Goal: Information Seeking & Learning: Learn about a topic

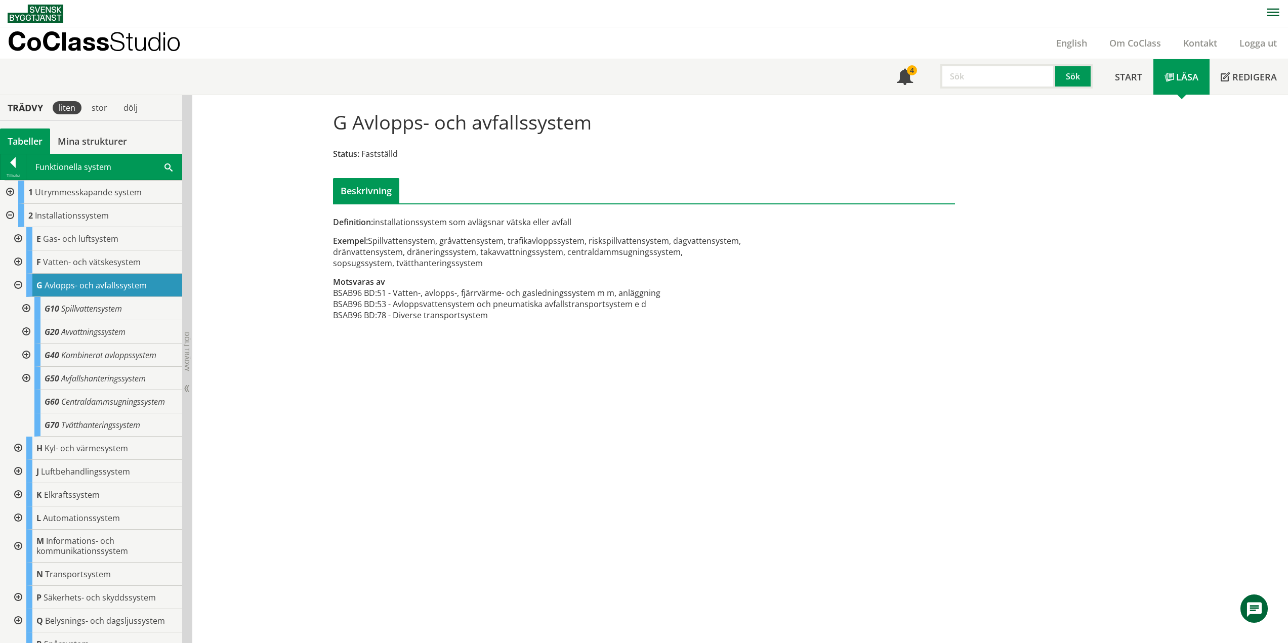
scroll to position [59, 0]
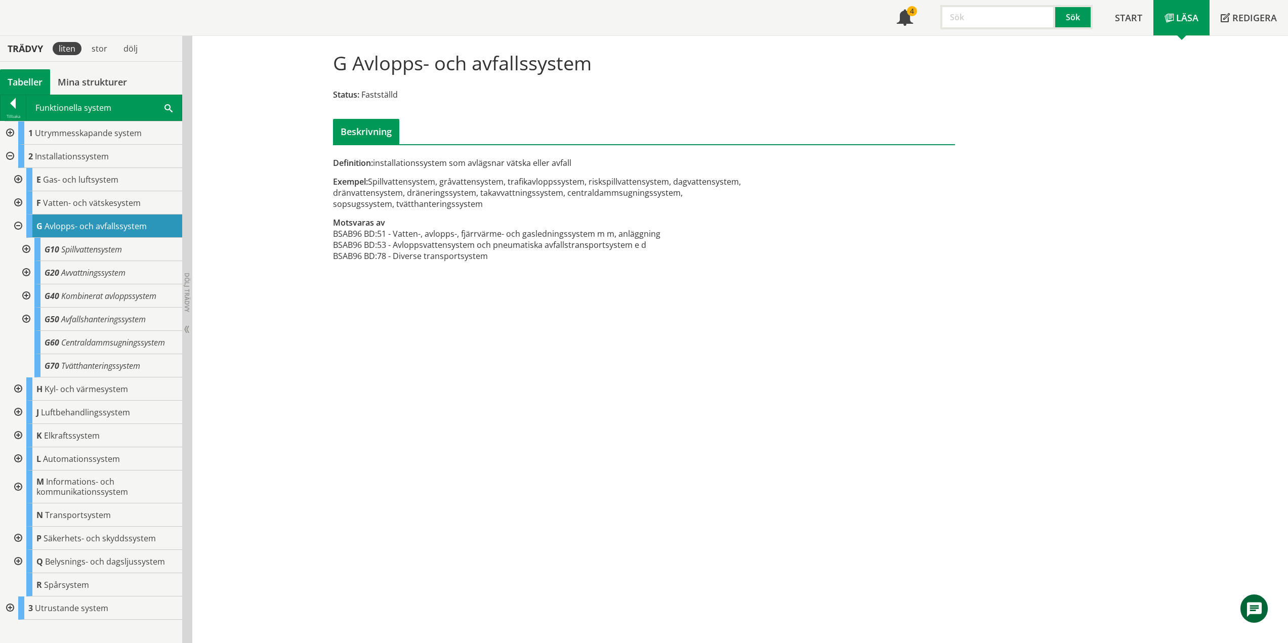
click at [632, 374] on div "G Avlopps- och avfallssystem Status: Fastställd Beskrivning Definition: install…" at bounding box center [739, 339] width 1095 height 607
click at [365, 295] on div "G Avlopps- och avfallssystem Status: Fastställd Beskrivning Definition: install…" at bounding box center [739, 339] width 1095 height 607
click at [103, 246] on span "Spillvattensystem" at bounding box center [91, 249] width 61 height 11
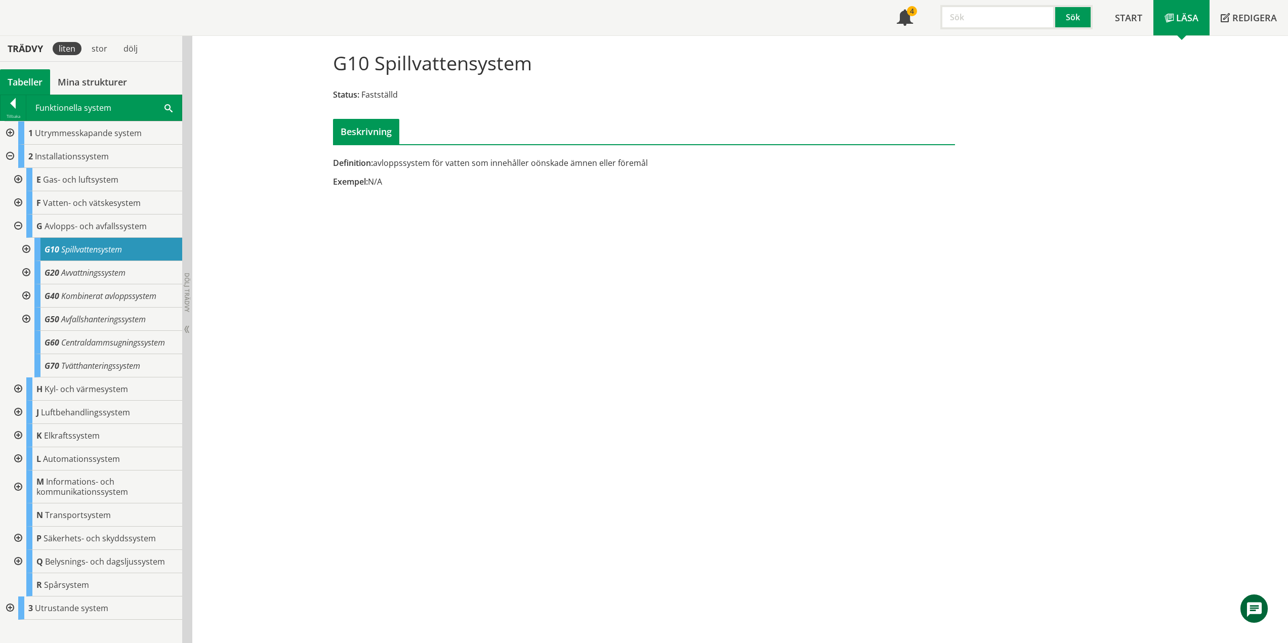
click at [424, 220] on div "G10 Spillvattensystem Status: Fastställd Beskrivning Definition: avloppssystem …" at bounding box center [739, 339] width 1095 height 607
click at [89, 248] on span "Spillvattensystem" at bounding box center [91, 249] width 61 height 11
click at [98, 270] on body "AMA AMA Beskrivningsverktyg AMA Funktion BSAB Bygginfo Byggjura Byggkatalogen […" at bounding box center [644, 262] width 1288 height 643
click at [104, 272] on span "Avvattningssystem" at bounding box center [93, 272] width 64 height 11
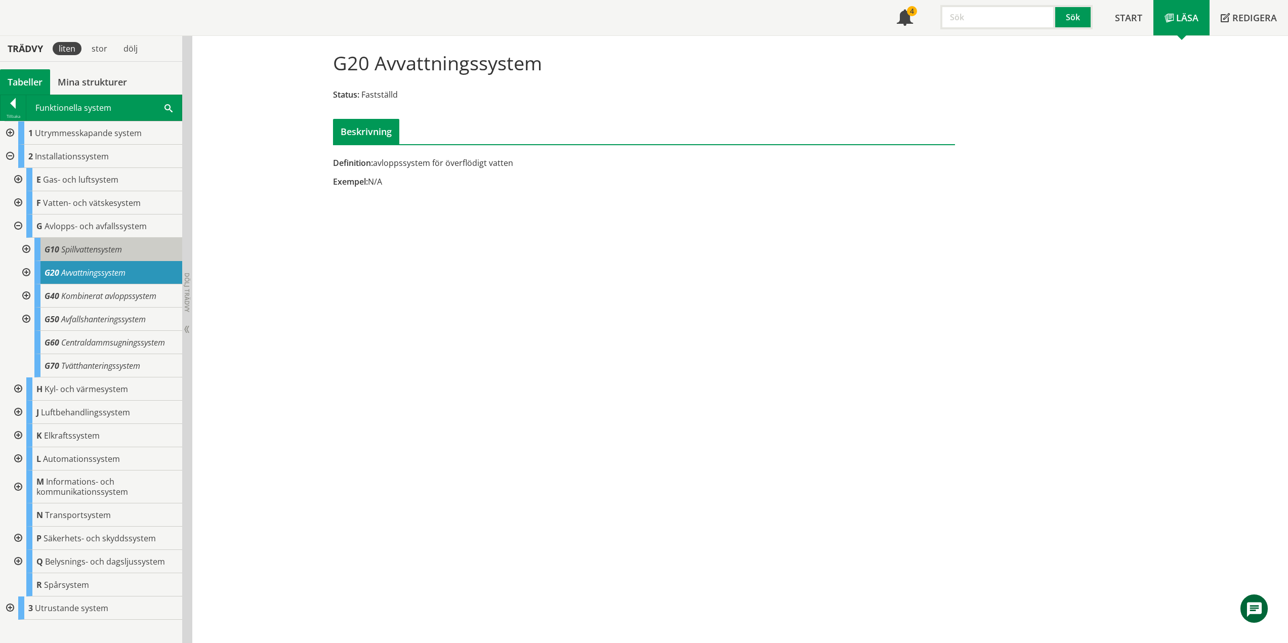
click at [103, 247] on span "Spillvattensystem" at bounding box center [91, 249] width 61 height 11
click at [104, 272] on span "Avvattningssystem" at bounding box center [93, 272] width 64 height 11
click at [134, 299] on span "Kombinerat avloppssystem" at bounding box center [108, 295] width 95 height 11
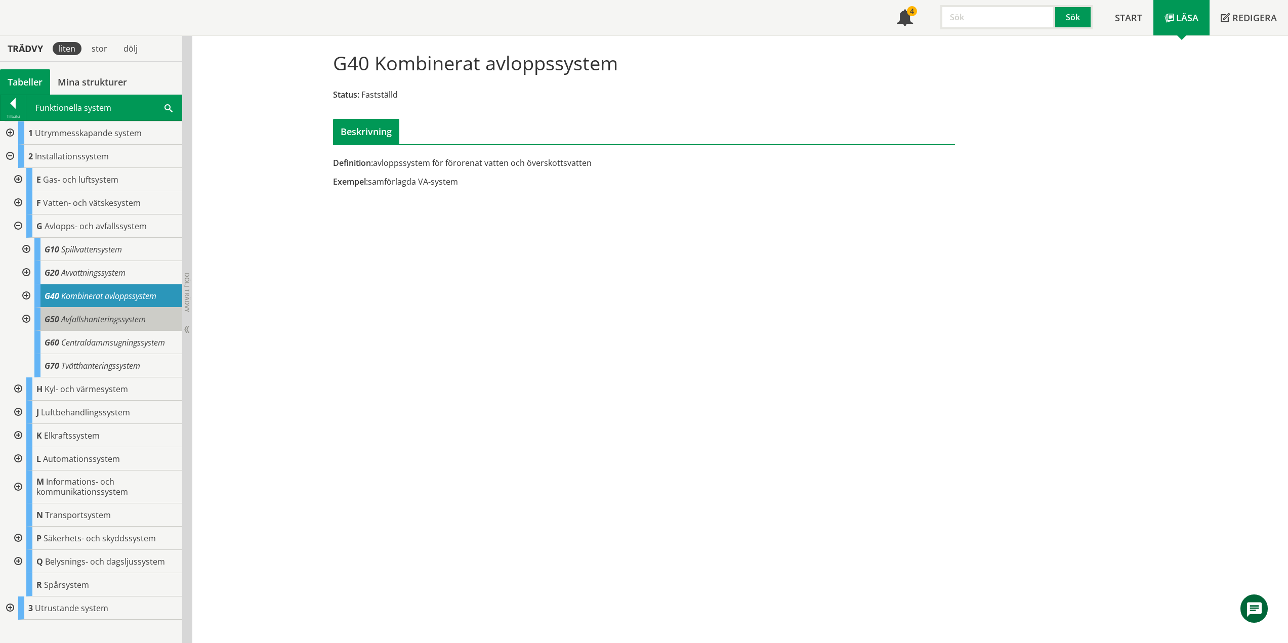
click at [117, 318] on span "Avfallshanteringssystem" at bounding box center [103, 319] width 84 height 11
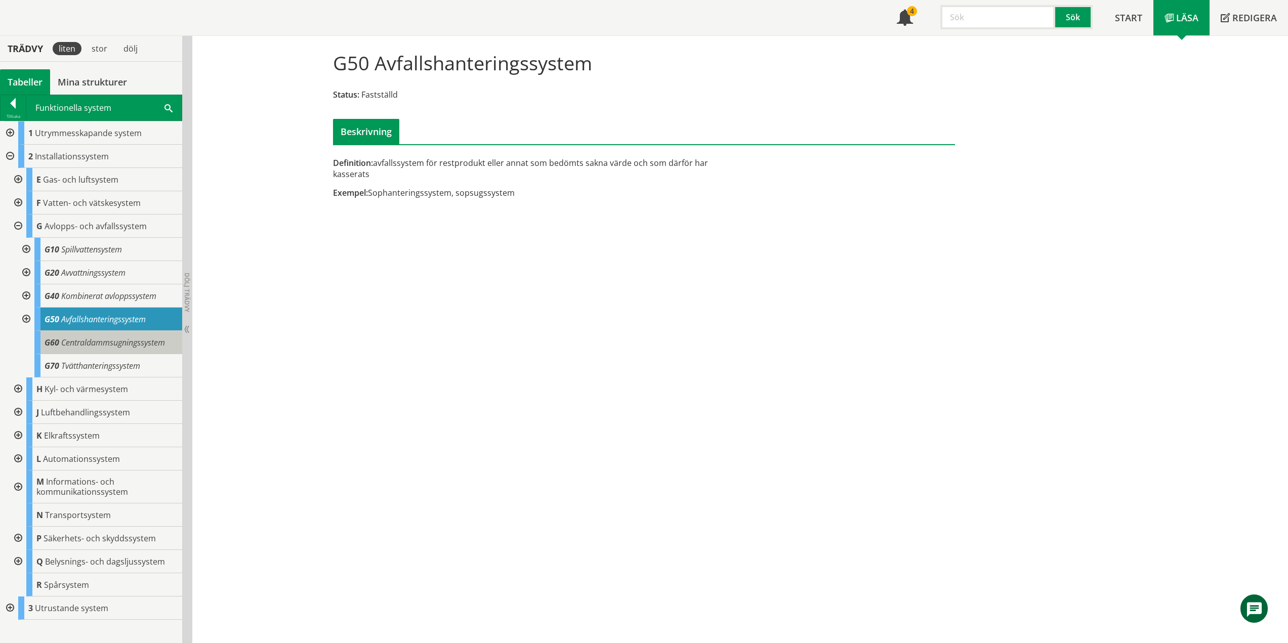
drag, startPoint x: 90, startPoint y: 350, endPoint x: 94, endPoint y: 347, distance: 5.2
click at [90, 350] on div "G60 Centraldammsugningssystem" at bounding box center [108, 342] width 148 height 23
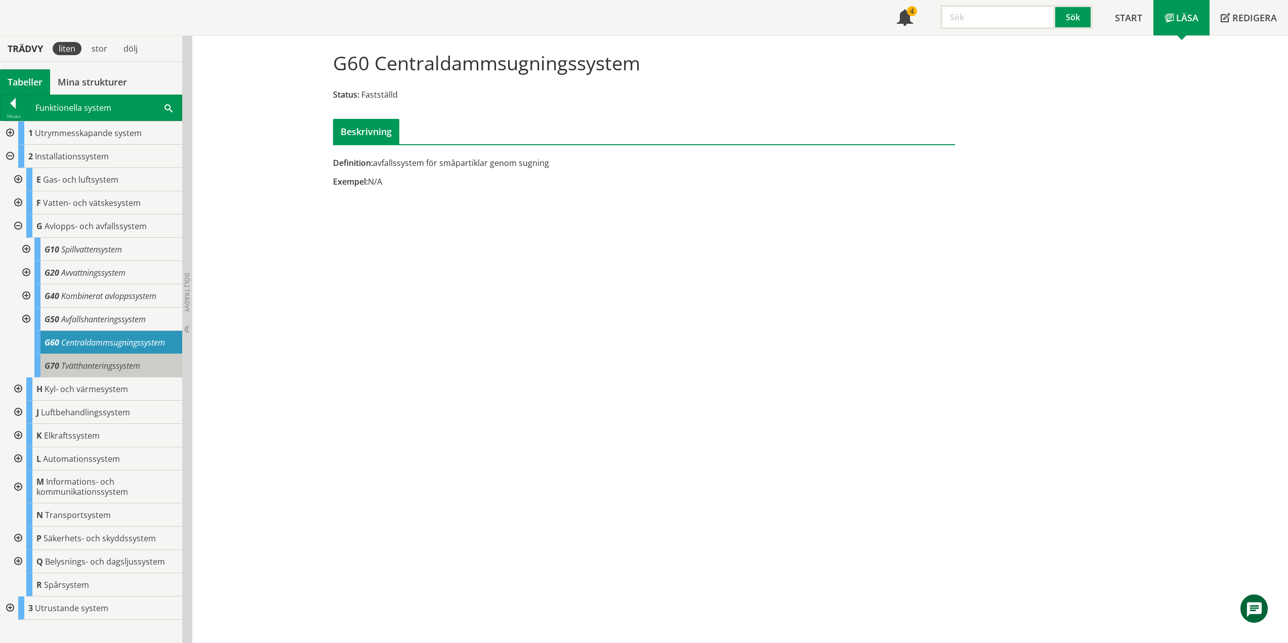
click at [110, 368] on span "Tvätthanteringssystem" at bounding box center [100, 365] width 79 height 11
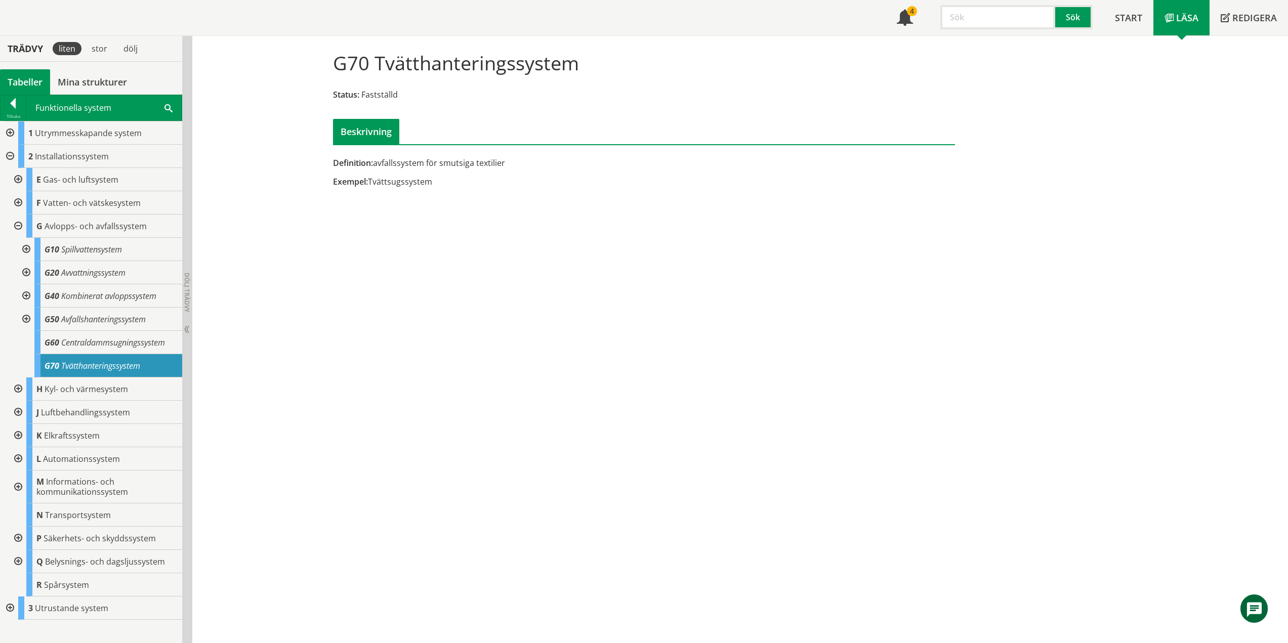
click at [124, 368] on span "Tvätthanteringssystem" at bounding box center [100, 365] width 79 height 11
click at [24, 244] on div at bounding box center [25, 249] width 18 height 23
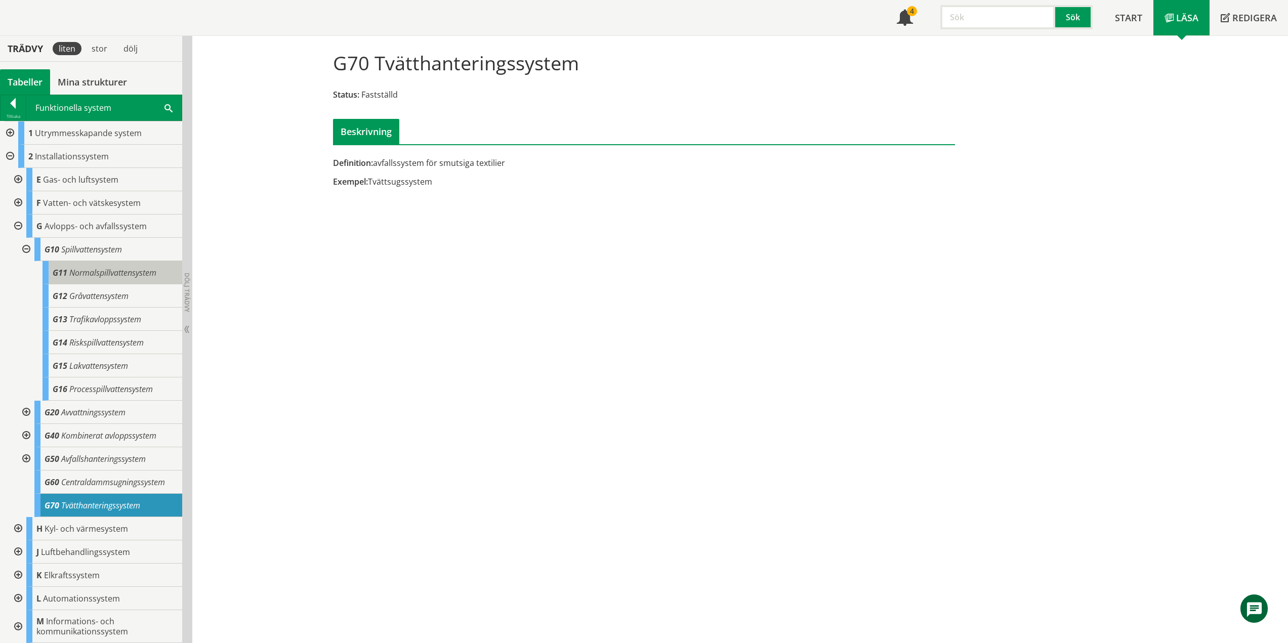
click at [135, 274] on span "Normalspillvattensystem" at bounding box center [112, 272] width 87 height 11
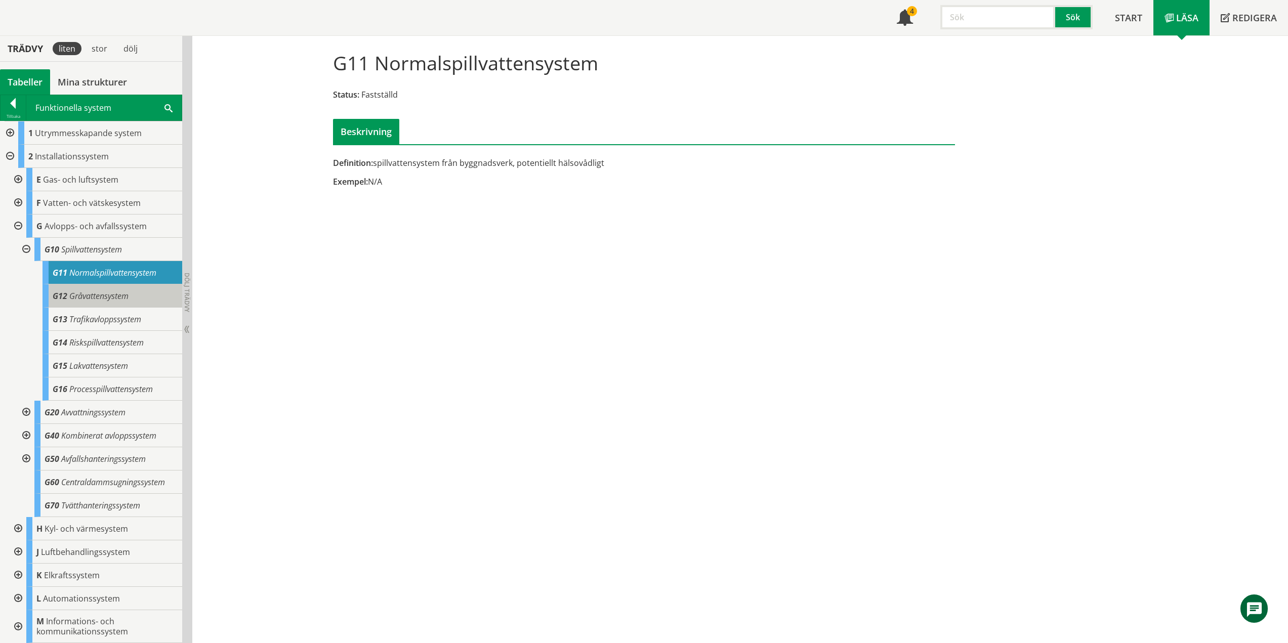
click at [109, 303] on div "G12 Gråvattensystem" at bounding box center [113, 295] width 140 height 23
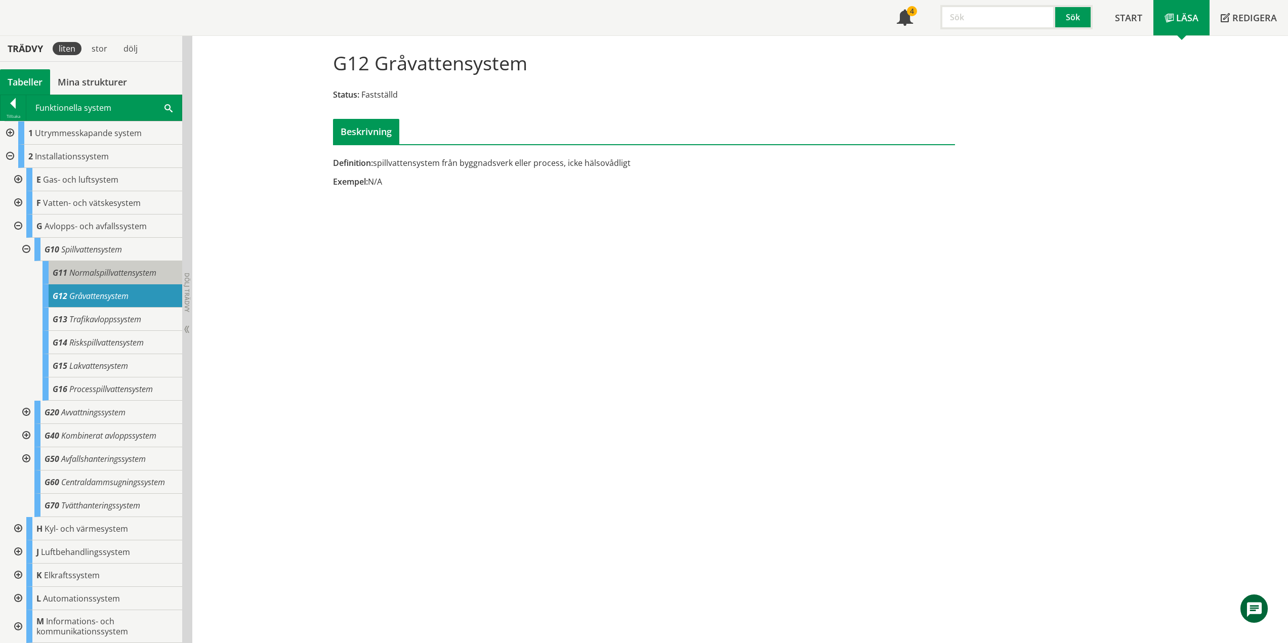
click at [116, 274] on span "Normalspillvattensystem" at bounding box center [112, 272] width 87 height 11
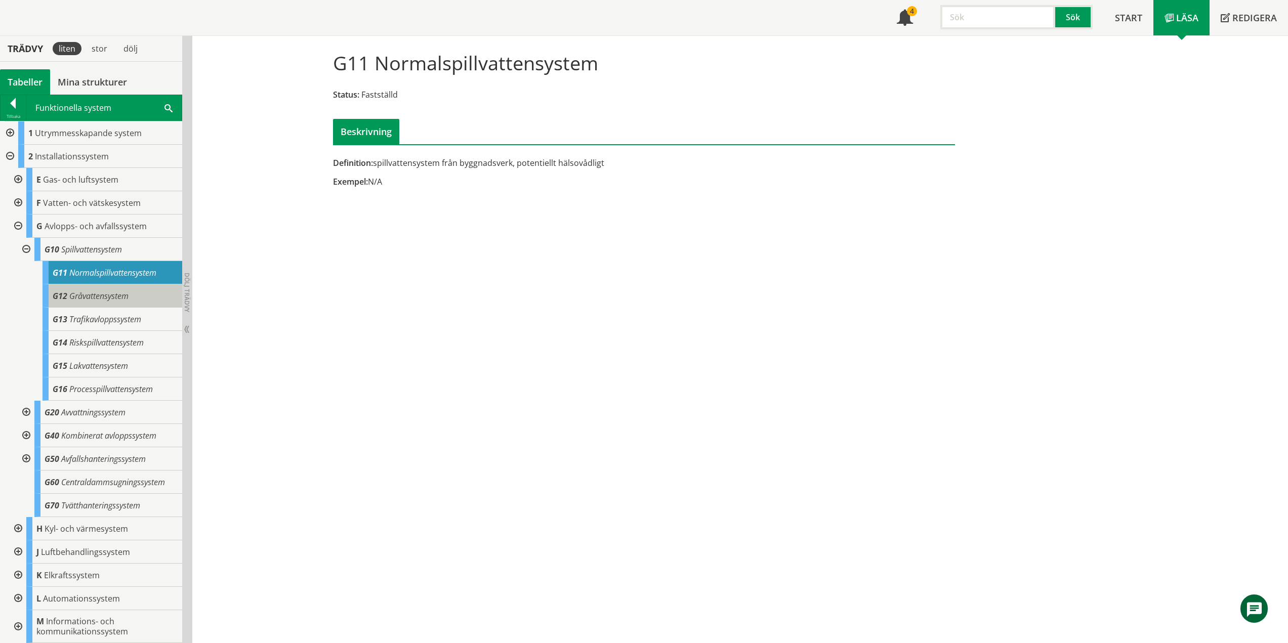
click at [99, 297] on span "Gråvattensystem" at bounding box center [98, 295] width 59 height 11
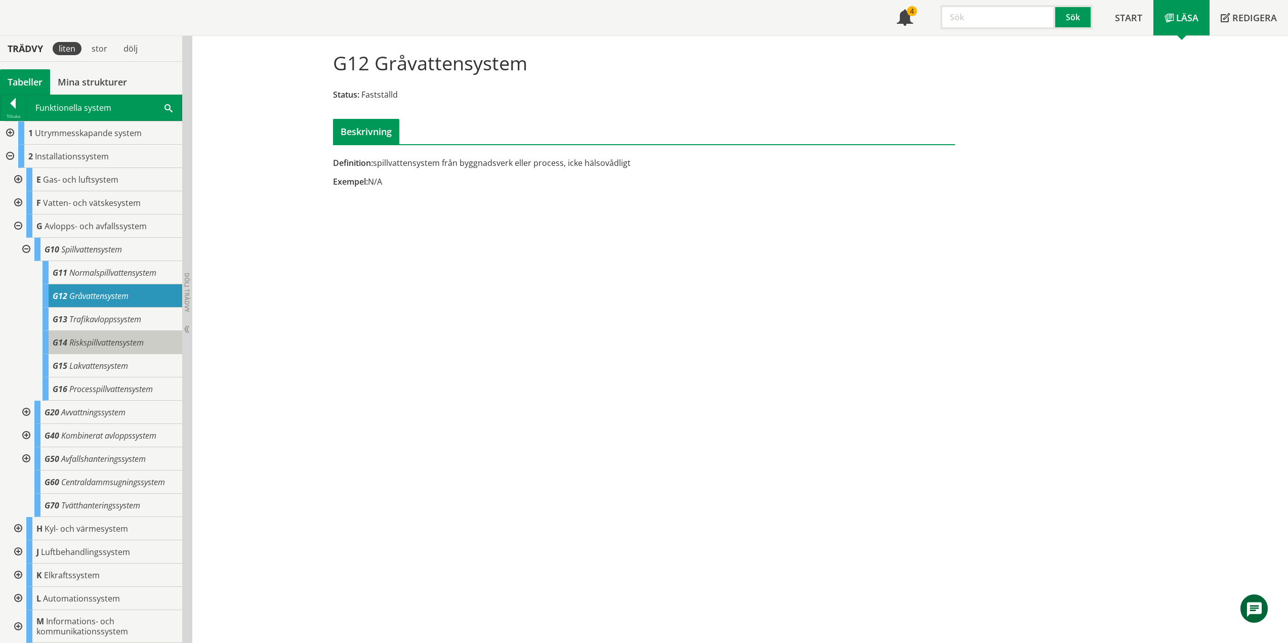
drag, startPoint x: 96, startPoint y: 338, endPoint x: 96, endPoint y: 332, distance: 5.6
click at [96, 338] on span "Riskspillvattensystem" at bounding box center [106, 342] width 74 height 11
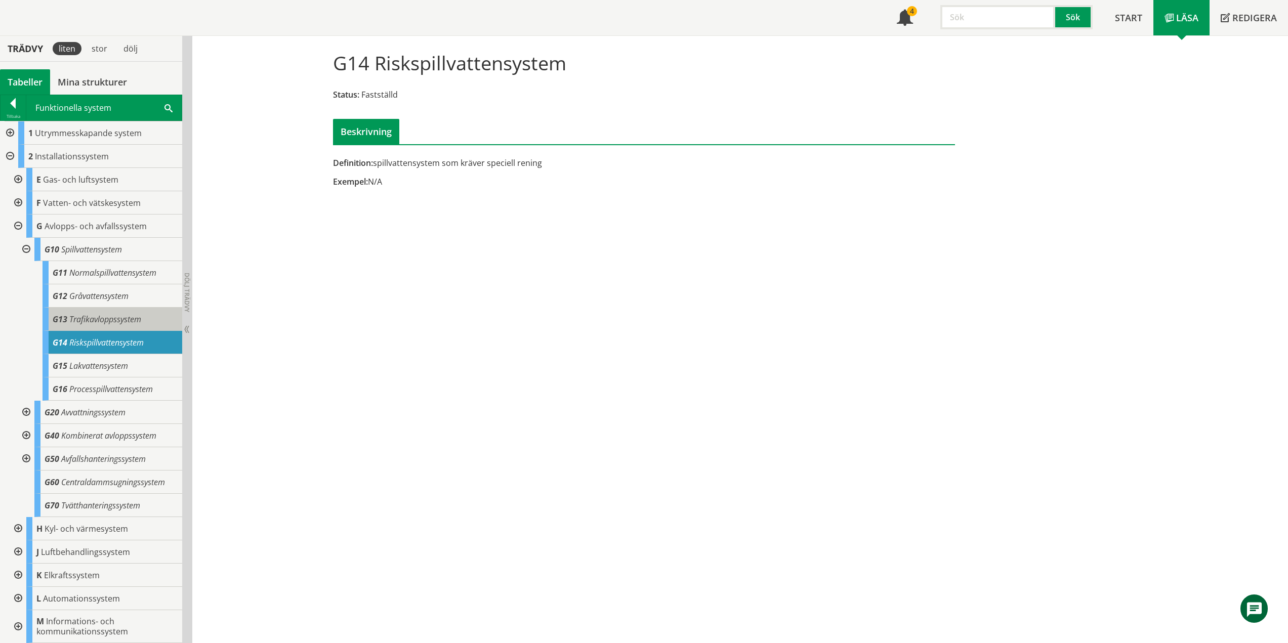
click at [103, 319] on span "Trafikavloppssystem" at bounding box center [105, 319] width 72 height 11
click at [116, 343] on span "Riskspillvattensystem" at bounding box center [106, 342] width 74 height 11
click at [114, 368] on span "Lakvattensystem" at bounding box center [98, 365] width 59 height 11
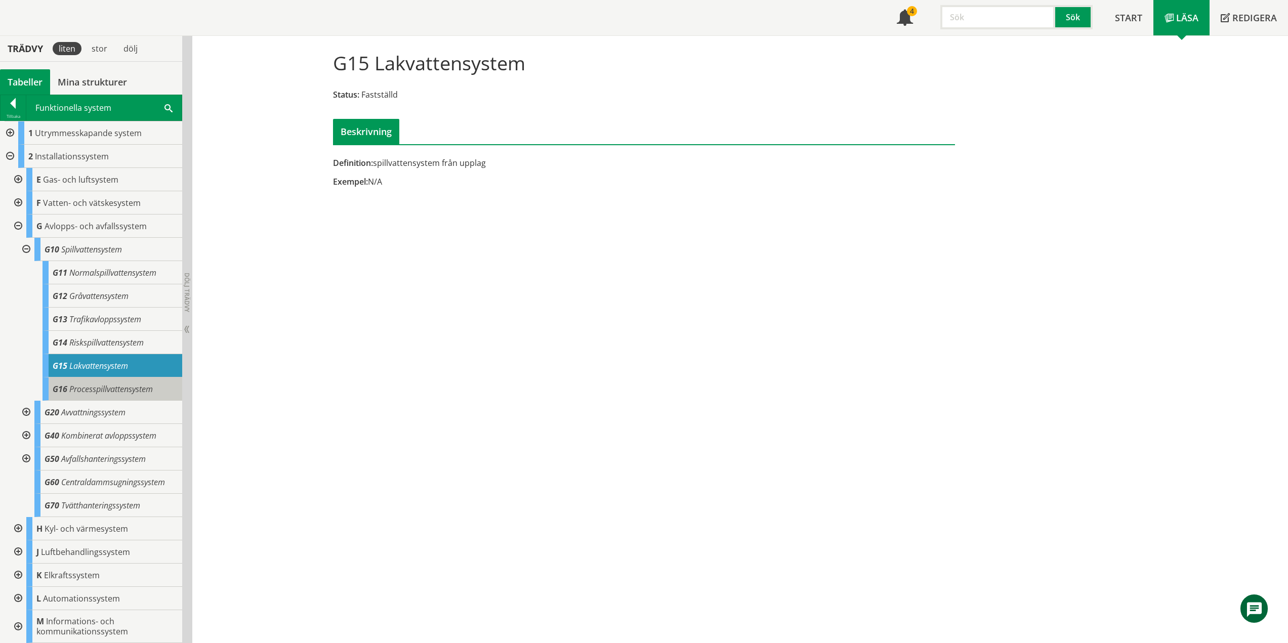
click at [133, 390] on span "Processpillvattensystem" at bounding box center [110, 389] width 83 height 11
click at [28, 249] on div at bounding box center [25, 249] width 18 height 23
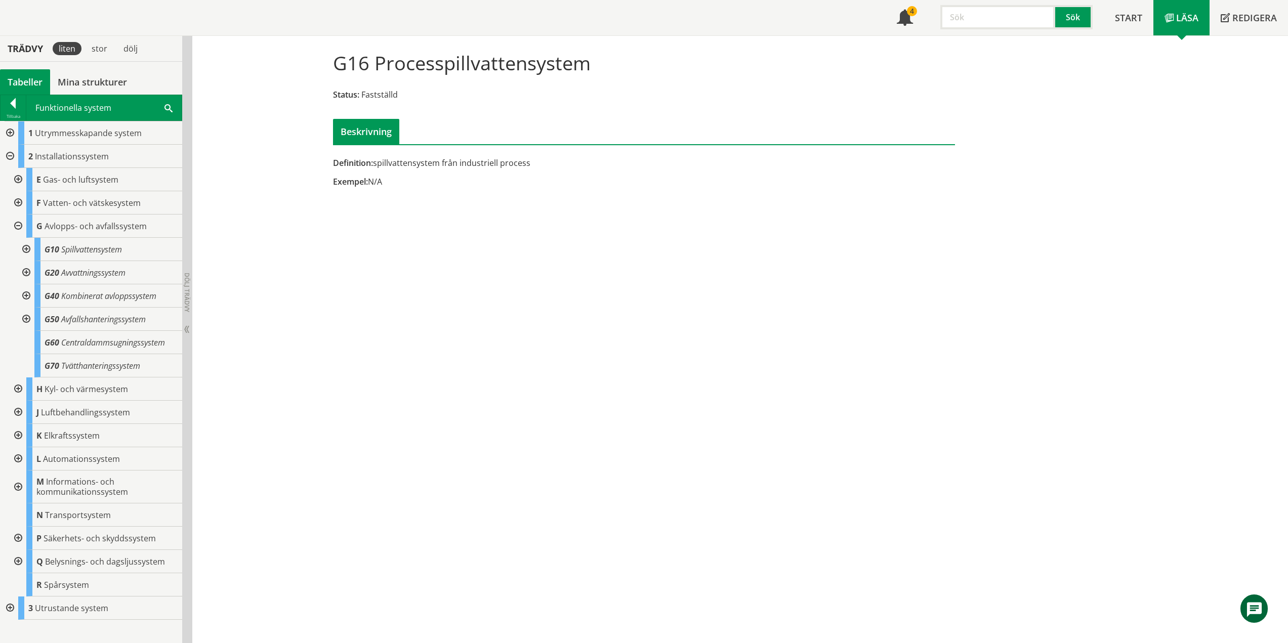
click at [27, 271] on div at bounding box center [25, 272] width 18 height 23
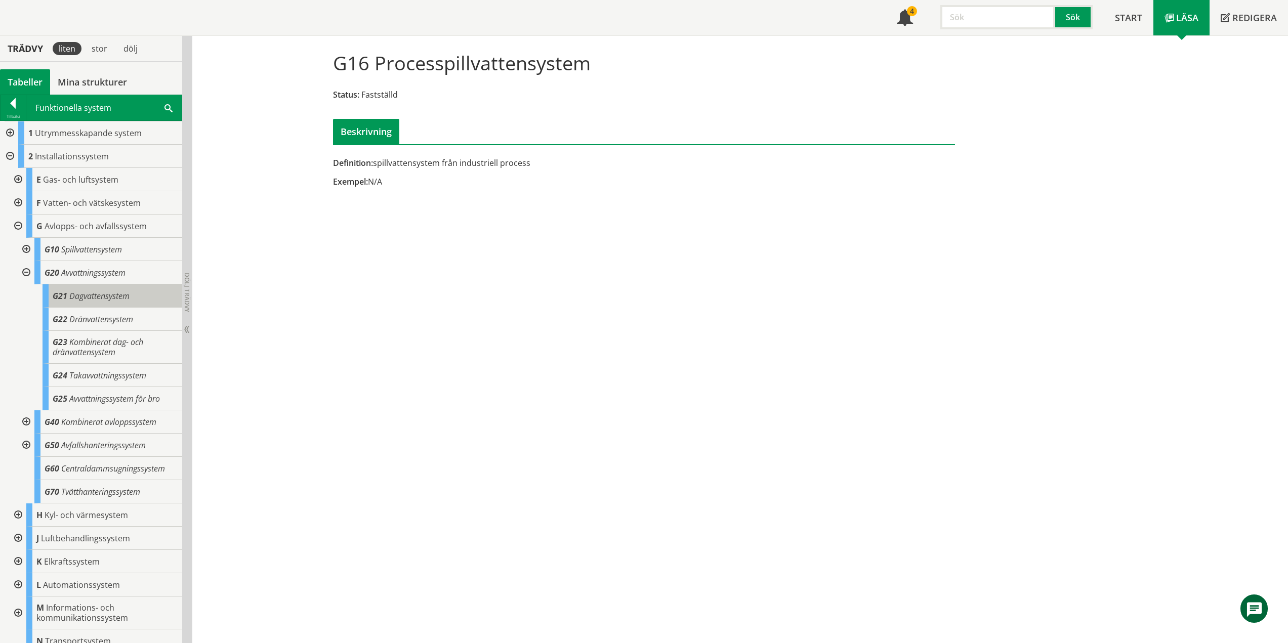
click at [112, 290] on span "Dagvattensystem" at bounding box center [99, 295] width 60 height 11
click at [101, 309] on body "AMA AMA Beskrivningsverktyg AMA Funktion BSAB Bygginfo Byggjura Byggkatalogen […" at bounding box center [644, 262] width 1288 height 643
drag, startPoint x: 109, startPoint y: 320, endPoint x: 115, endPoint y: 320, distance: 6.1
click at [110, 320] on span "Dränvattensystem" at bounding box center [101, 319] width 64 height 11
click at [138, 320] on div "G22 Dränvattensystem" at bounding box center [113, 319] width 140 height 23
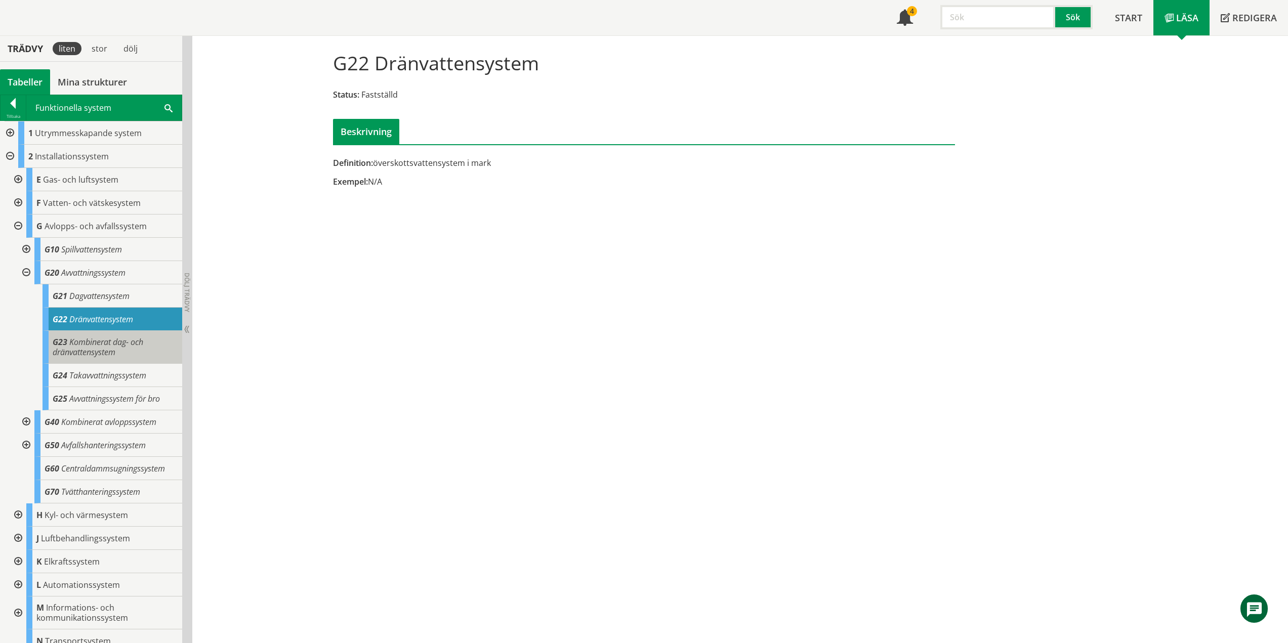
click at [99, 348] on span "Kombinerat dag- och dränvattensystem" at bounding box center [98, 346] width 91 height 21
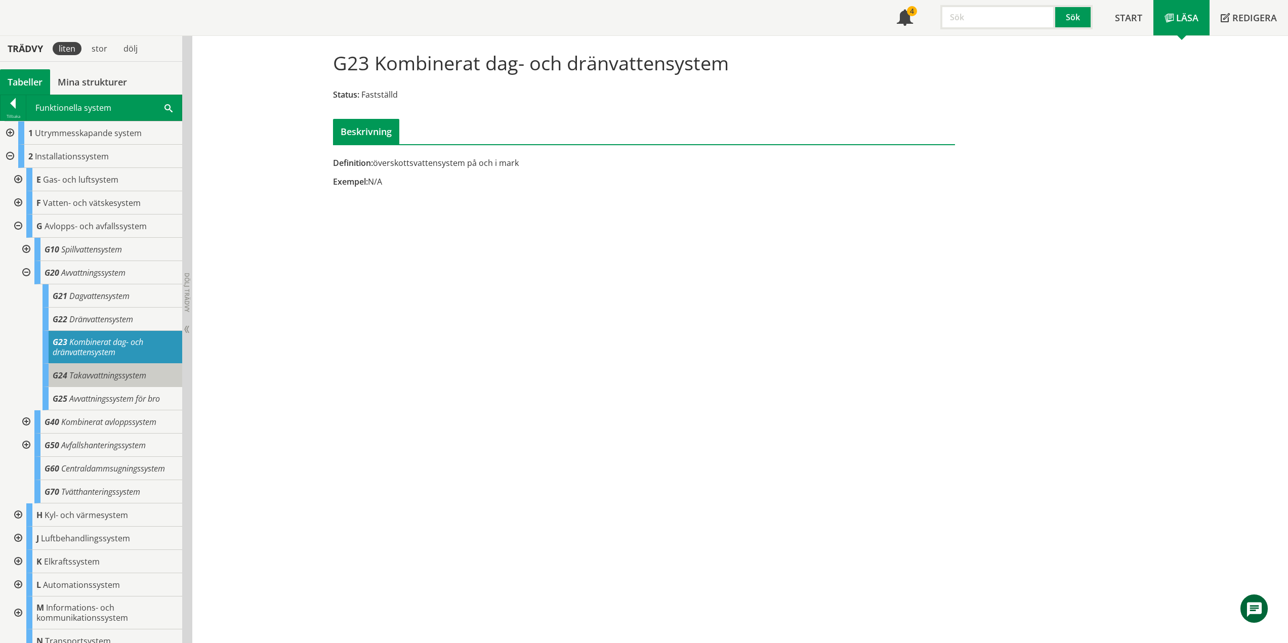
click at [146, 372] on span "Takavvattningssystem" at bounding box center [107, 375] width 77 height 11
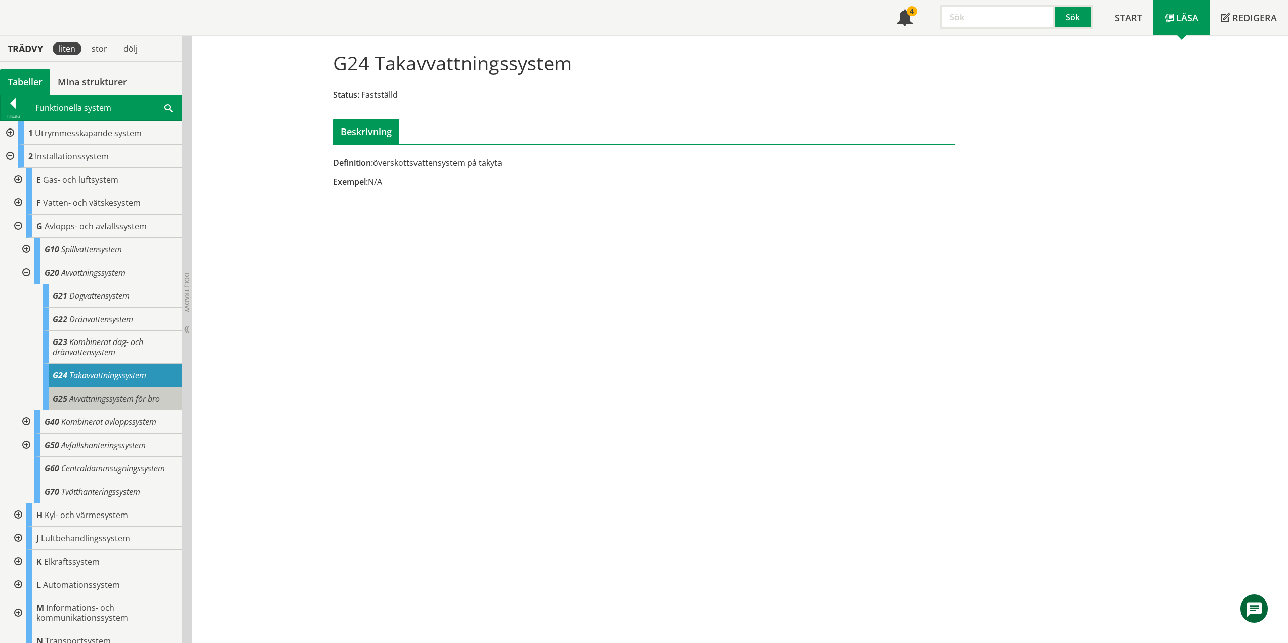
drag, startPoint x: 137, startPoint y: 401, endPoint x: 133, endPoint y: 405, distance: 5.4
click at [137, 401] on span "Avvattningssystem för bro" at bounding box center [114, 398] width 91 height 11
click at [25, 274] on div at bounding box center [25, 272] width 18 height 23
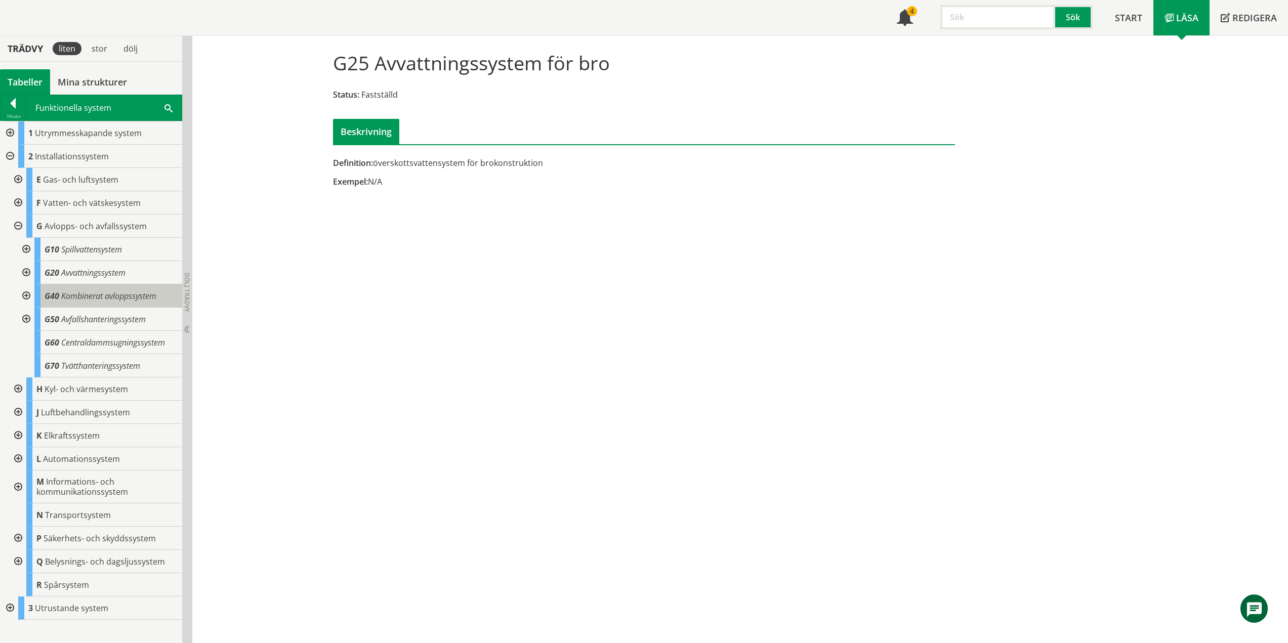
click at [74, 296] on span "Kombinerat avloppssystem" at bounding box center [108, 295] width 95 height 11
click at [26, 295] on div at bounding box center [25, 295] width 18 height 23
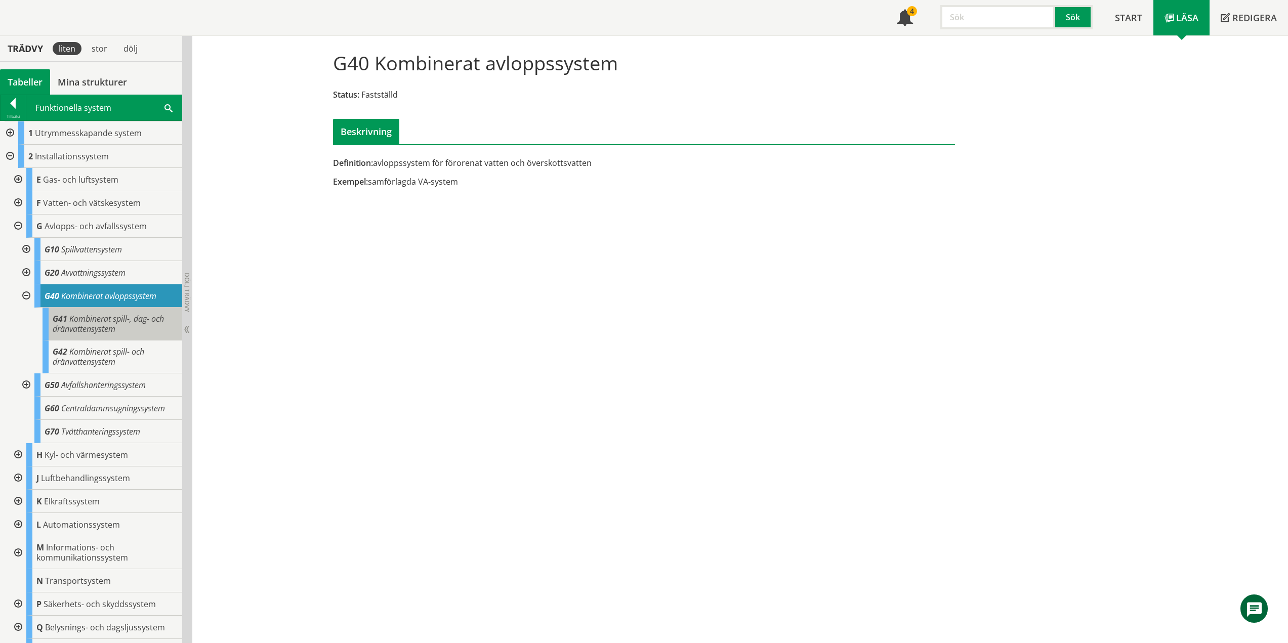
drag, startPoint x: 119, startPoint y: 325, endPoint x: 178, endPoint y: 342, distance: 60.5
click at [119, 325] on div "G41 Kombinerat spill-, dag- och dränvattensystem" at bounding box center [113, 324] width 140 height 33
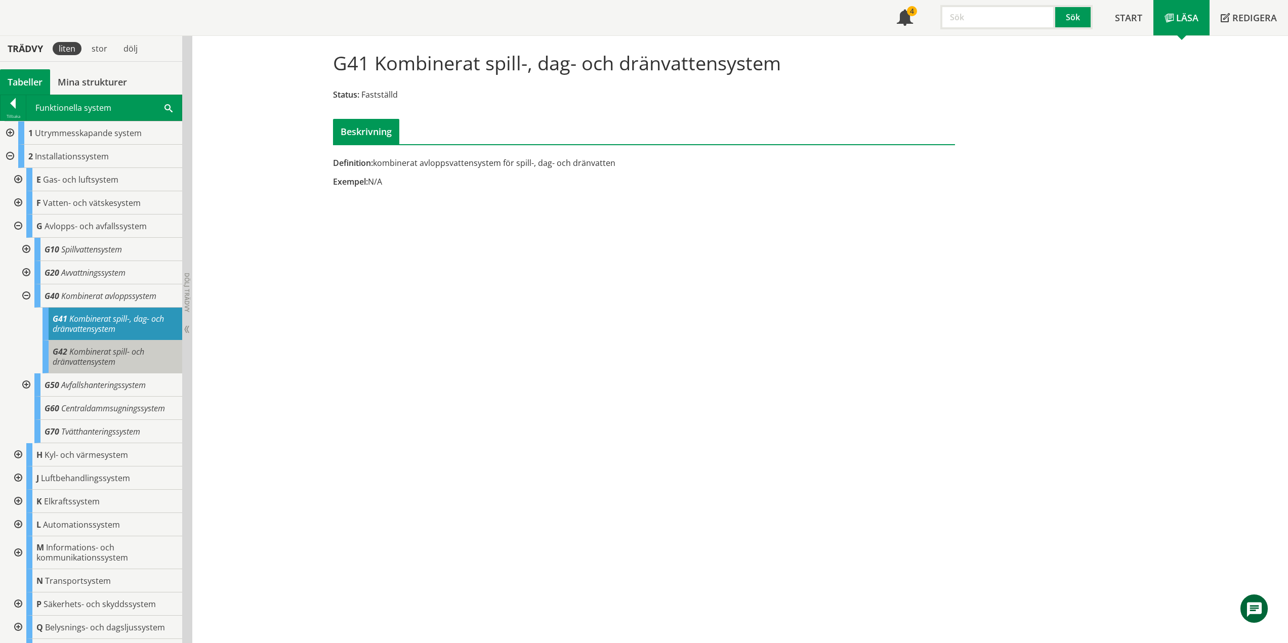
click at [114, 358] on span "Kombinerat spill- och dränvattensystem" at bounding box center [99, 356] width 92 height 21
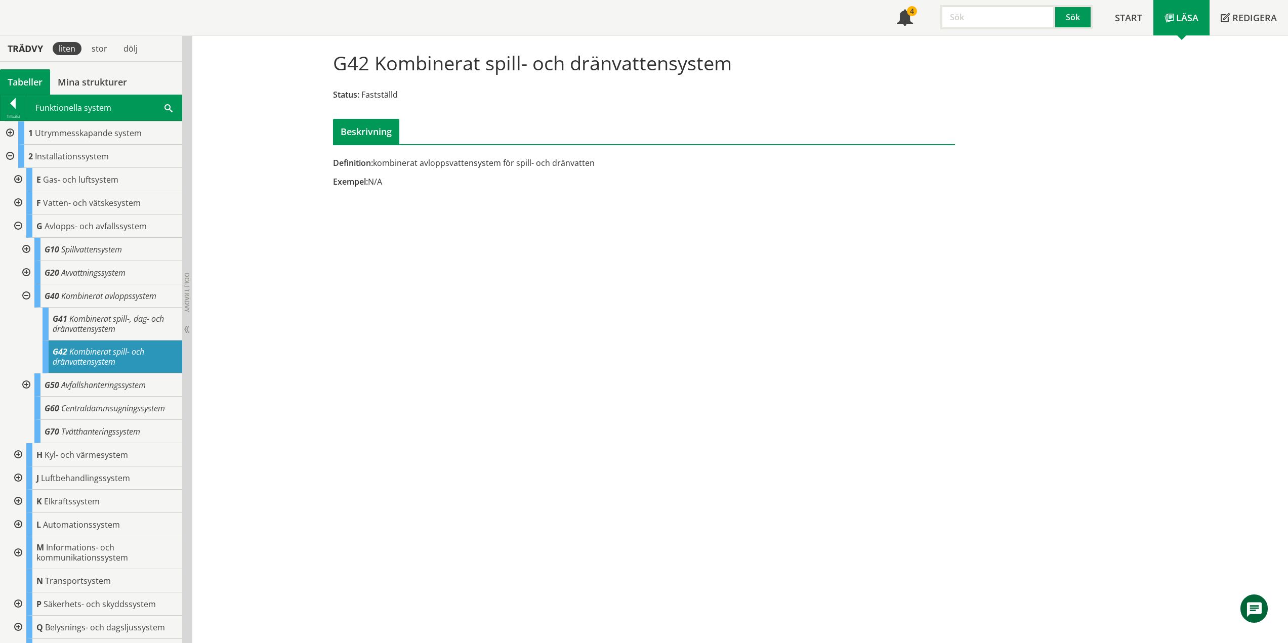
click at [27, 295] on div at bounding box center [25, 295] width 18 height 23
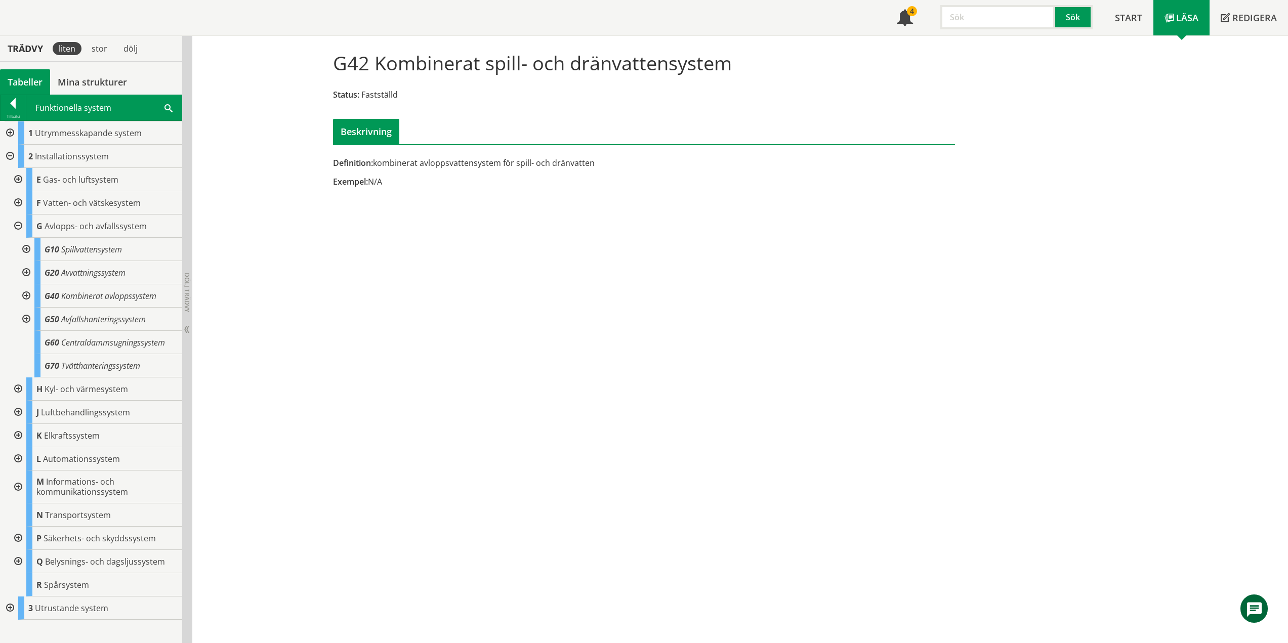
click at [25, 320] on div at bounding box center [25, 319] width 18 height 23
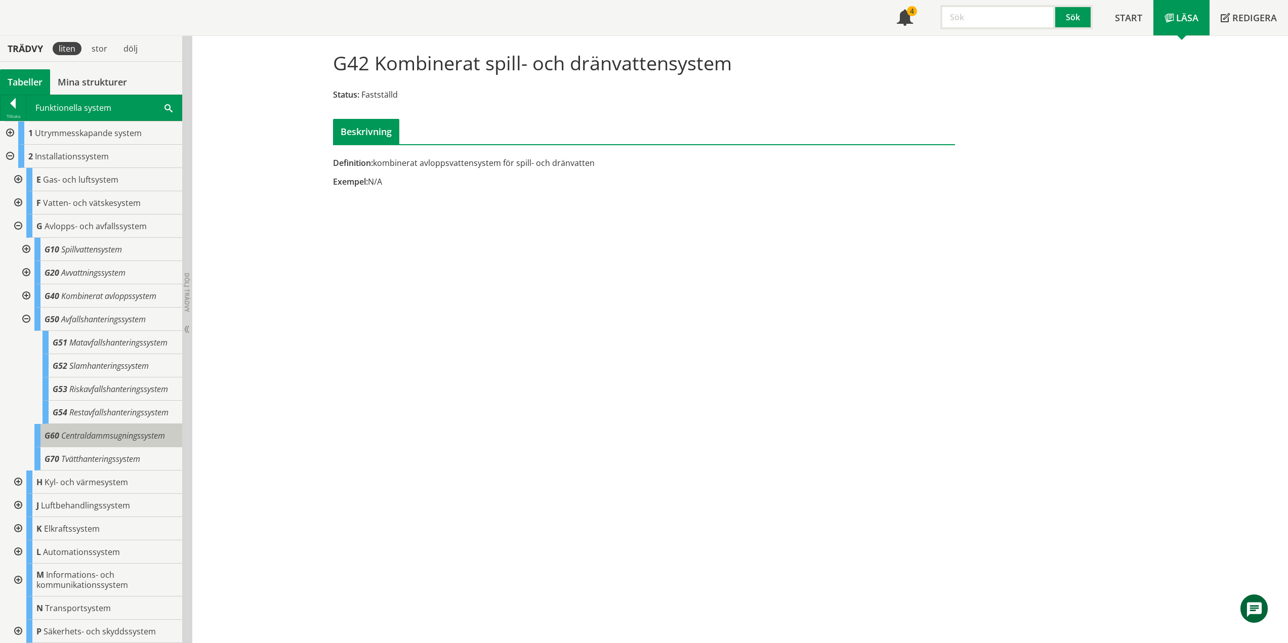
scroll to position [70, 0]
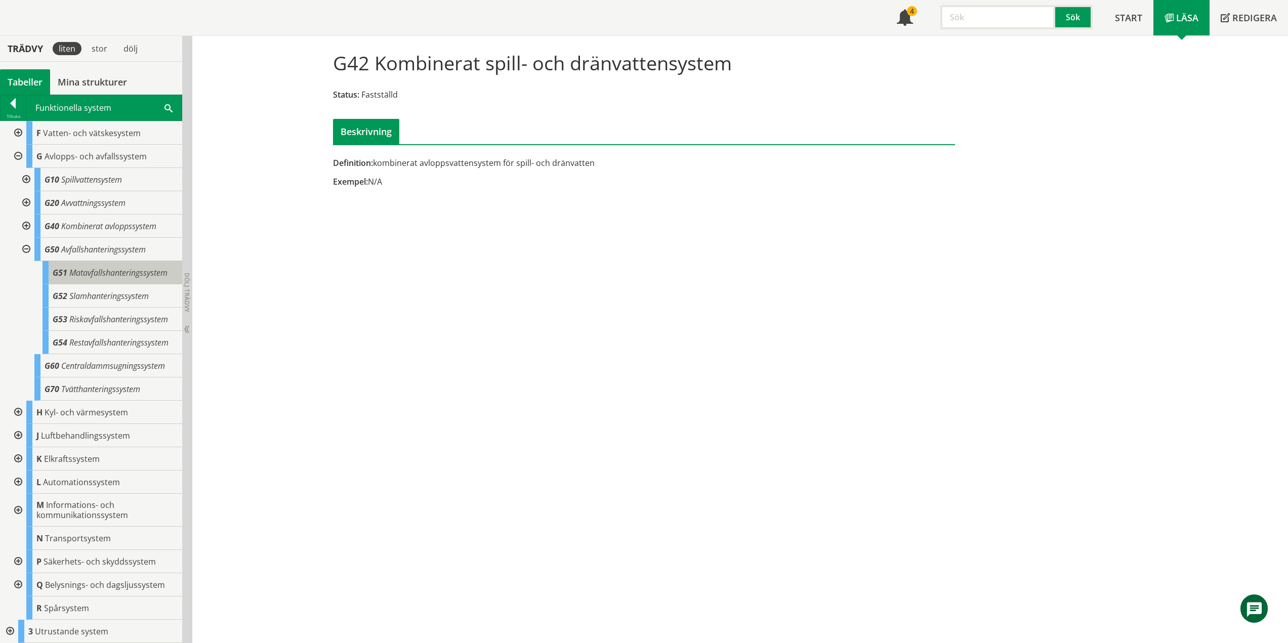
click at [116, 272] on span "Matavfallshanteringssystem" at bounding box center [118, 272] width 98 height 11
click at [113, 299] on span "Slamhanteringssystem" at bounding box center [108, 295] width 79 height 11
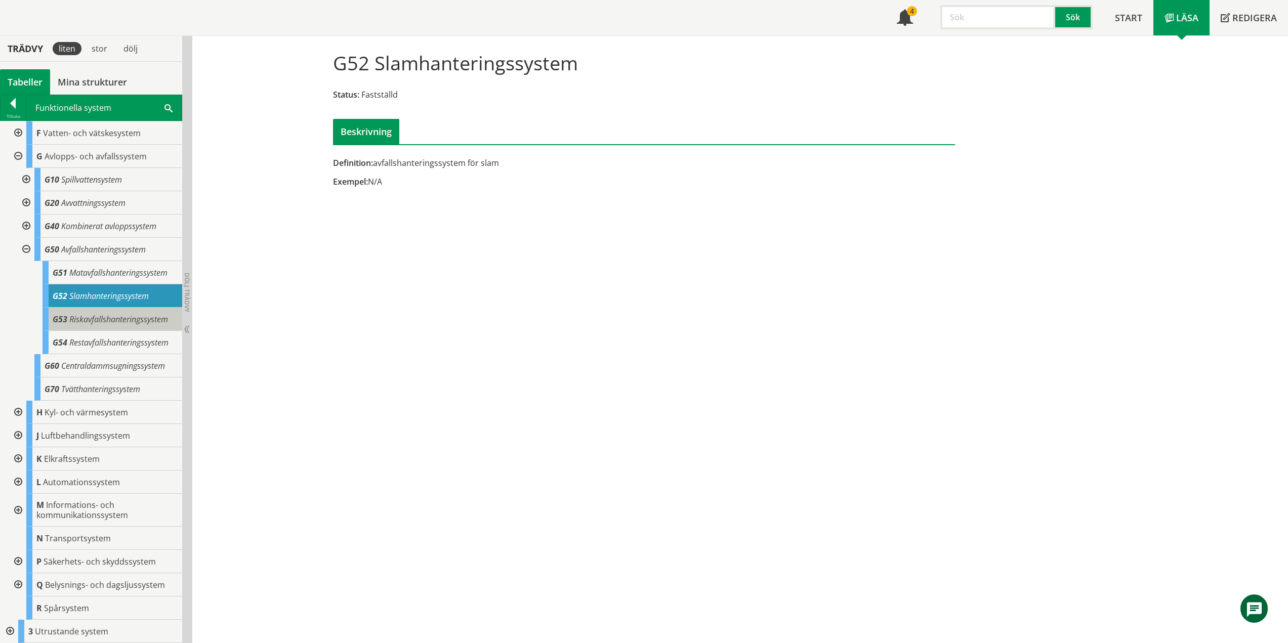
click at [128, 319] on span "Riskavfallshanteringssystem" at bounding box center [118, 319] width 99 height 11
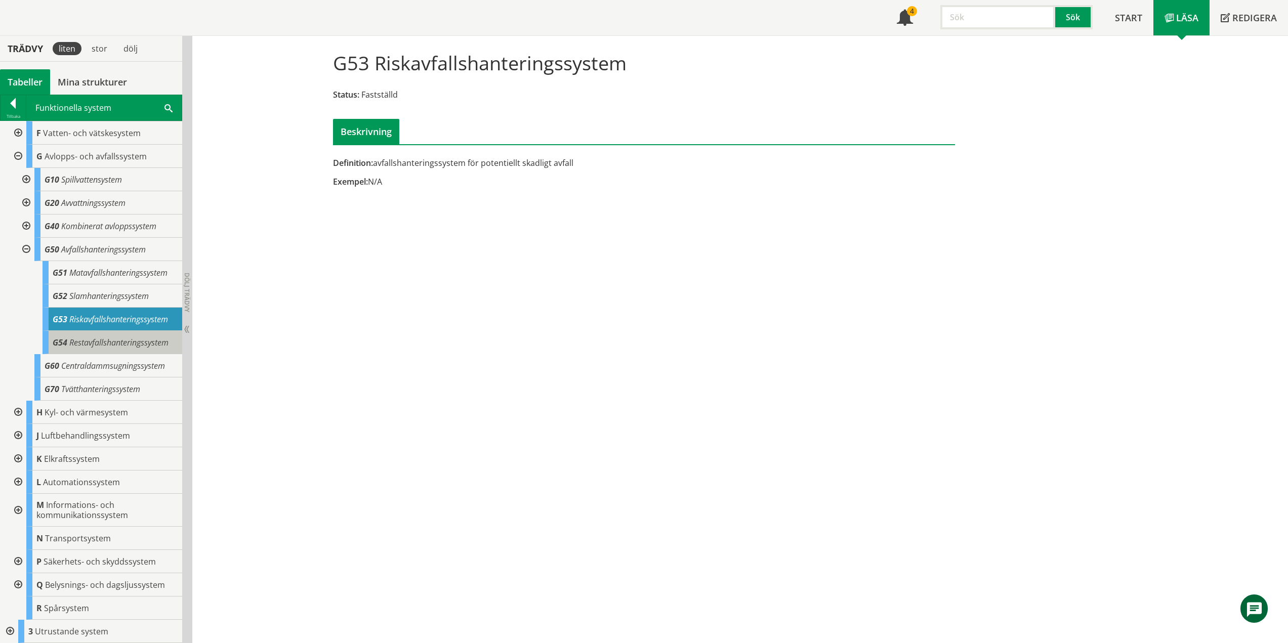
click at [123, 342] on span "Restavfallshanteringssystem" at bounding box center [118, 342] width 99 height 11
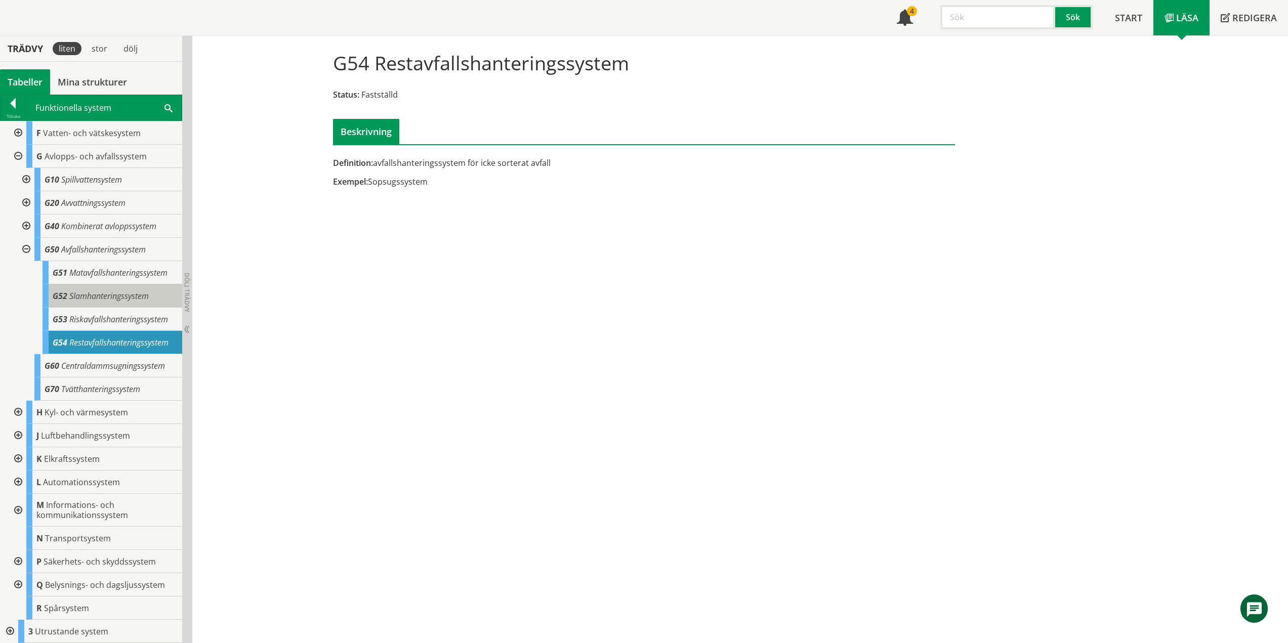
click at [80, 297] on span "Slamhanteringssystem" at bounding box center [108, 295] width 79 height 11
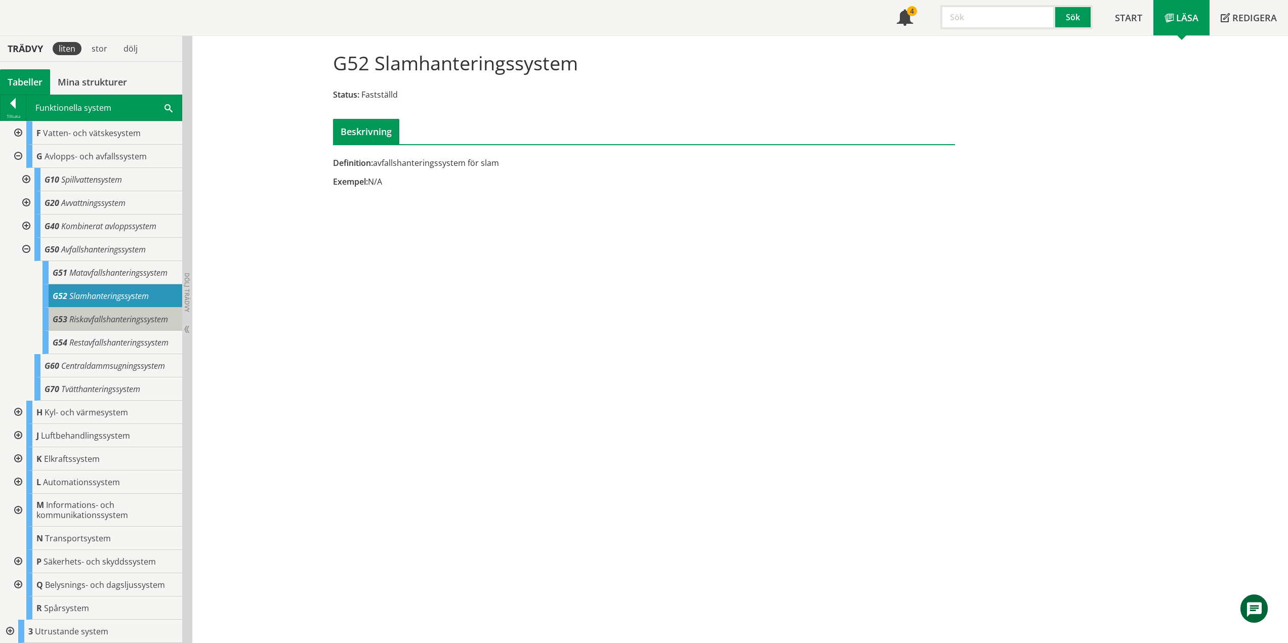
click at [121, 320] on span "Riskavfallshanteringssystem" at bounding box center [118, 319] width 99 height 11
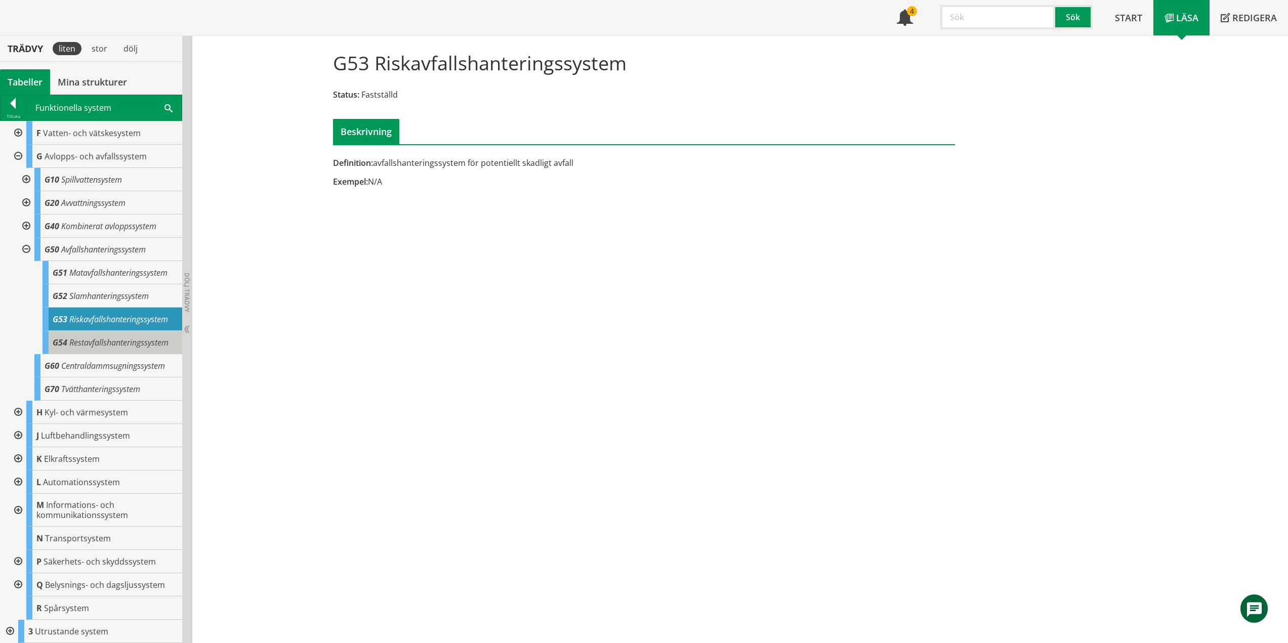
click at [119, 341] on span "Restavfallshanteringssystem" at bounding box center [118, 342] width 99 height 11
click at [25, 249] on div at bounding box center [25, 249] width 18 height 23
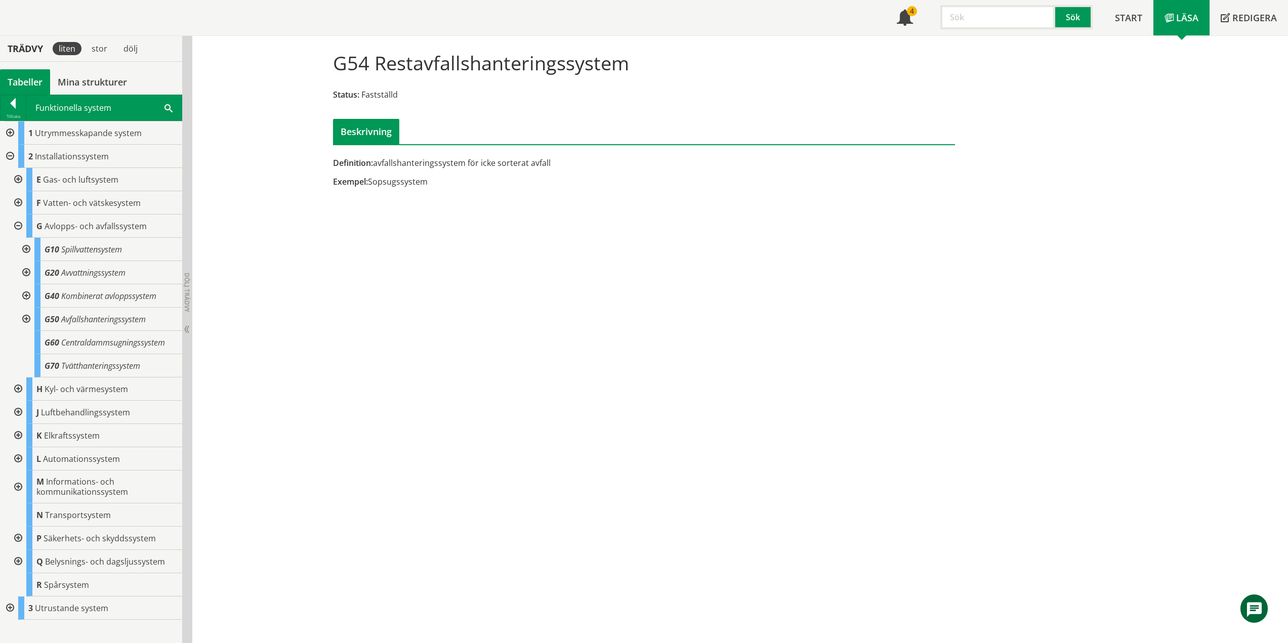
click at [19, 225] on div at bounding box center [17, 226] width 18 height 23
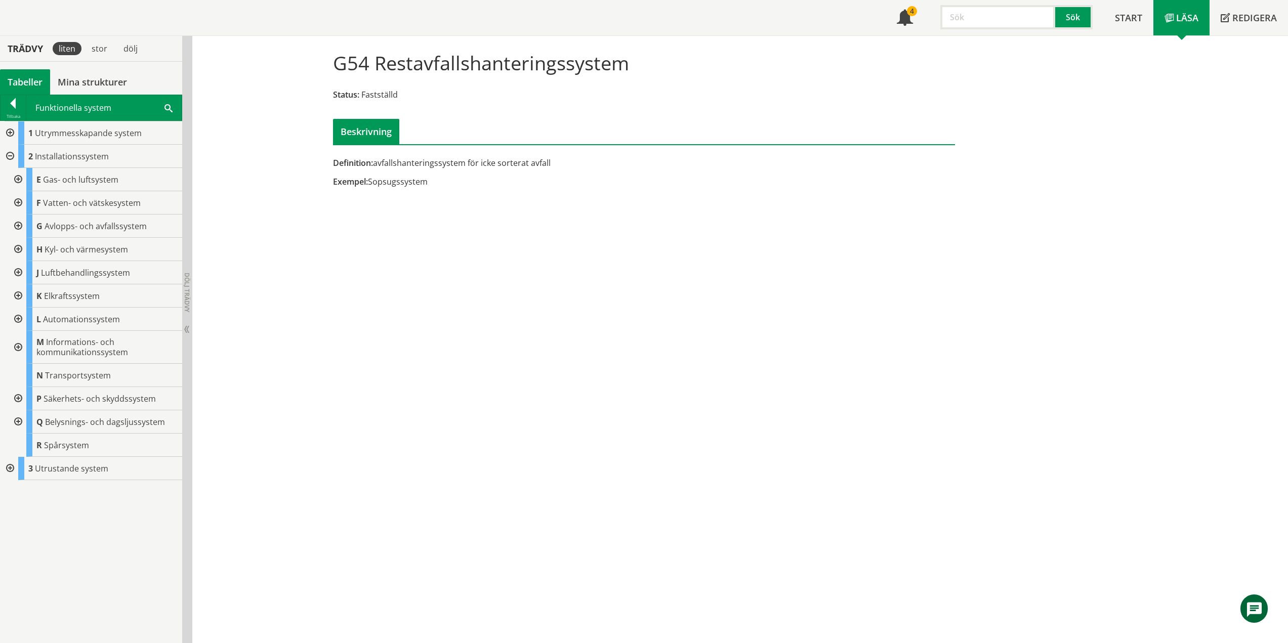
click at [20, 250] on div at bounding box center [17, 249] width 18 height 23
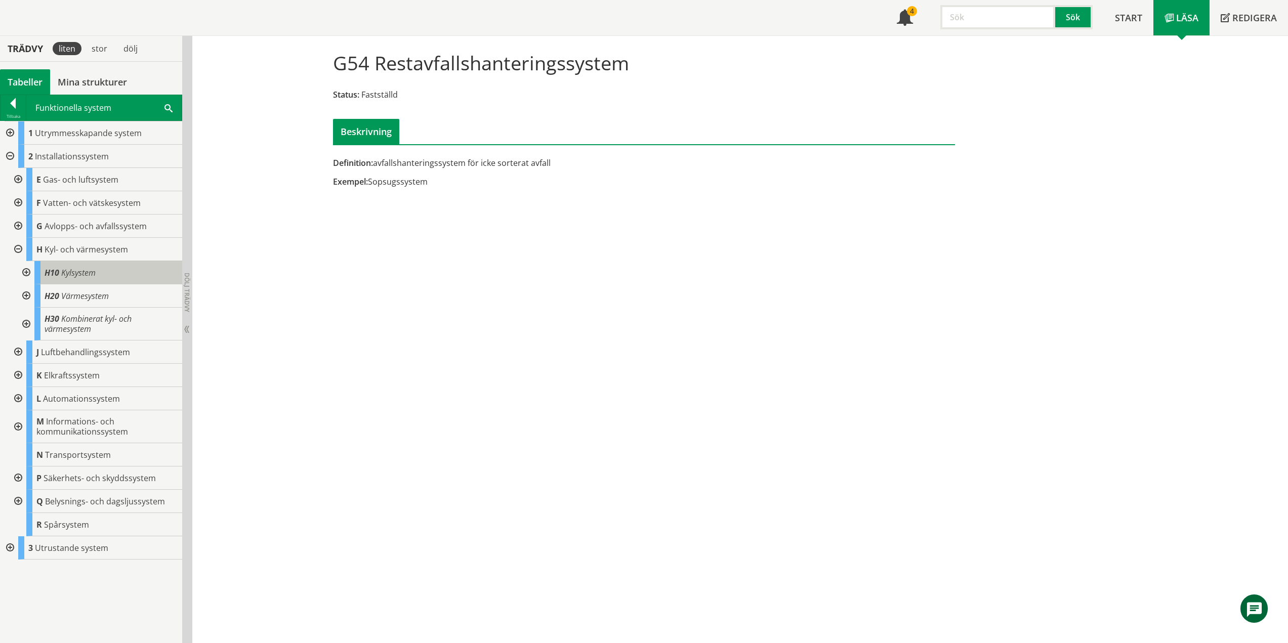
click at [96, 268] on div "H10 Kylsystem" at bounding box center [108, 272] width 148 height 23
click at [89, 278] on div "H10 Kylsystem" at bounding box center [108, 272] width 148 height 23
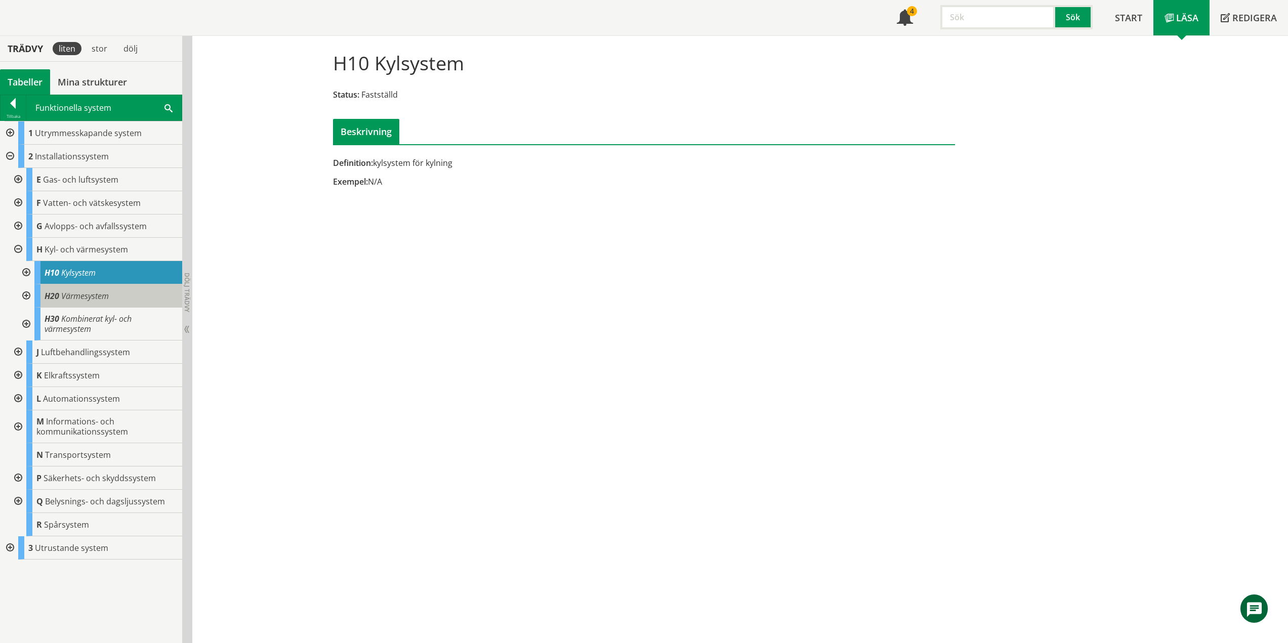
click at [113, 295] on div "H20 Värmesystem" at bounding box center [108, 295] width 148 height 23
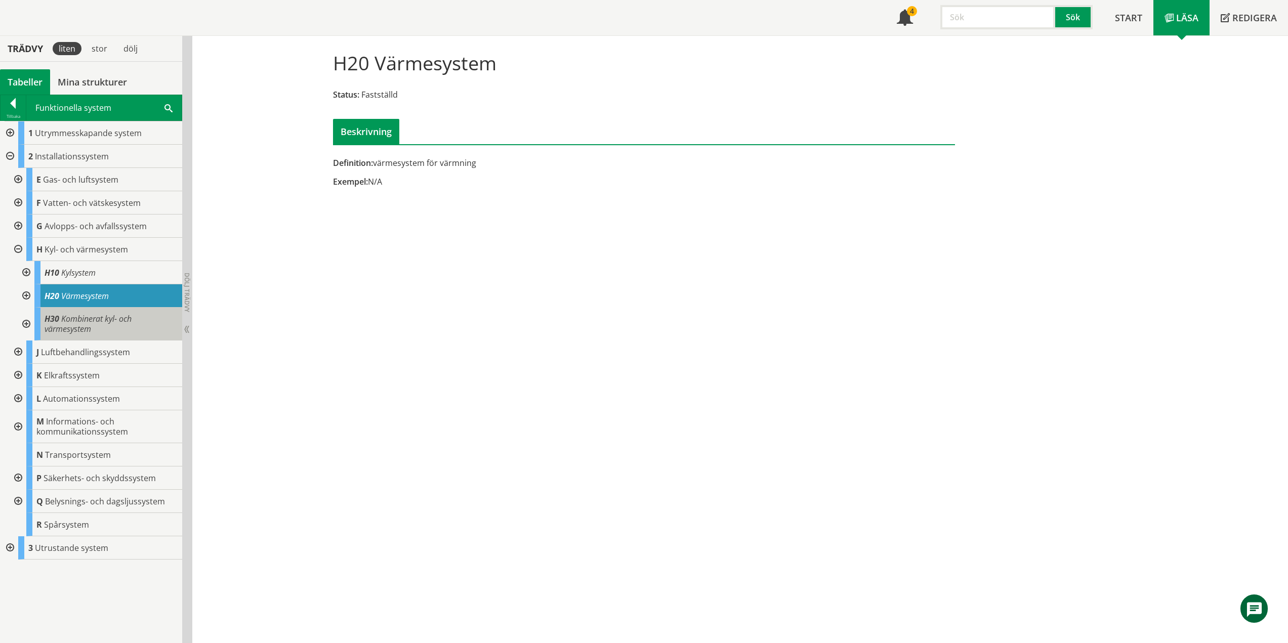
click at [106, 323] on span "Kombinerat kyl- och värmesystem" at bounding box center [88, 323] width 87 height 21
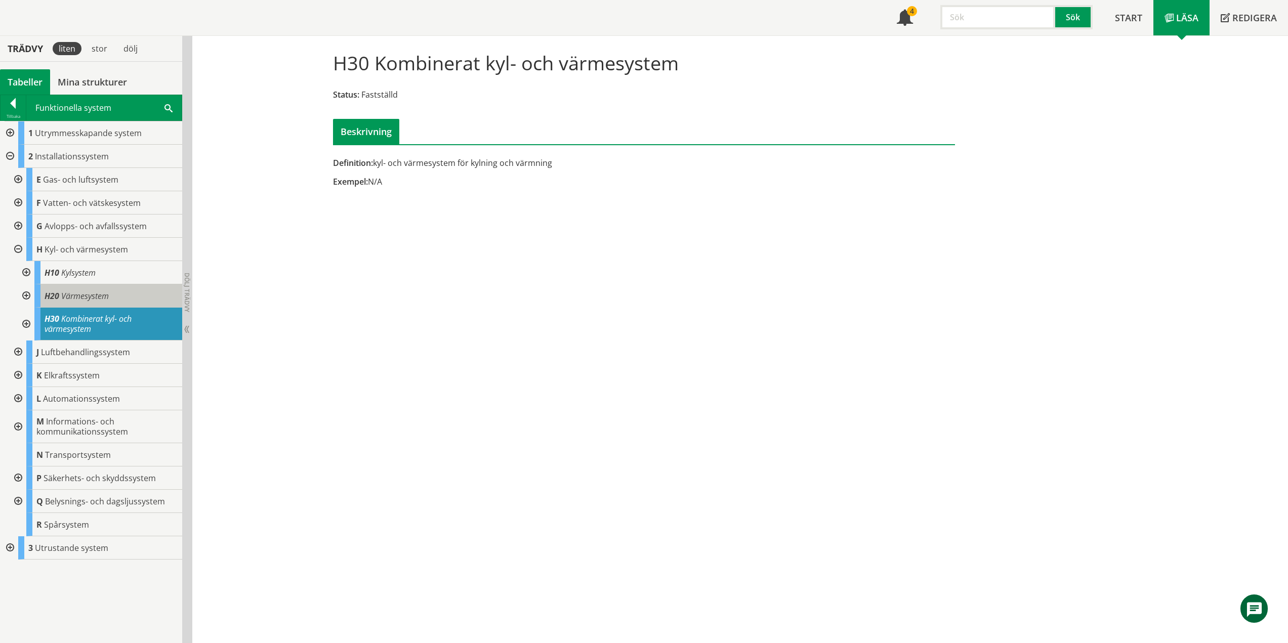
click at [113, 294] on div "H20 Värmesystem" at bounding box center [108, 295] width 148 height 23
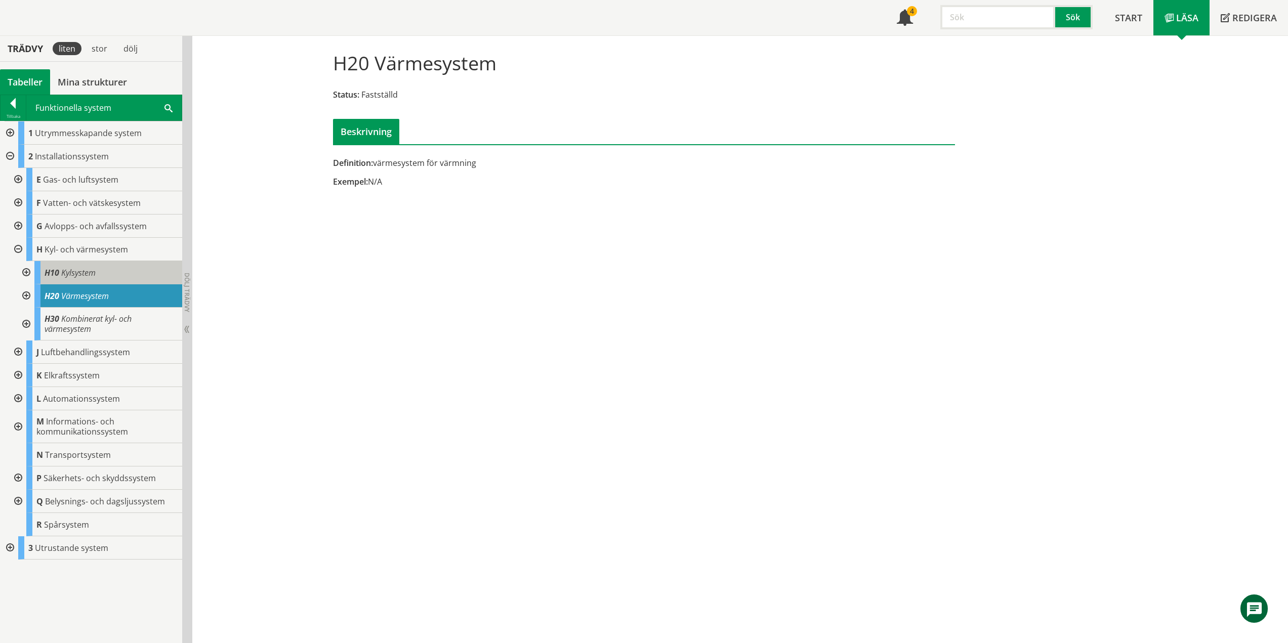
click at [92, 274] on span "Kylsystem" at bounding box center [78, 272] width 34 height 11
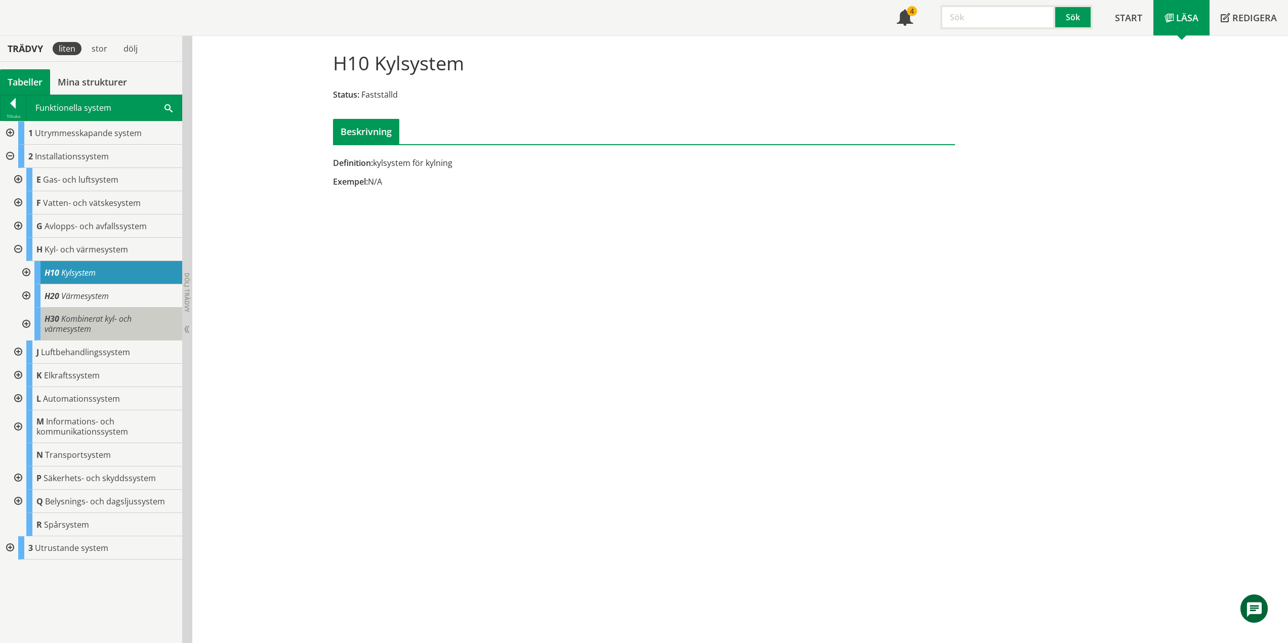
click at [99, 322] on span "Kombinerat kyl- och värmesystem" at bounding box center [88, 323] width 87 height 21
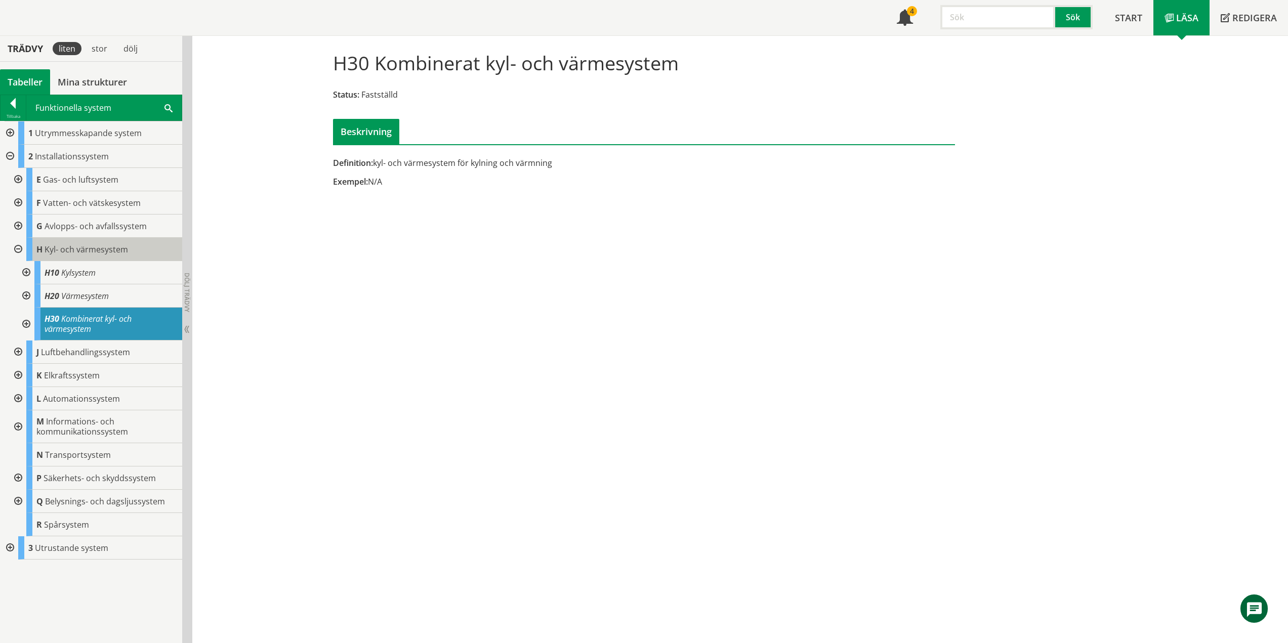
click at [62, 248] on body "AMA AMA Beskrivningsverktyg AMA Funktion BSAB Bygginfo Byggjura Byggkatalogen […" at bounding box center [644, 262] width 1288 height 643
click at [121, 246] on span "Kyl- och värmesystem" at bounding box center [86, 249] width 83 height 11
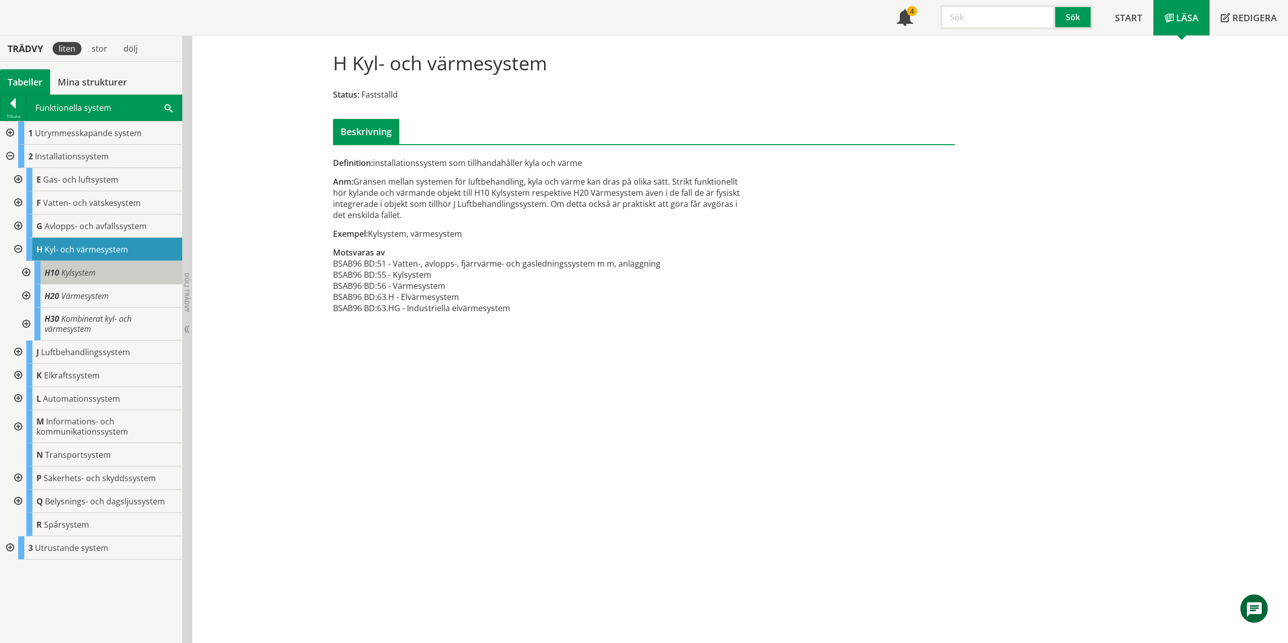
click at [104, 272] on div "H10 Kylsystem" at bounding box center [108, 272] width 148 height 23
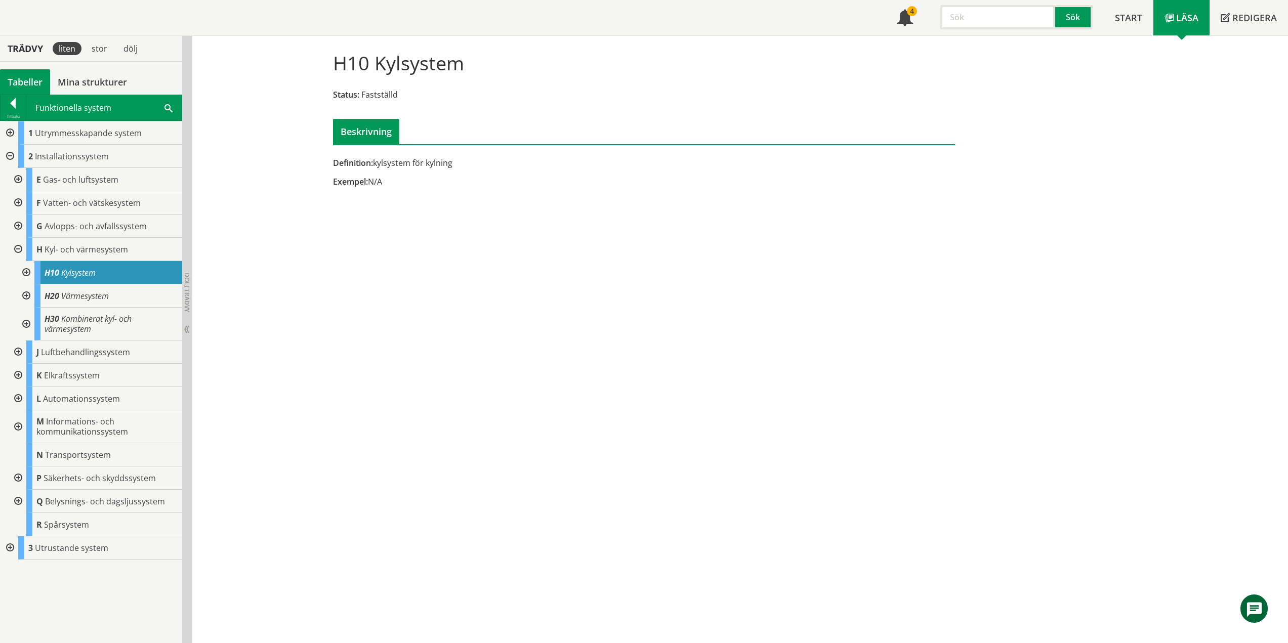
click at [30, 271] on div at bounding box center [25, 272] width 18 height 23
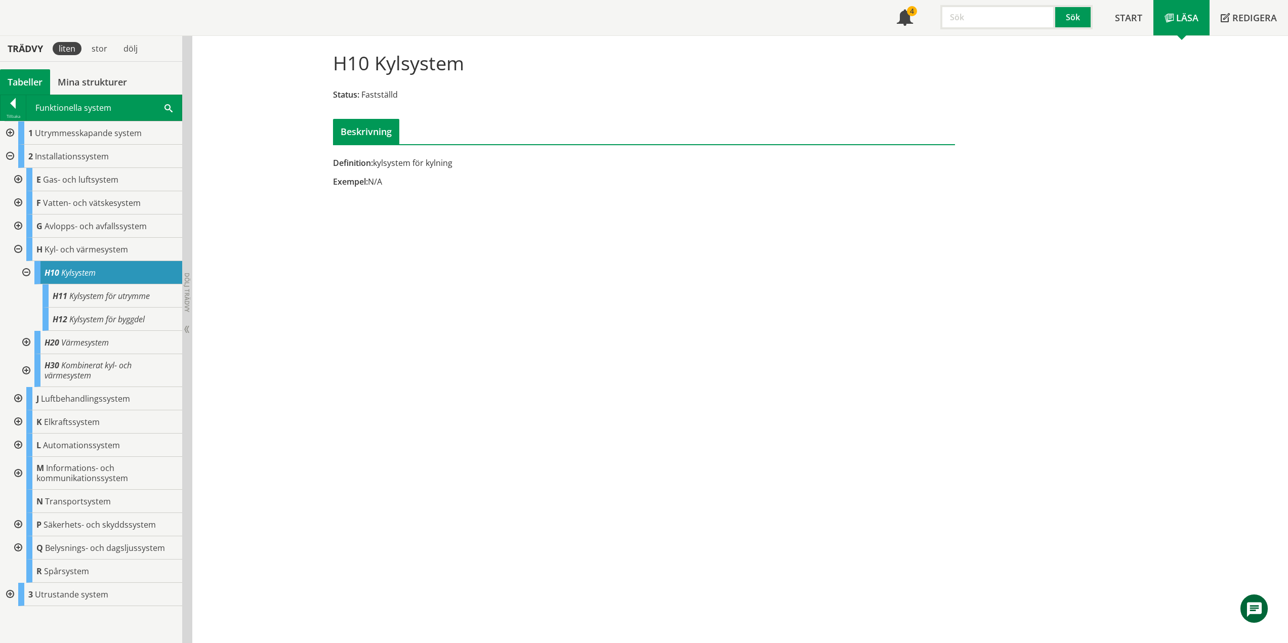
click at [13, 595] on div at bounding box center [9, 594] width 18 height 23
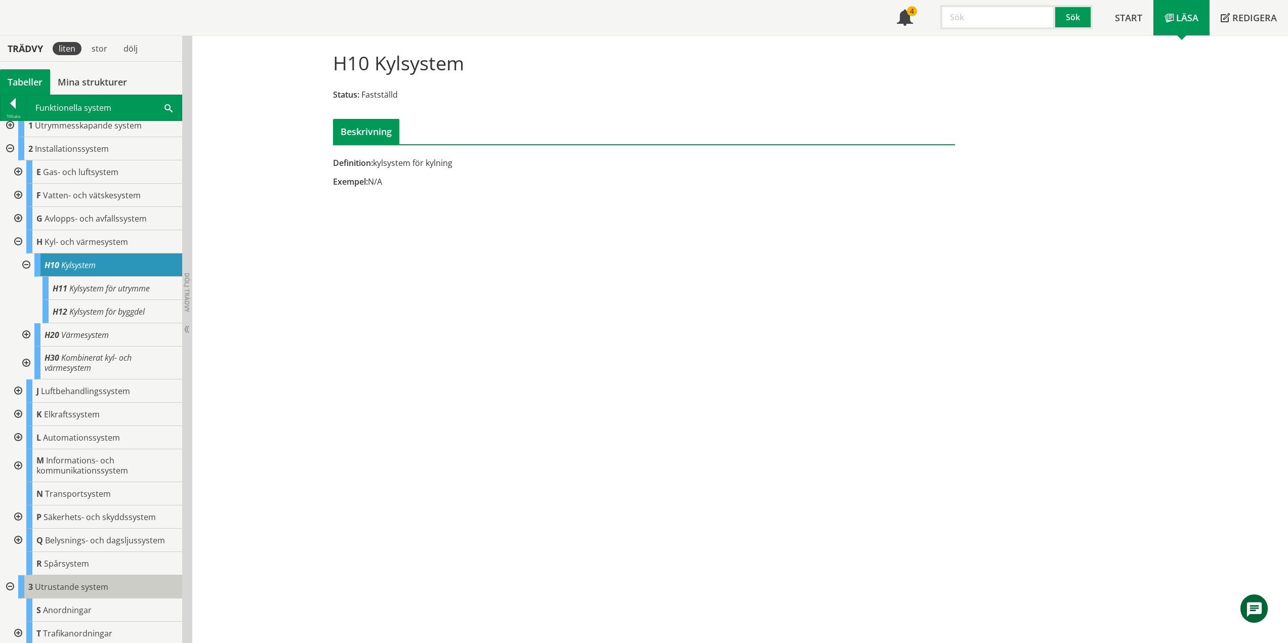
scroll to position [10, 0]
click at [9, 583] on div at bounding box center [9, 584] width 18 height 23
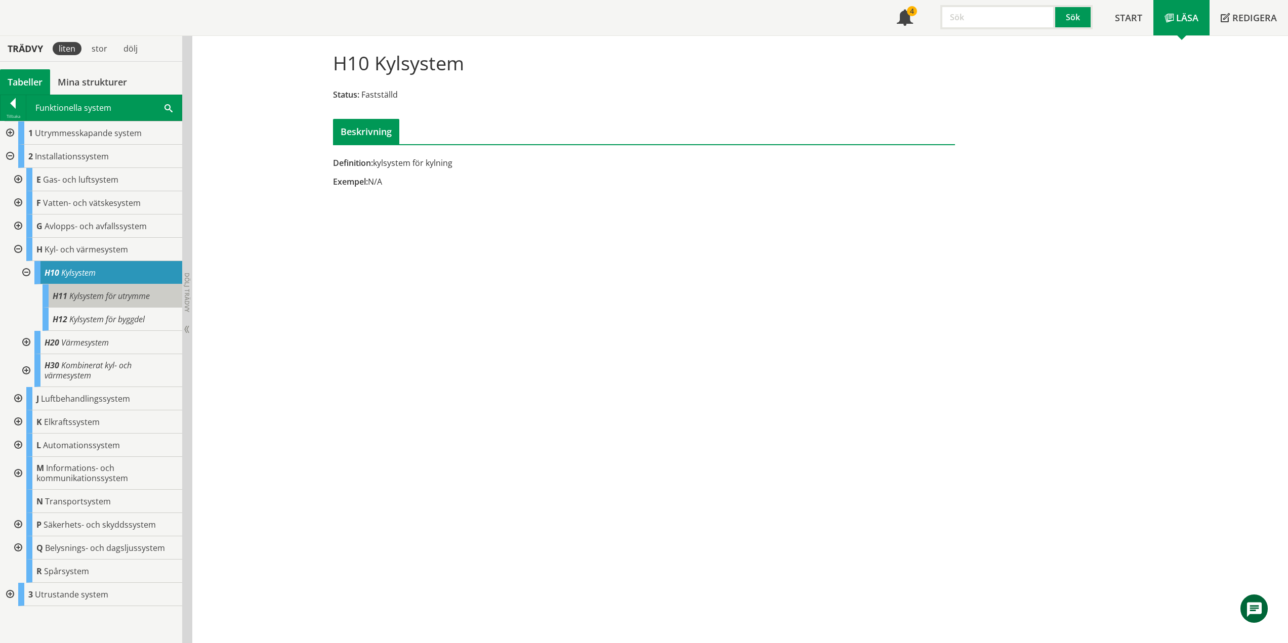
drag, startPoint x: 123, startPoint y: 299, endPoint x: 149, endPoint y: 294, distance: 26.2
click at [123, 299] on span "Kylsystem för utrymme" at bounding box center [109, 295] width 80 height 11
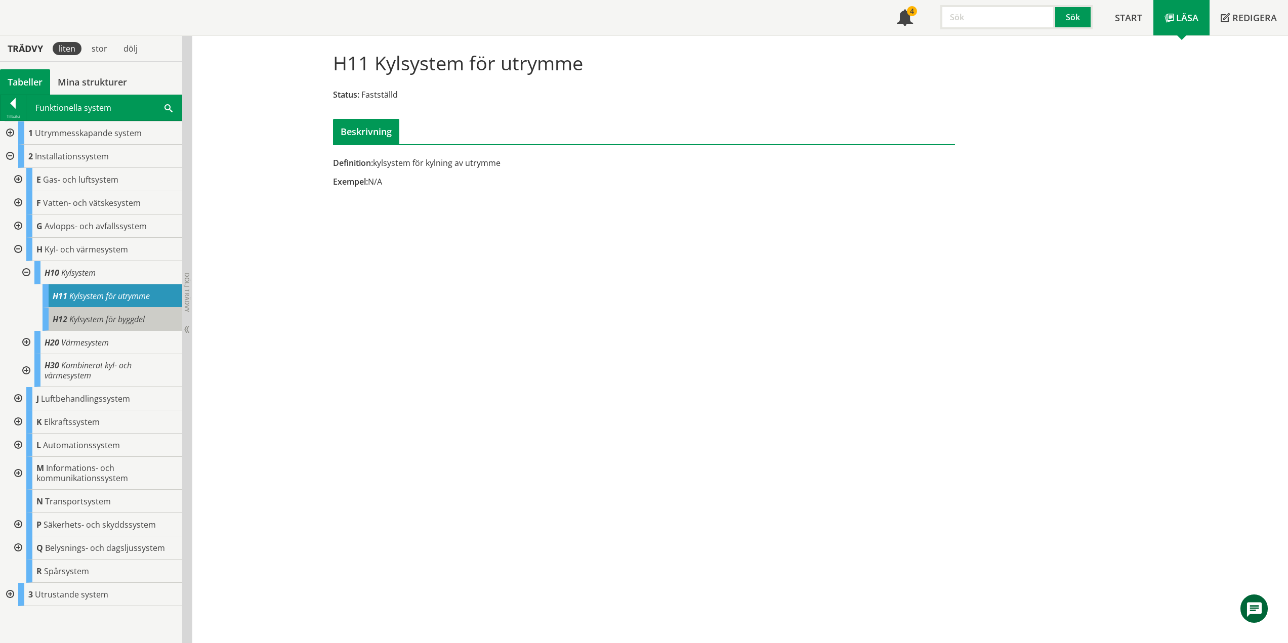
click at [146, 325] on div "H12 Kylsystem för byggdel" at bounding box center [113, 319] width 140 height 23
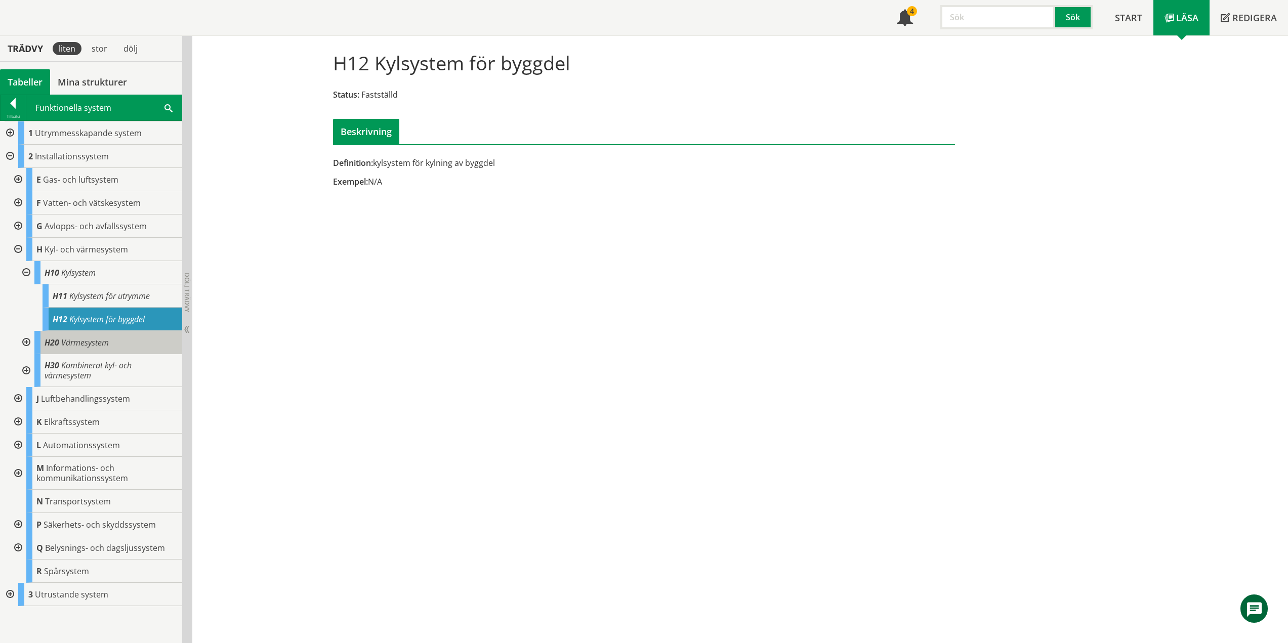
drag, startPoint x: 26, startPoint y: 271, endPoint x: 36, endPoint y: 289, distance: 20.8
click at [26, 271] on div at bounding box center [25, 272] width 18 height 23
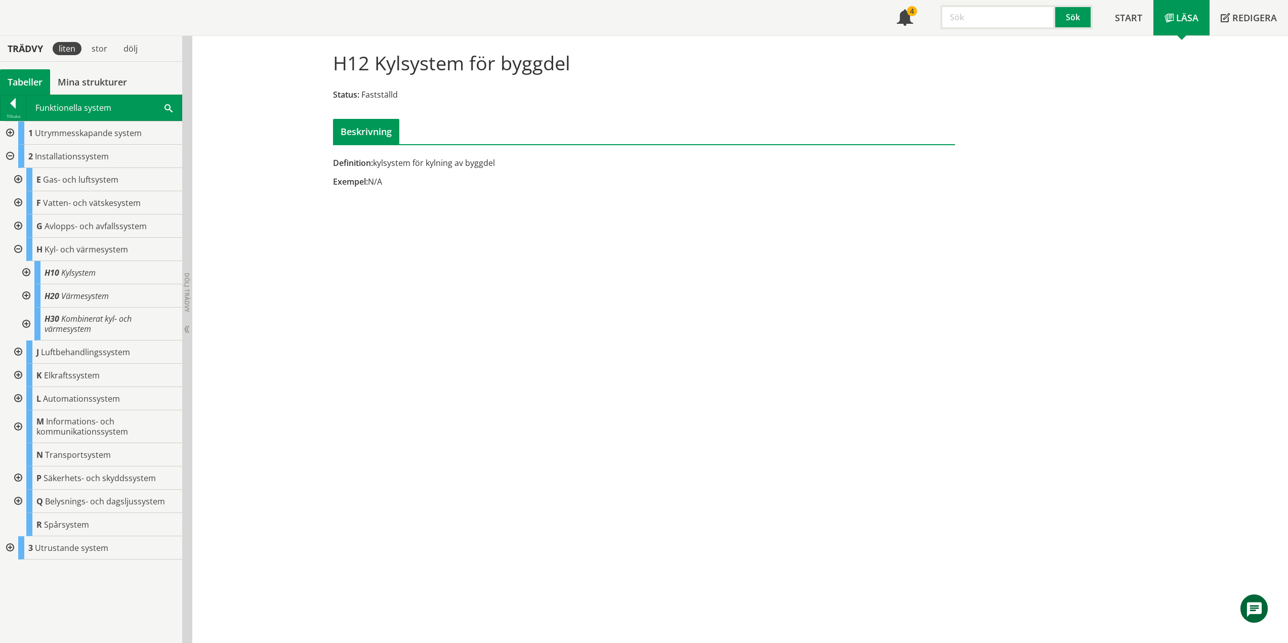
click at [30, 297] on div at bounding box center [25, 295] width 18 height 23
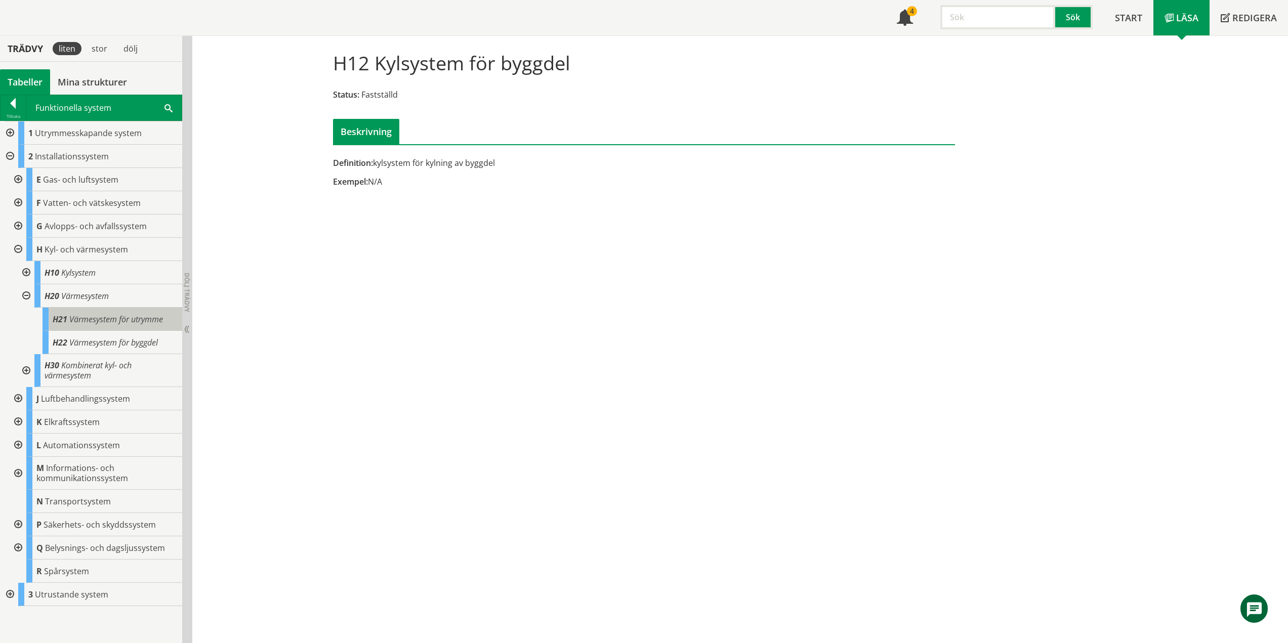
click at [134, 319] on span "Värmesystem för utrymme" at bounding box center [116, 319] width 94 height 11
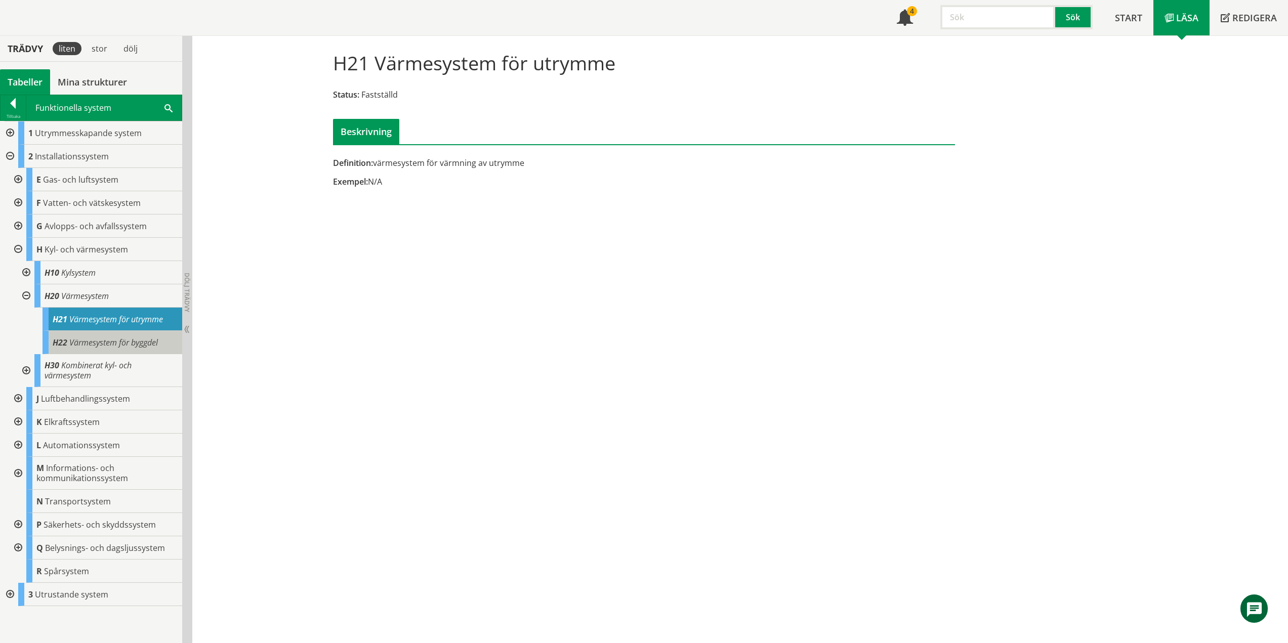
click at [125, 347] on span "Värmesystem för byggdel" at bounding box center [113, 342] width 89 height 11
click at [31, 294] on div at bounding box center [25, 295] width 18 height 23
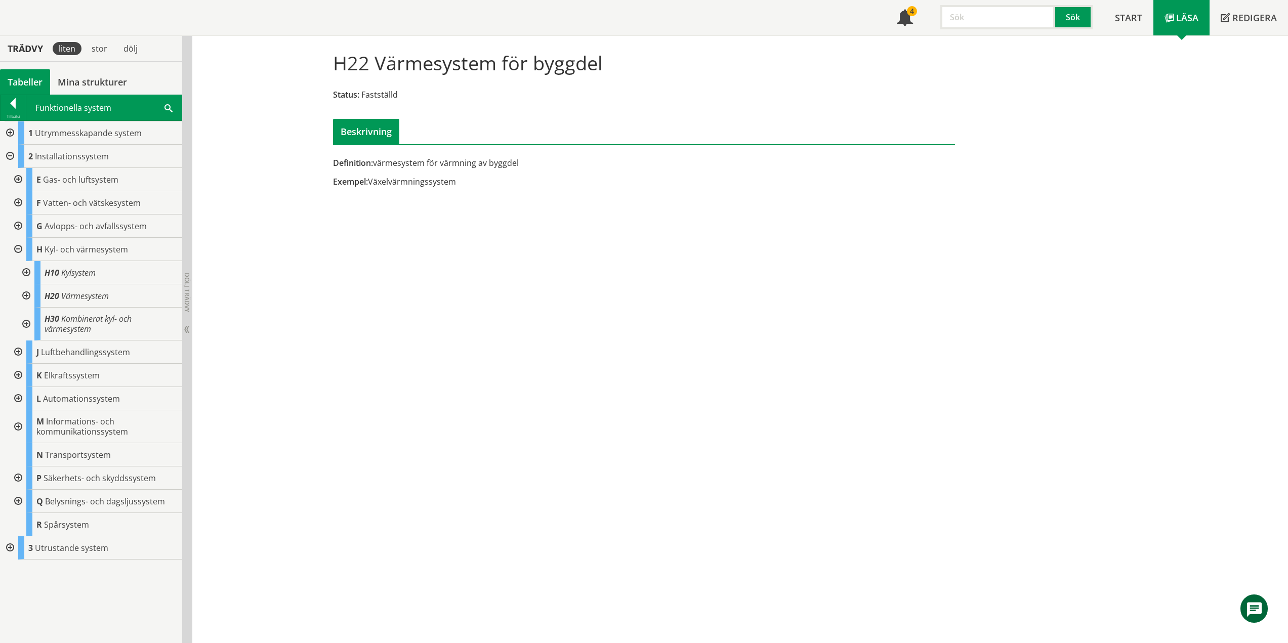
click at [26, 295] on div at bounding box center [25, 295] width 18 height 23
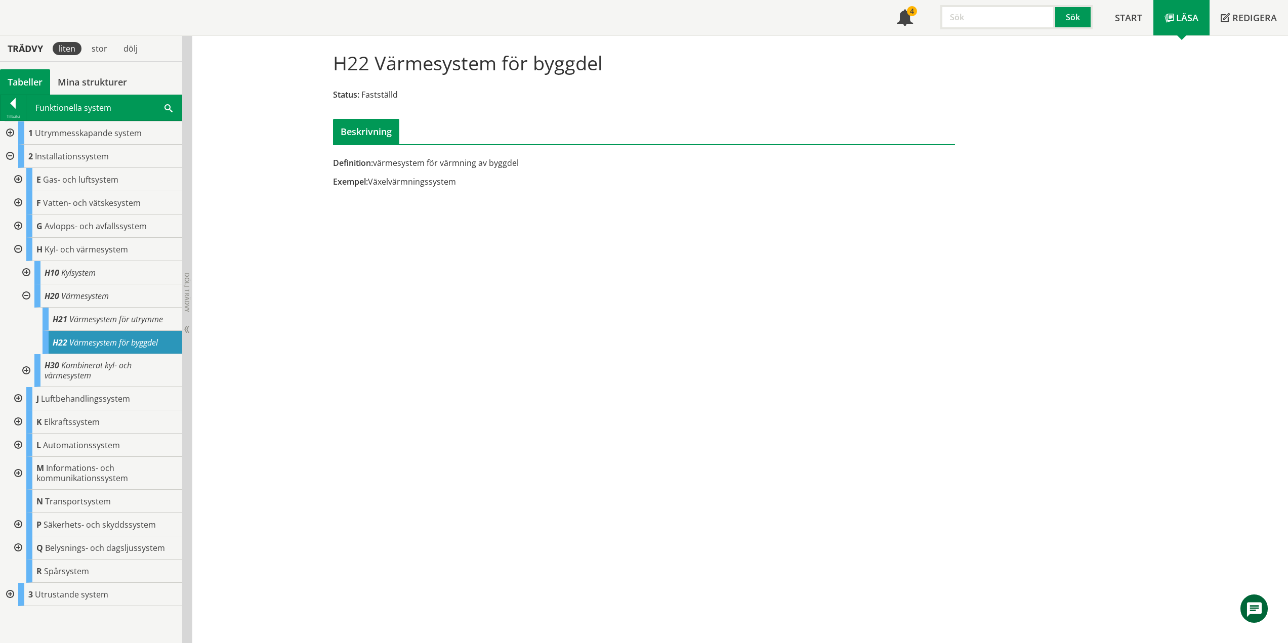
click at [26, 295] on div at bounding box center [25, 295] width 18 height 23
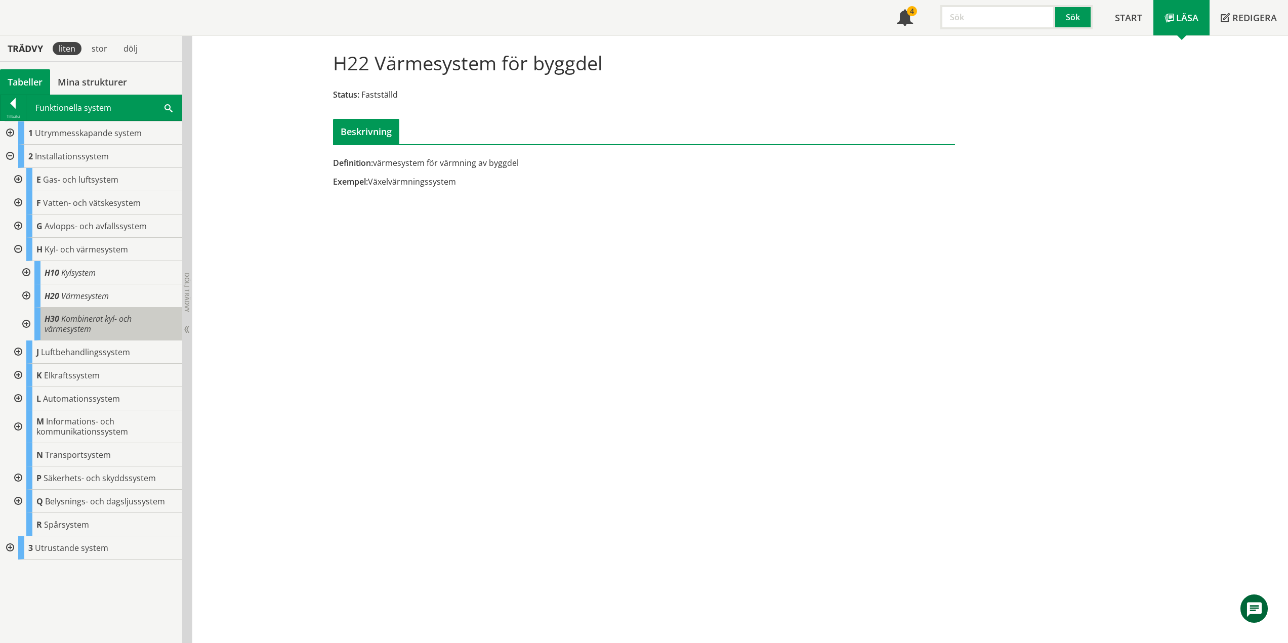
click at [81, 317] on span "Kombinerat kyl- och värmesystem" at bounding box center [88, 323] width 87 height 21
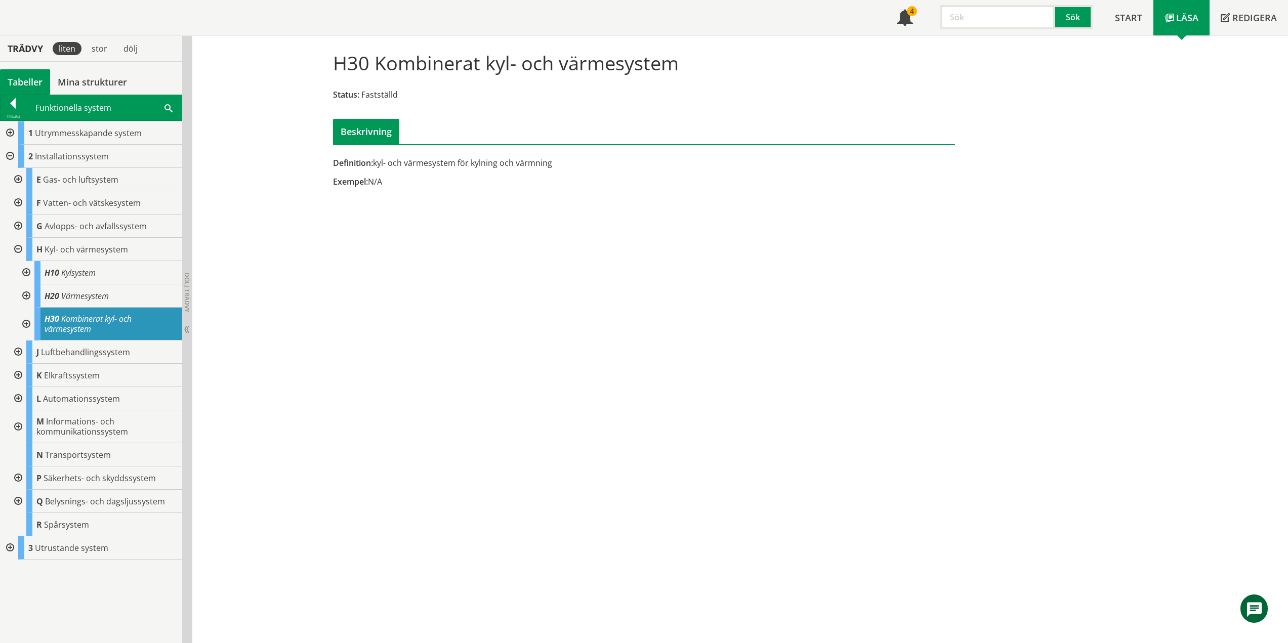
drag, startPoint x: 28, startPoint y: 320, endPoint x: 32, endPoint y: 323, distance: 5.4
click at [29, 320] on div at bounding box center [25, 324] width 18 height 33
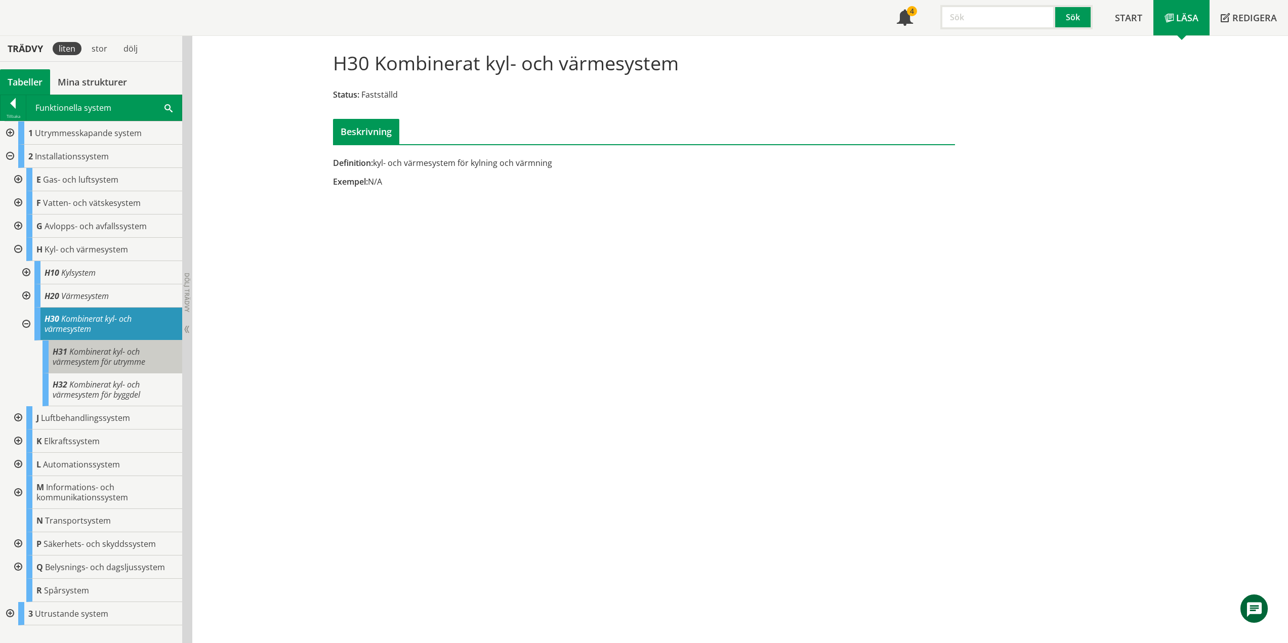
click at [135, 358] on span "Kombinerat kyl- och värmesystem för utrymme" at bounding box center [99, 356] width 93 height 21
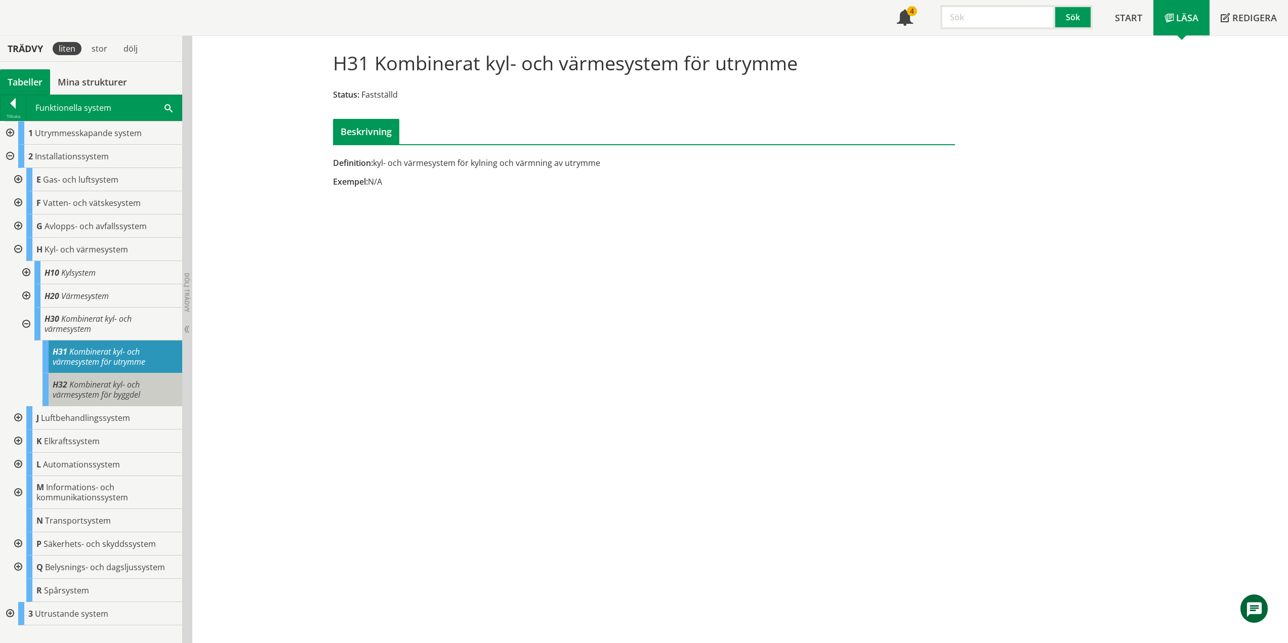
click at [123, 374] on div "H32 Kombinerat kyl- och värmesystem för byggdel" at bounding box center [113, 389] width 140 height 33
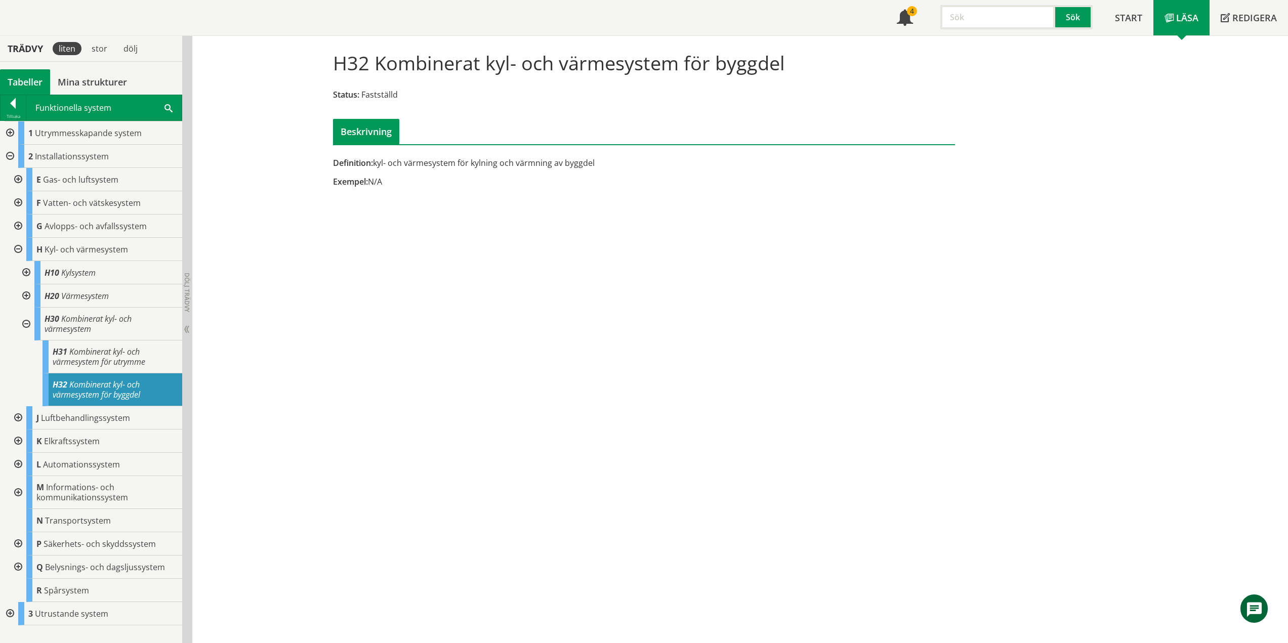
click at [27, 322] on div at bounding box center [25, 324] width 18 height 33
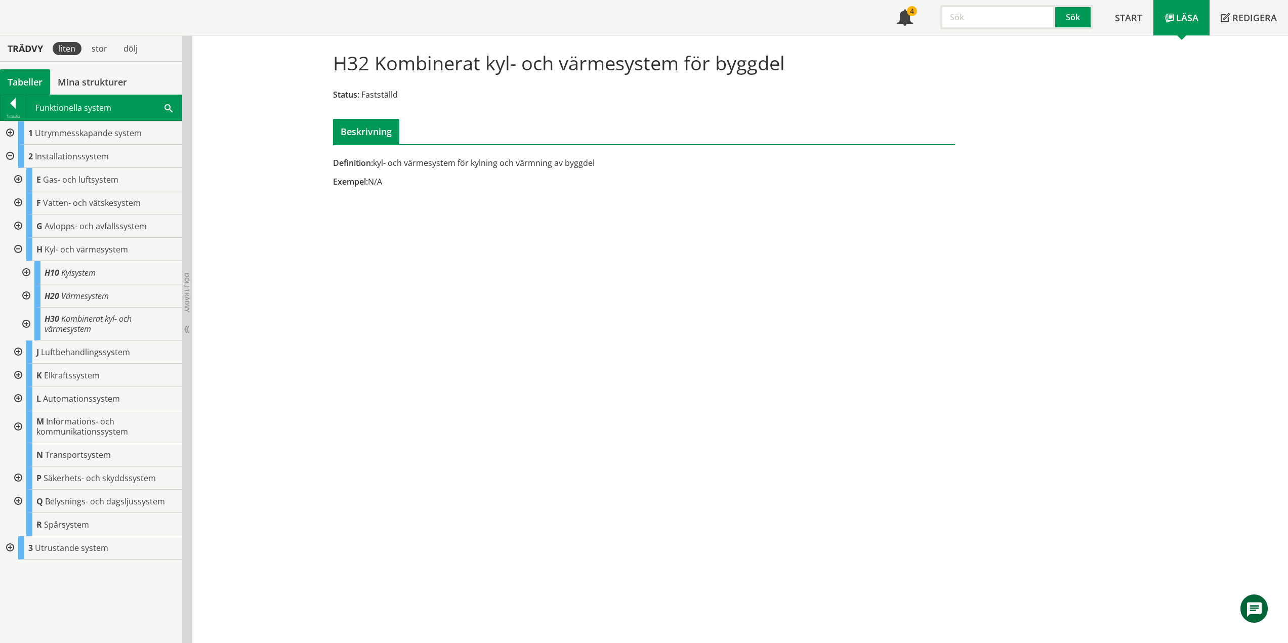
click at [18, 248] on div at bounding box center [17, 249] width 18 height 23
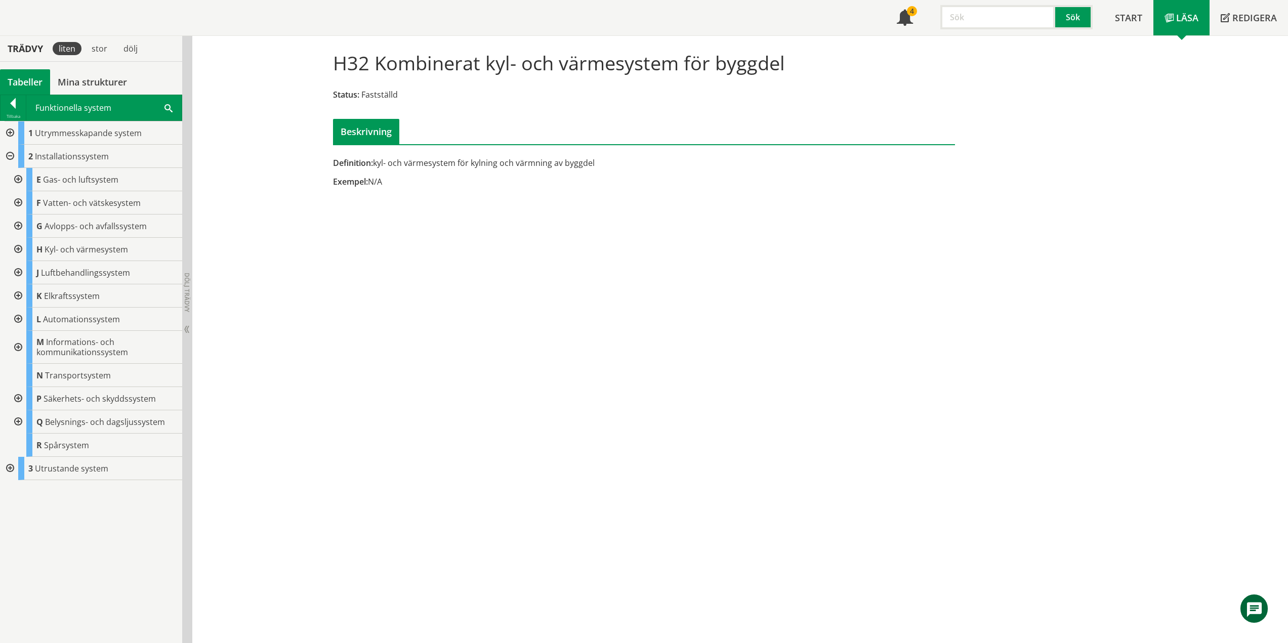
click at [18, 272] on div at bounding box center [17, 272] width 18 height 23
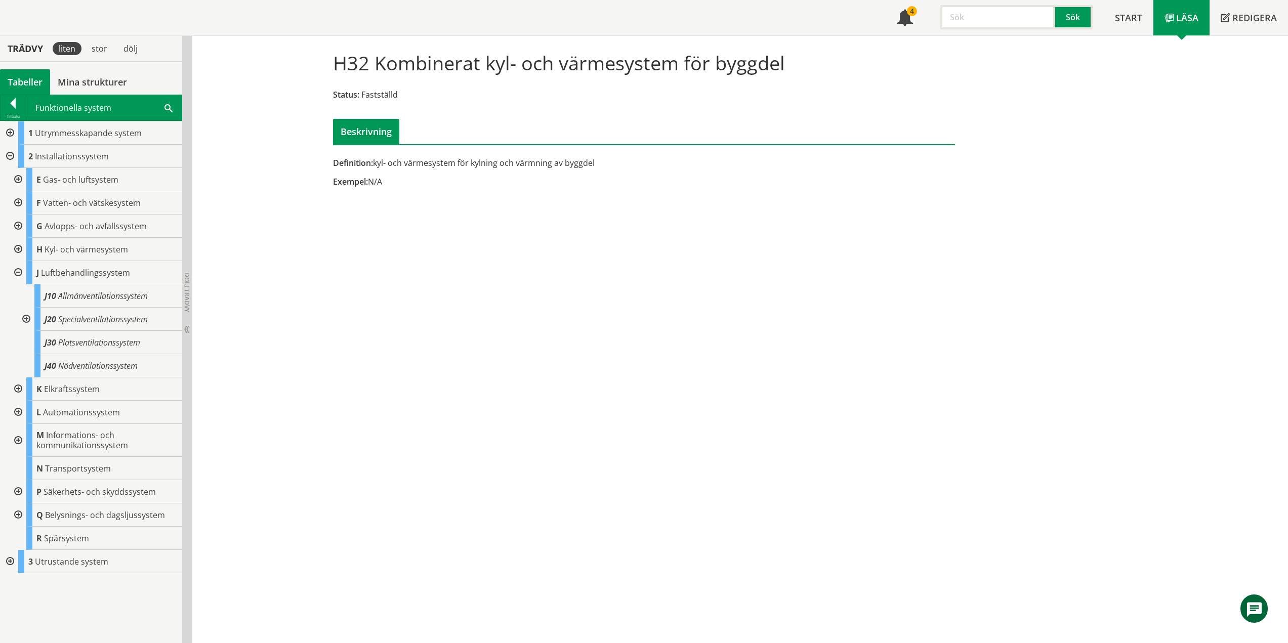
click at [25, 317] on div at bounding box center [25, 319] width 18 height 23
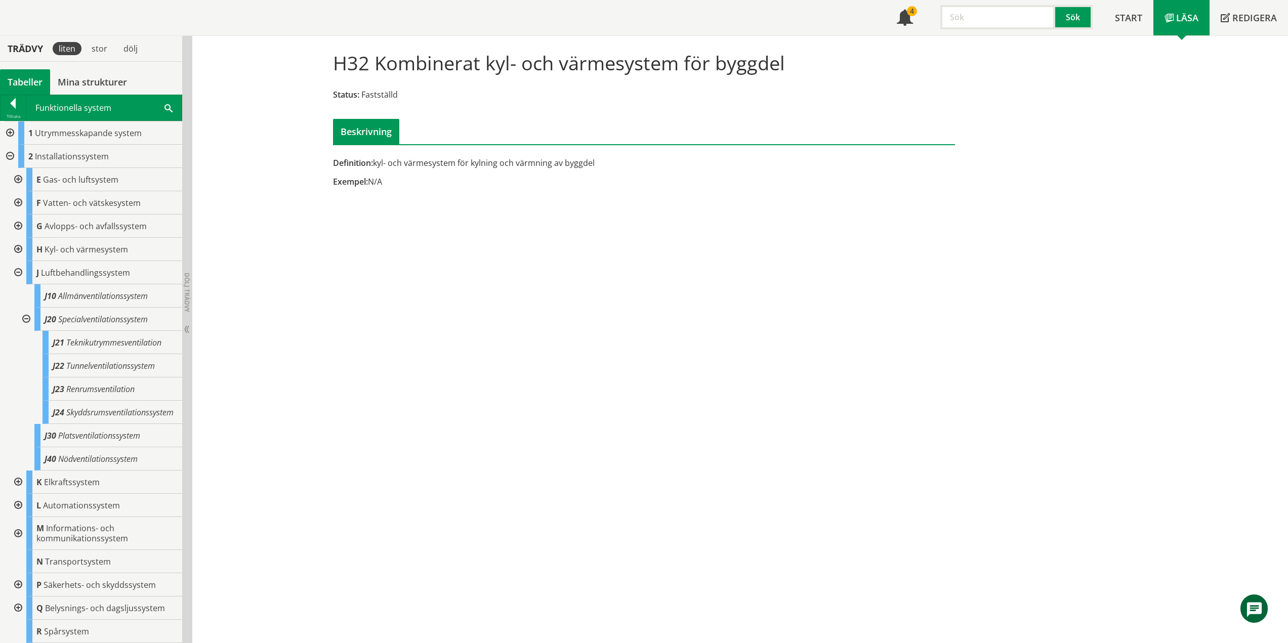
click at [27, 316] on div at bounding box center [25, 319] width 18 height 23
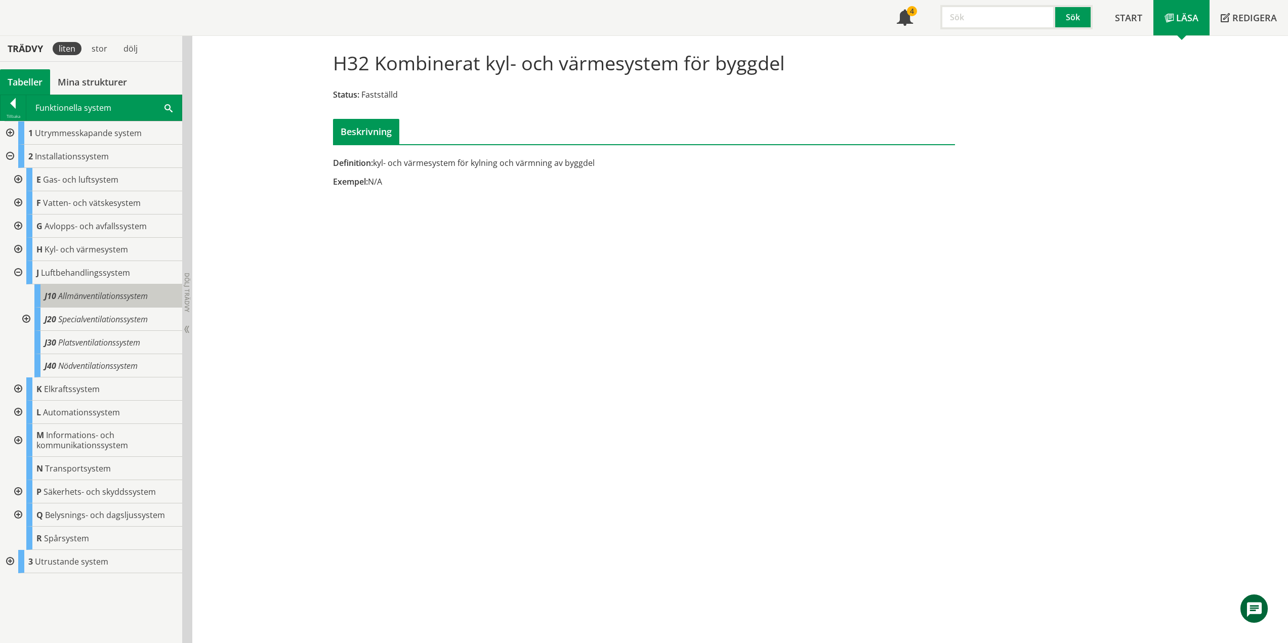
click at [81, 301] on span "Allmänventilationssystem" at bounding box center [103, 295] width 90 height 11
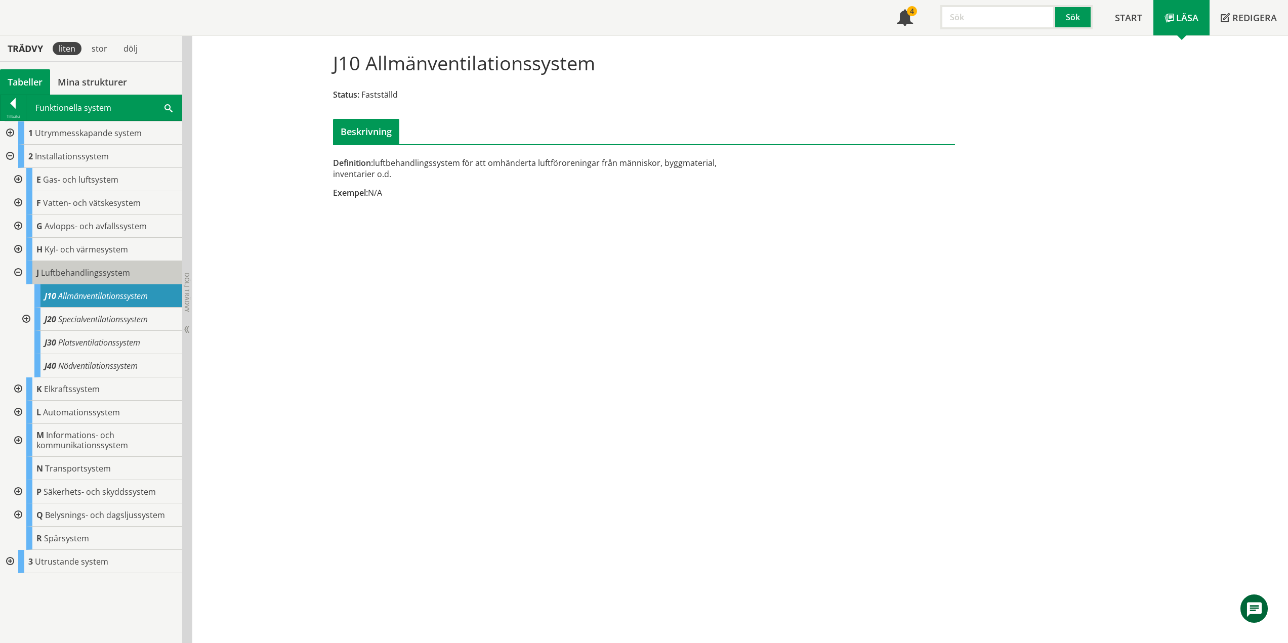
click at [105, 269] on span "Luftbehandlingssystem" at bounding box center [85, 272] width 89 height 11
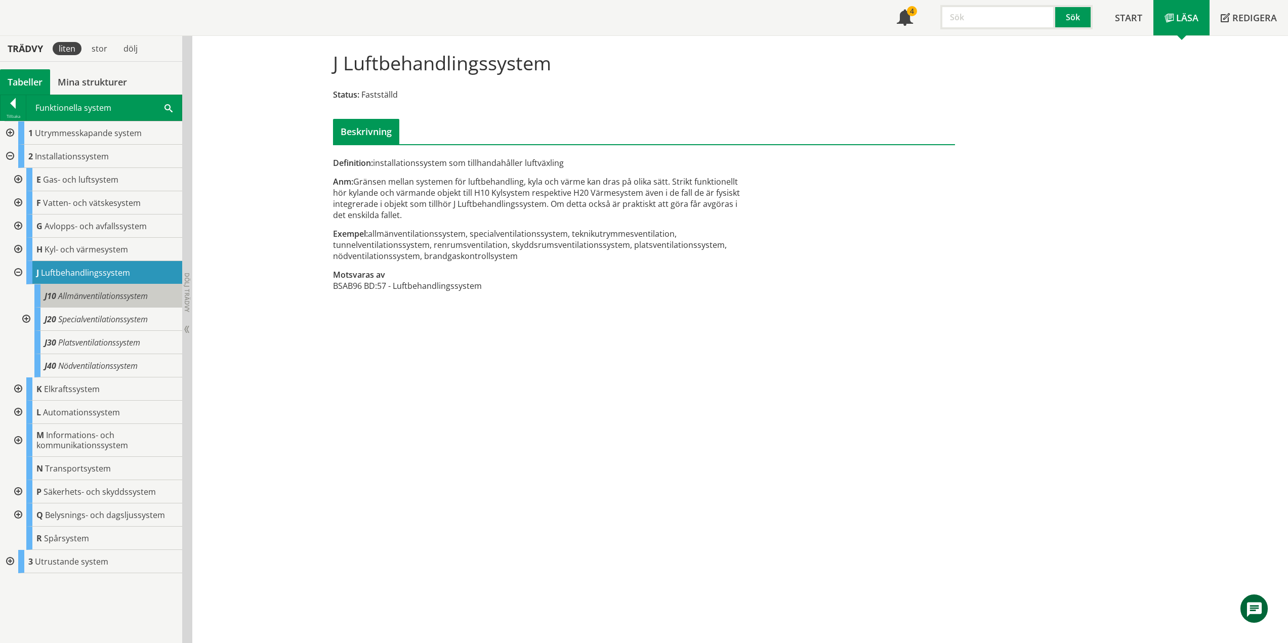
drag, startPoint x: 132, startPoint y: 302, endPoint x: 128, endPoint y: 305, distance: 5.2
click at [132, 302] on div "J10 Allmänventilationssystem" at bounding box center [108, 295] width 148 height 23
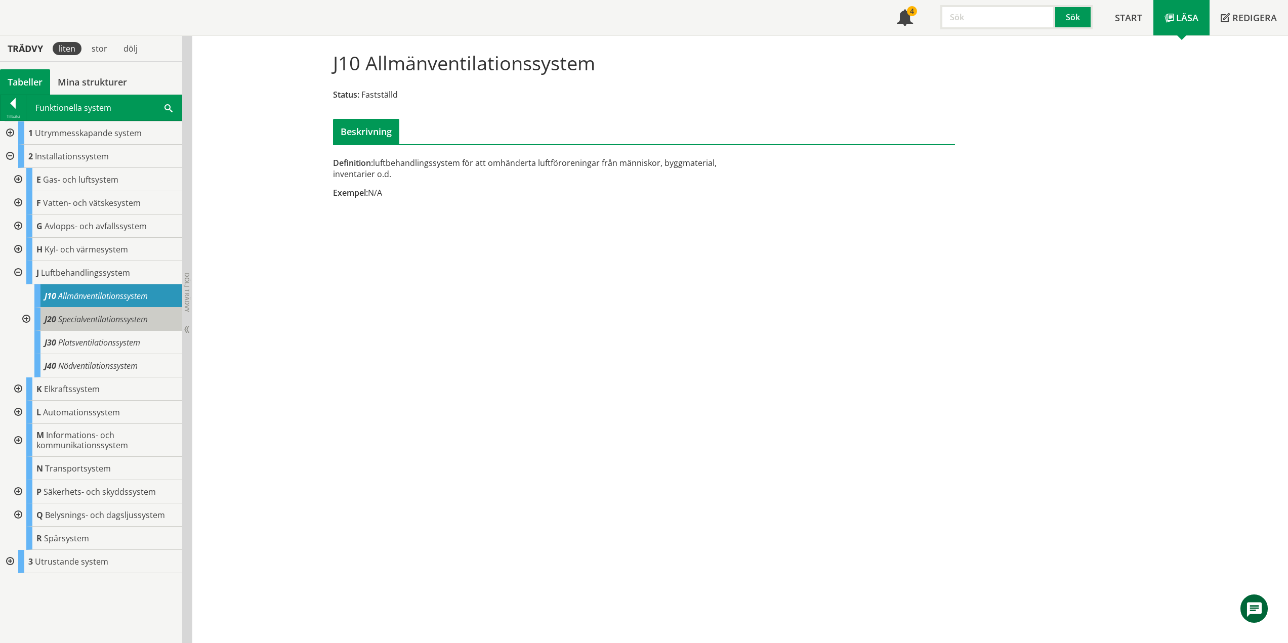
drag, startPoint x: 139, startPoint y: 319, endPoint x: 137, endPoint y: 324, distance: 5.7
click at [139, 319] on span "Specialventilationssystem" at bounding box center [103, 319] width 90 height 11
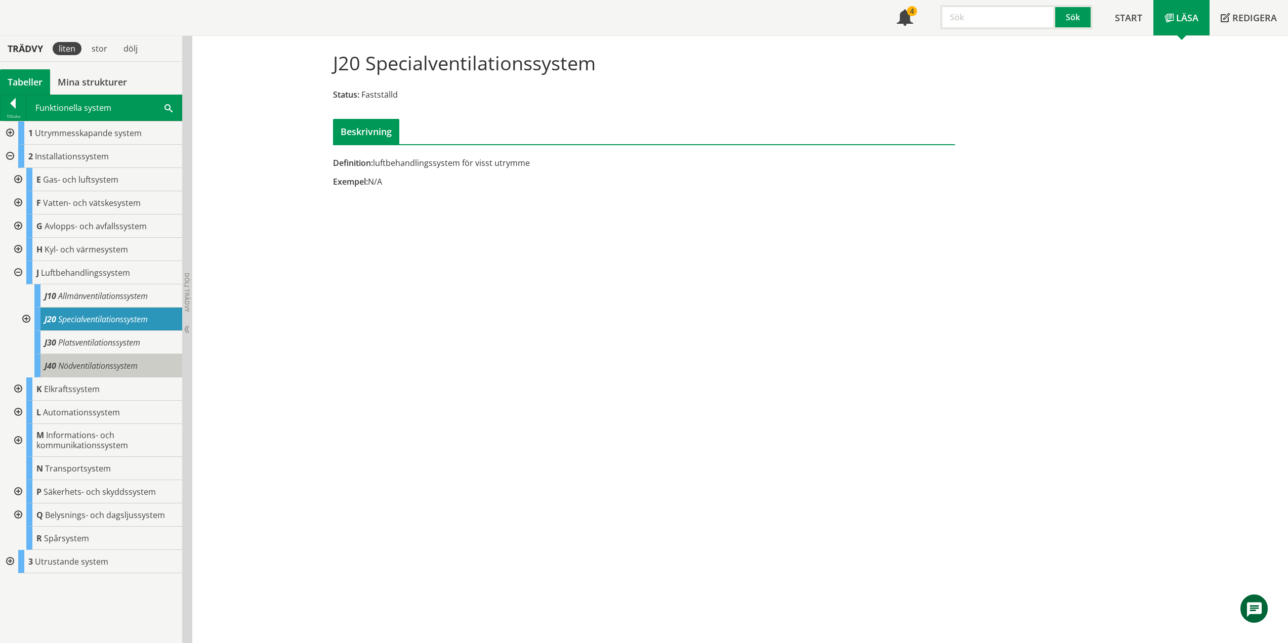
click at [112, 355] on div "J40 Nödventilationssystem" at bounding box center [108, 365] width 148 height 23
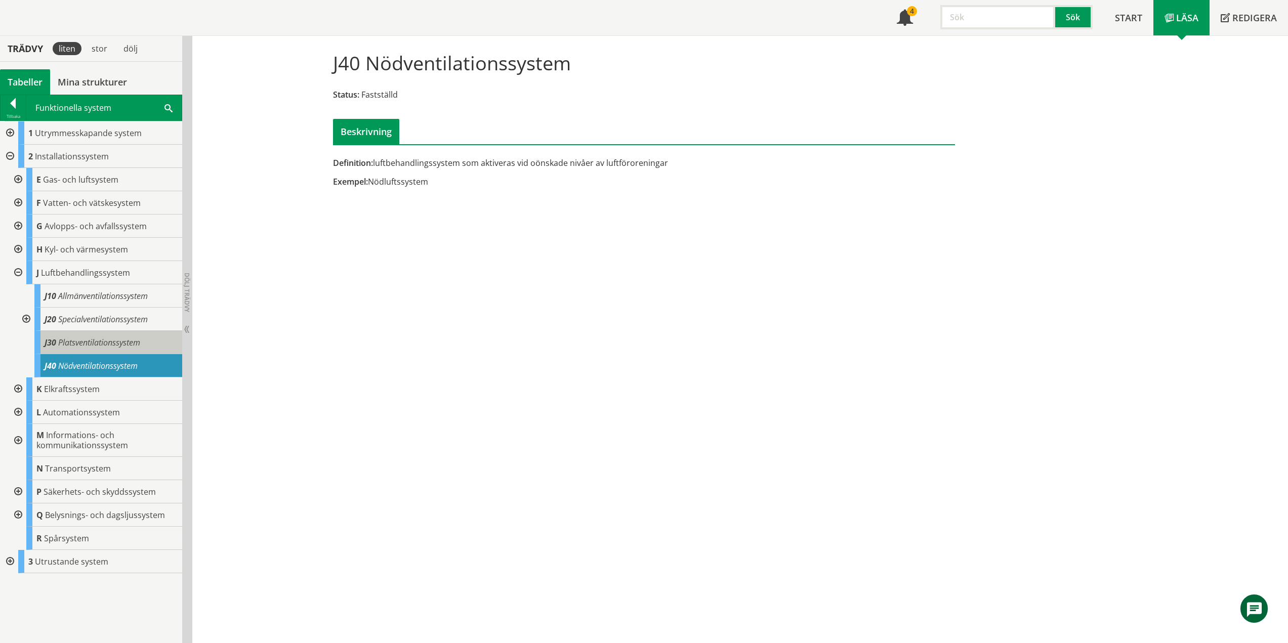
click at [110, 344] on span "Platsventilationssystem" at bounding box center [99, 342] width 82 height 11
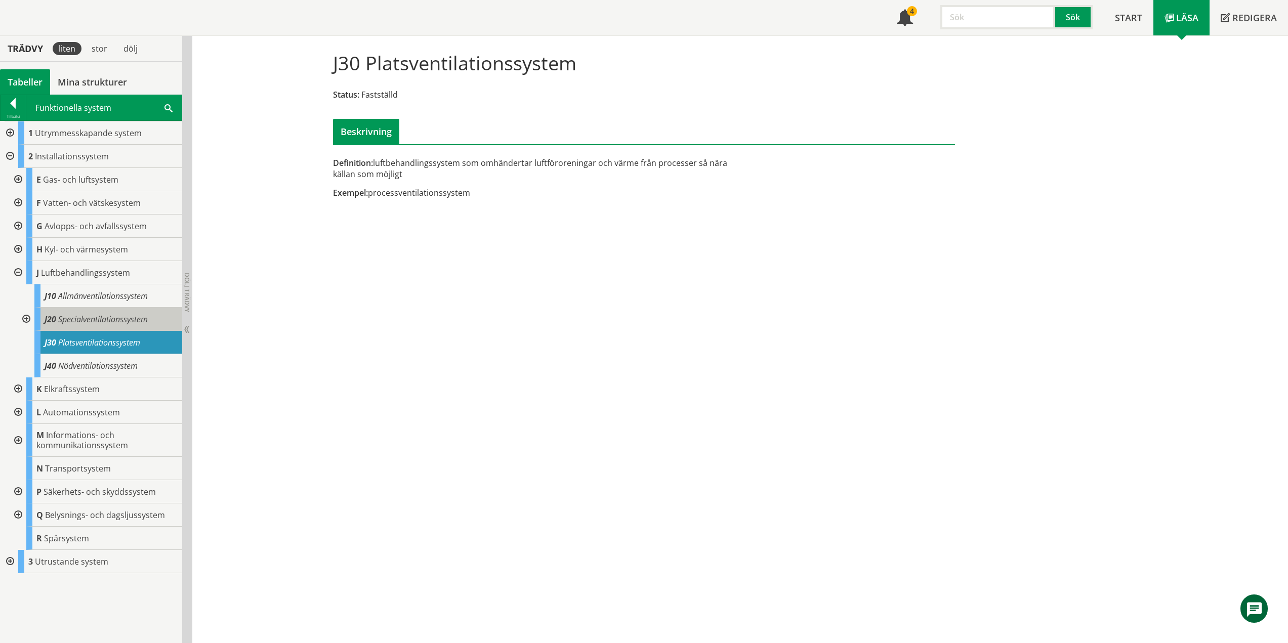
click at [112, 320] on span "Specialventilationssystem" at bounding box center [103, 319] width 90 height 11
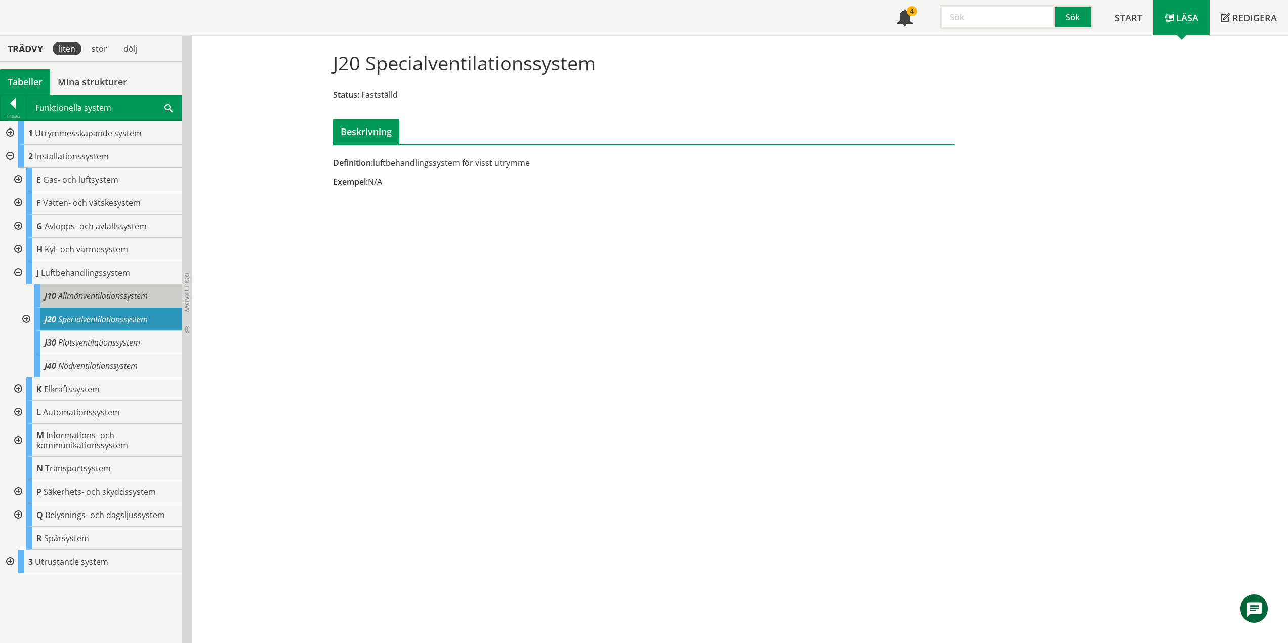
click at [115, 295] on span "Allmänventilationssystem" at bounding box center [103, 295] width 90 height 11
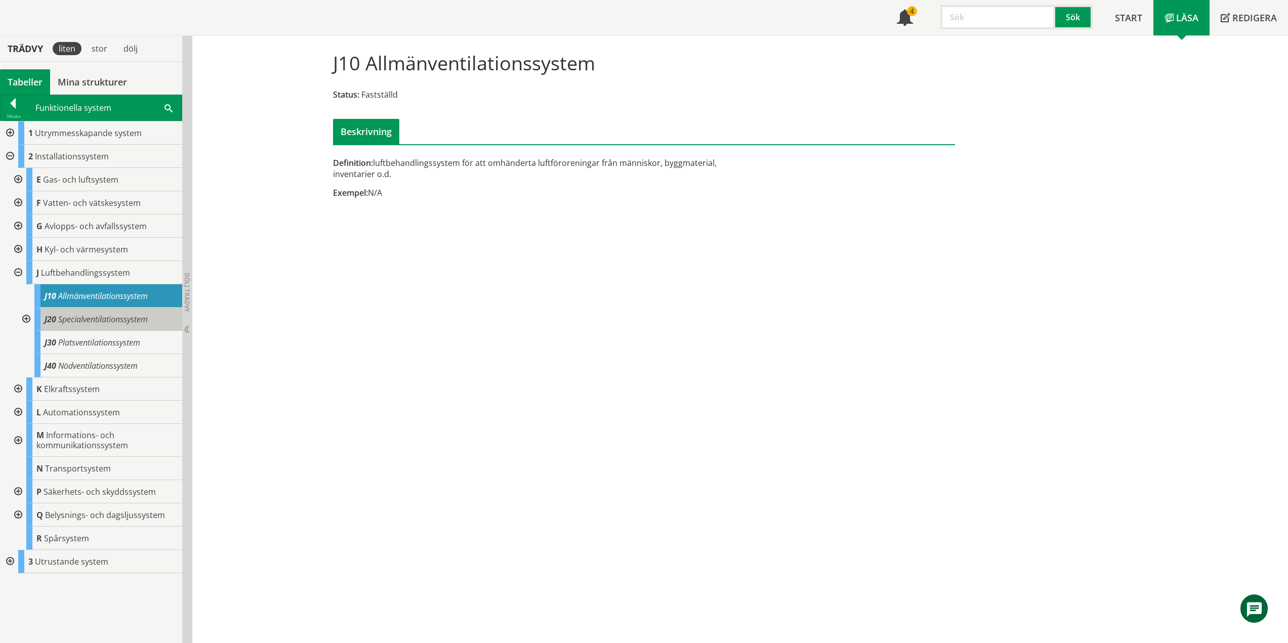
click at [107, 319] on span "Specialventilationssystem" at bounding box center [103, 319] width 90 height 11
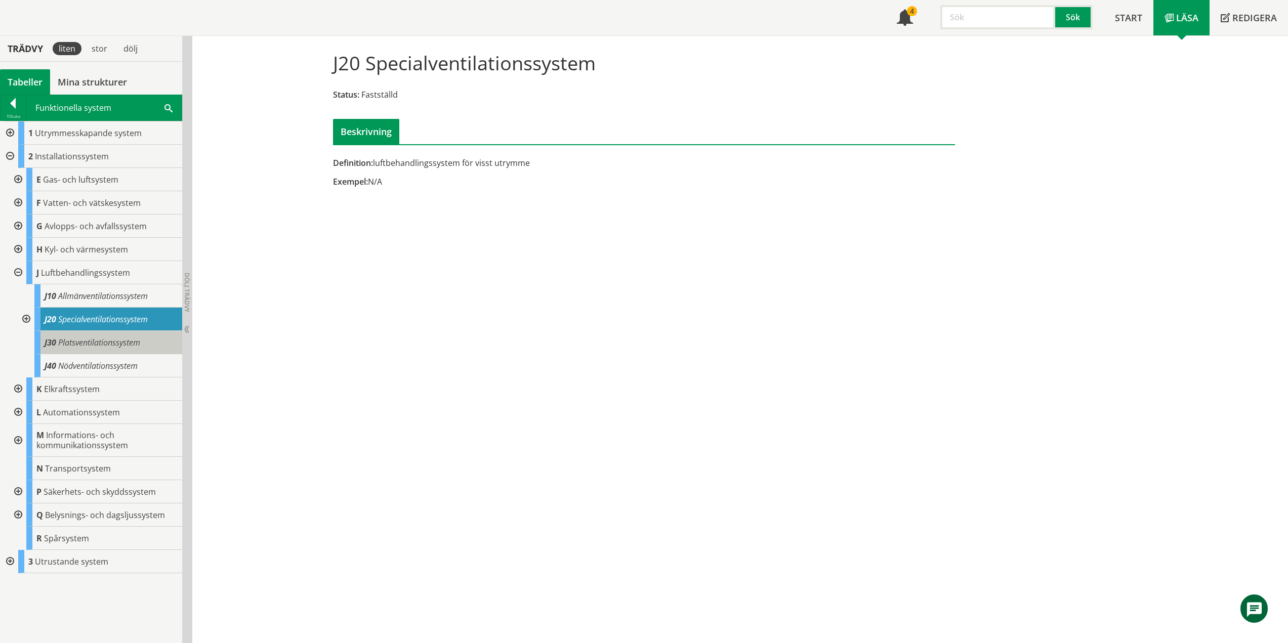
click at [98, 352] on div "J30 Platsventilationssystem" at bounding box center [108, 342] width 148 height 23
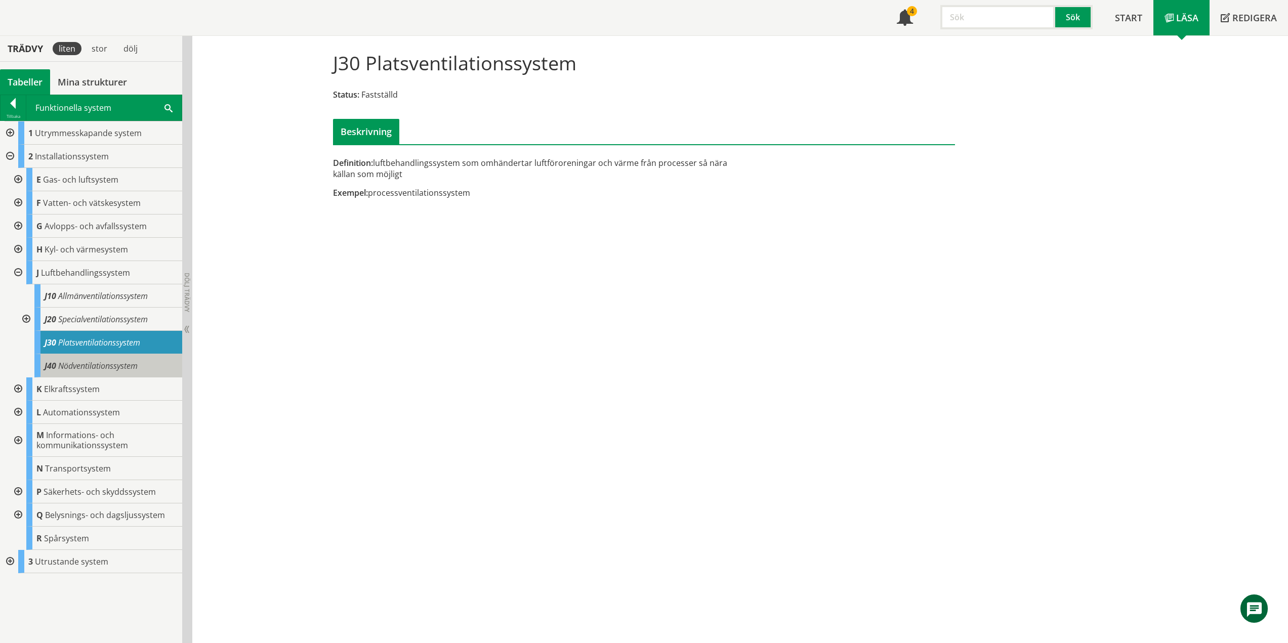
drag, startPoint x: 116, startPoint y: 363, endPoint x: 95, endPoint y: 370, distance: 21.9
click at [116, 363] on span "Nödventilationssystem" at bounding box center [97, 365] width 79 height 11
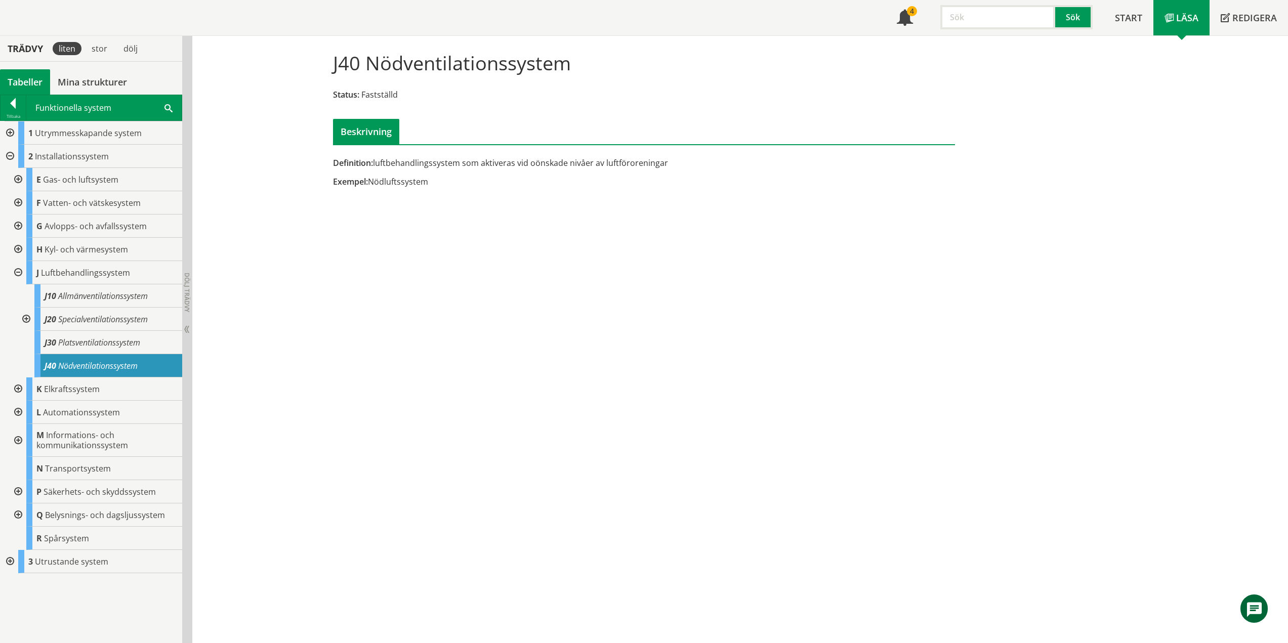
click at [25, 317] on div at bounding box center [25, 319] width 18 height 23
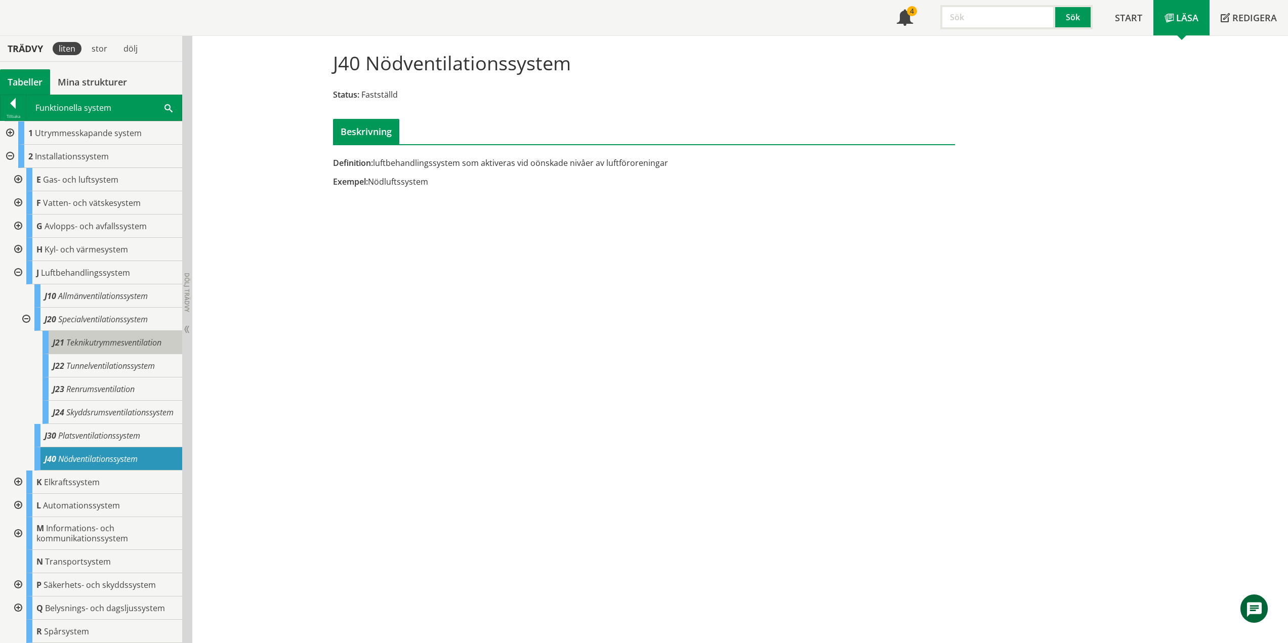
click at [126, 345] on span "Teknikutrymmesventilation" at bounding box center [113, 342] width 95 height 11
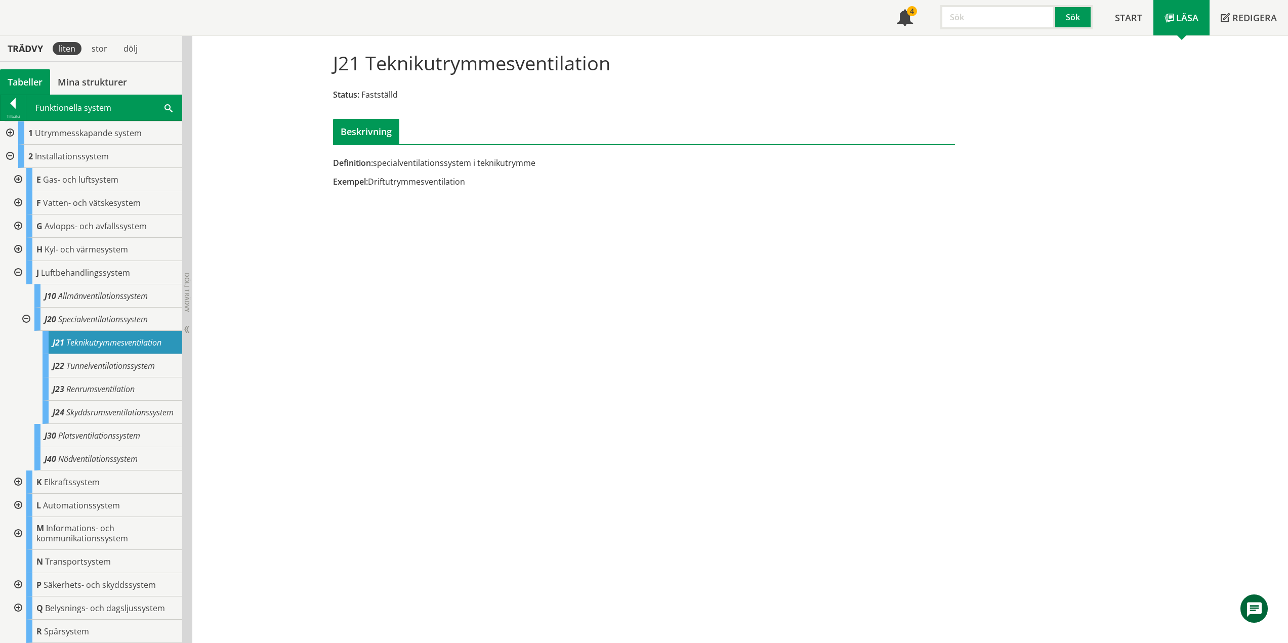
click at [135, 342] on span "Teknikutrymmesventilation" at bounding box center [113, 342] width 95 height 11
click at [90, 369] on span "Tunnelventilationssystem" at bounding box center [110, 365] width 89 height 11
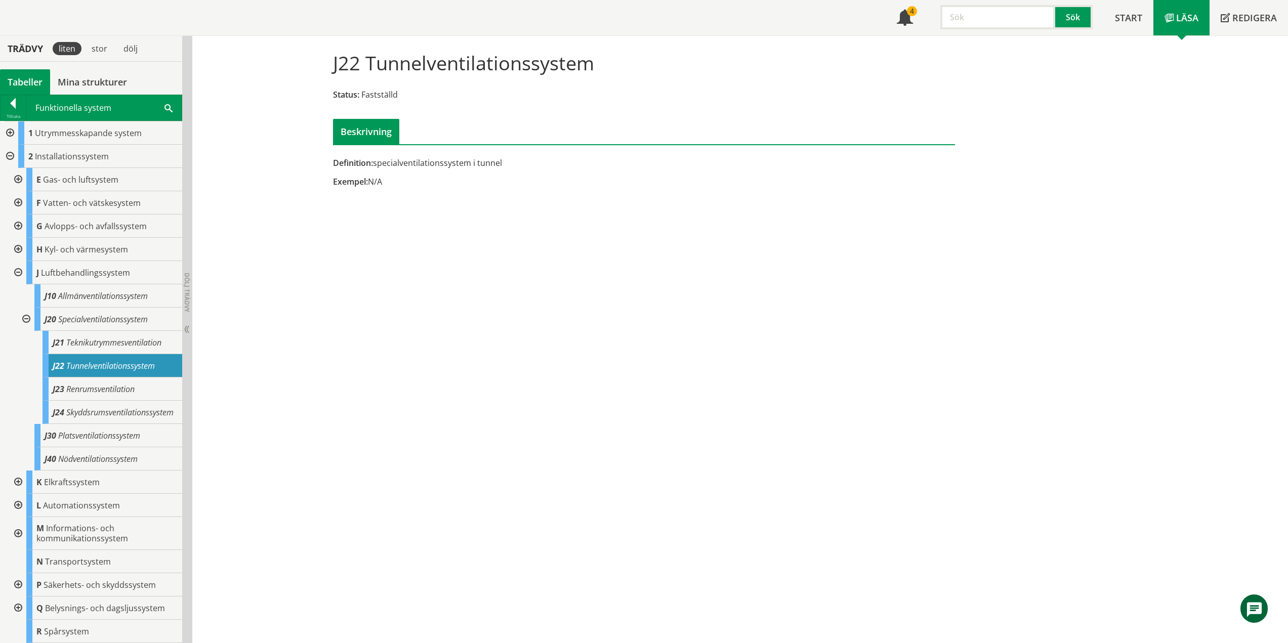
click at [122, 377] on div "J22 Tunnelventilationssystem" at bounding box center [113, 365] width 140 height 23
click at [121, 382] on div "J23 Renrumsventilation" at bounding box center [113, 388] width 140 height 23
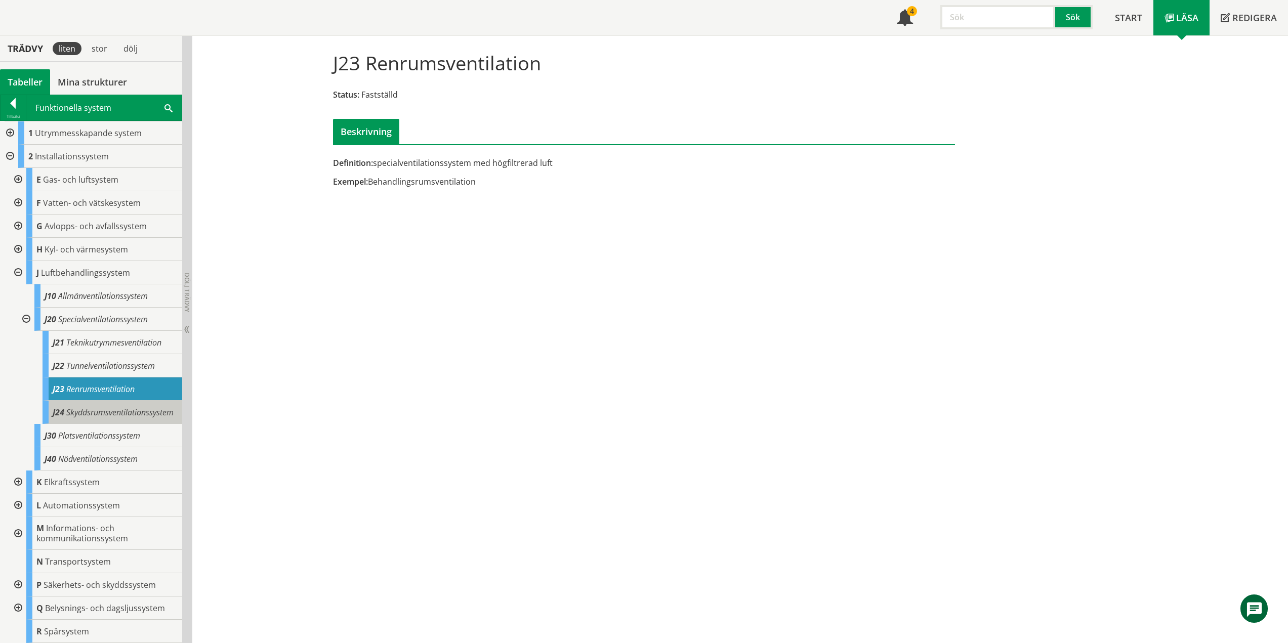
click at [128, 412] on div "J24 Skyddsrumsventilationssystem" at bounding box center [113, 412] width 140 height 23
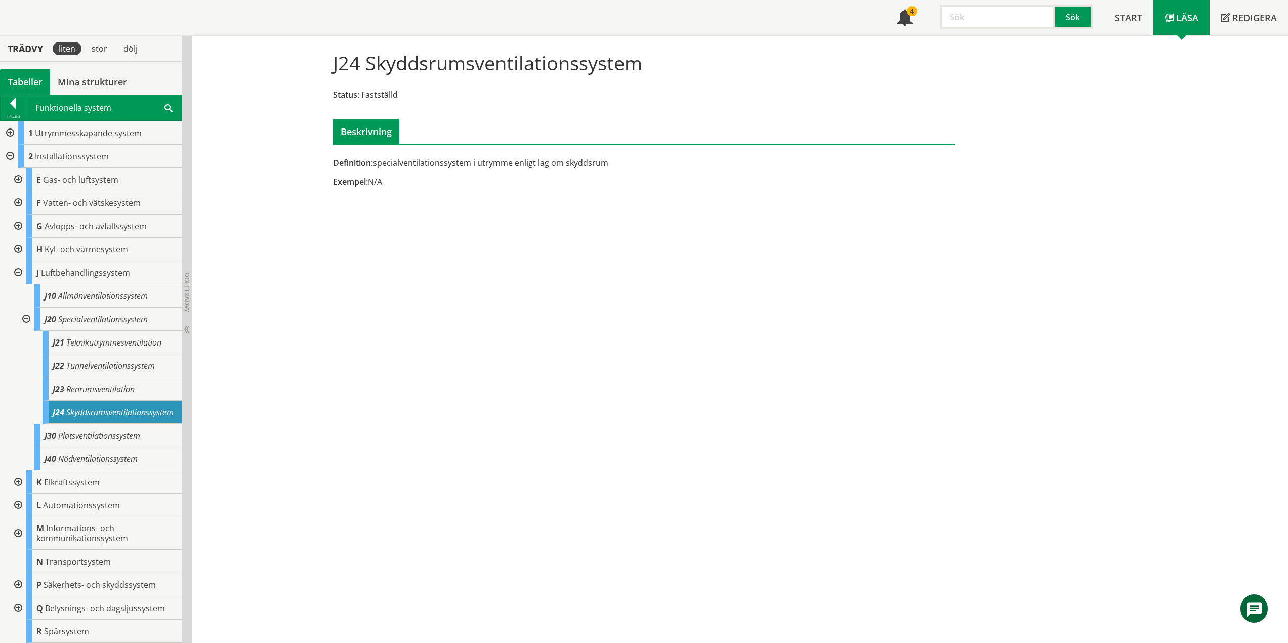
click at [28, 319] on div at bounding box center [25, 319] width 18 height 23
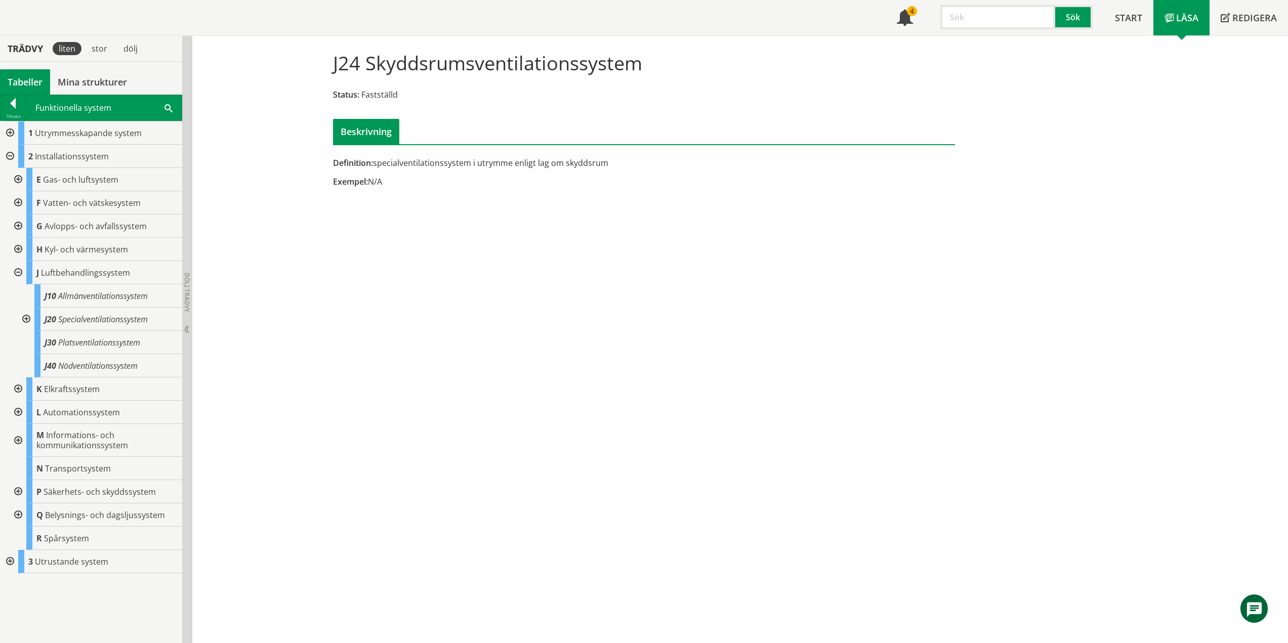
click at [16, 272] on div at bounding box center [17, 272] width 18 height 23
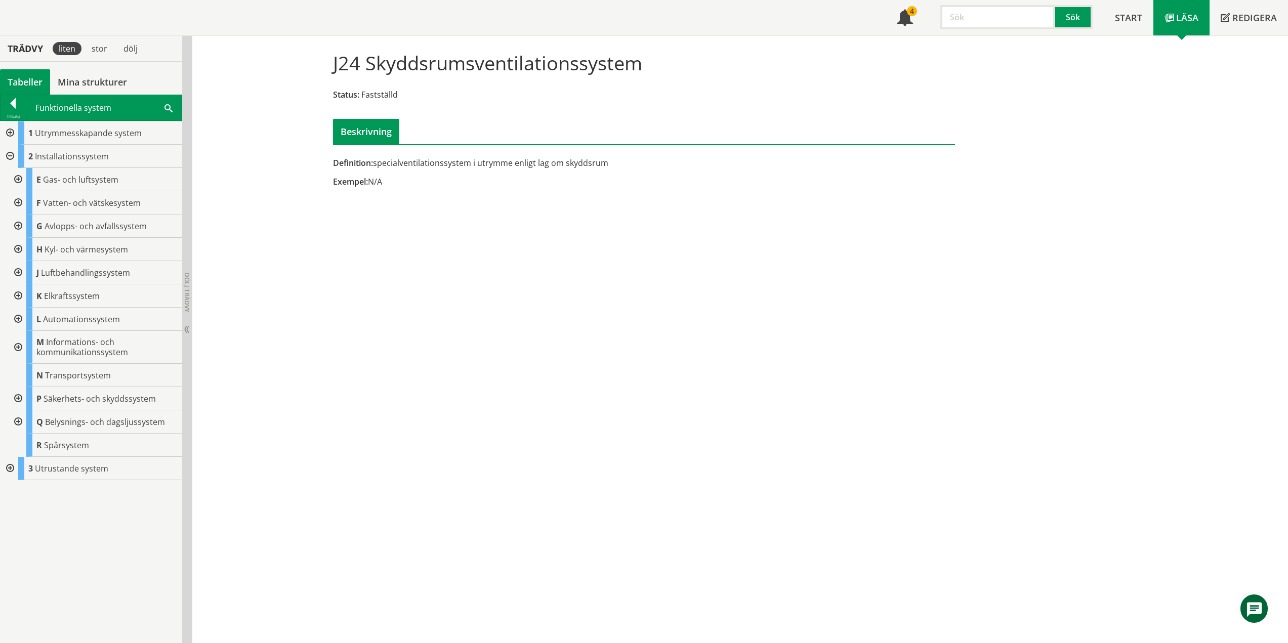
click at [19, 296] on div at bounding box center [17, 295] width 18 height 23
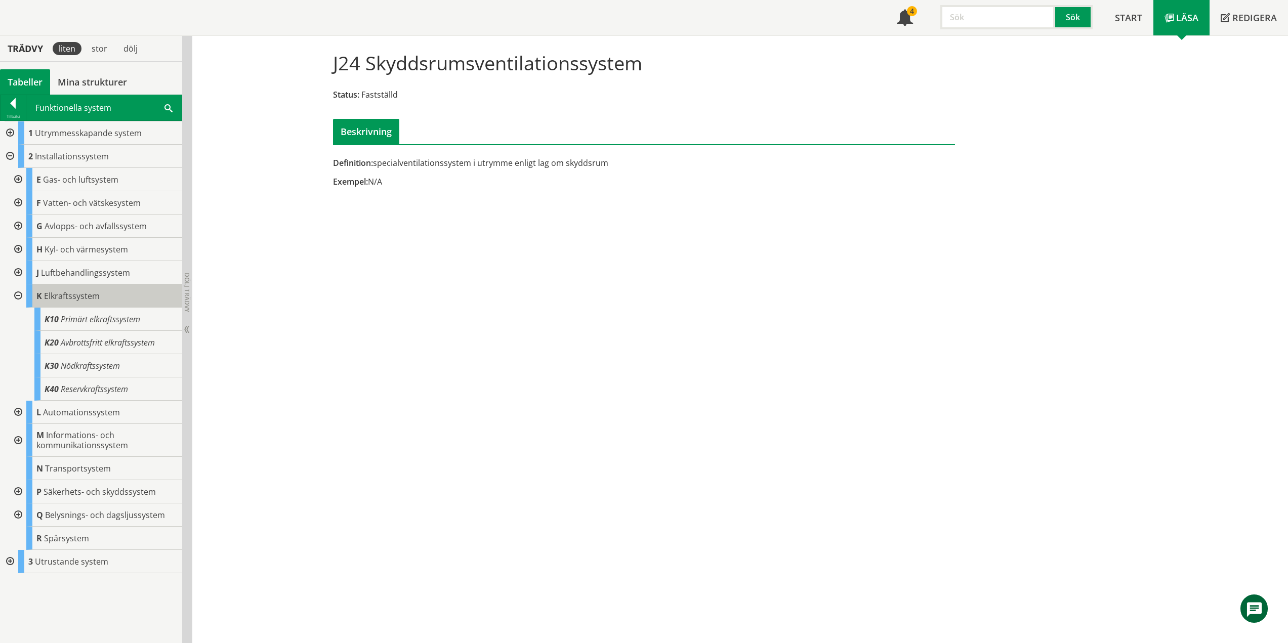
click at [66, 295] on span "Elkraftssystem" at bounding box center [72, 295] width 56 height 11
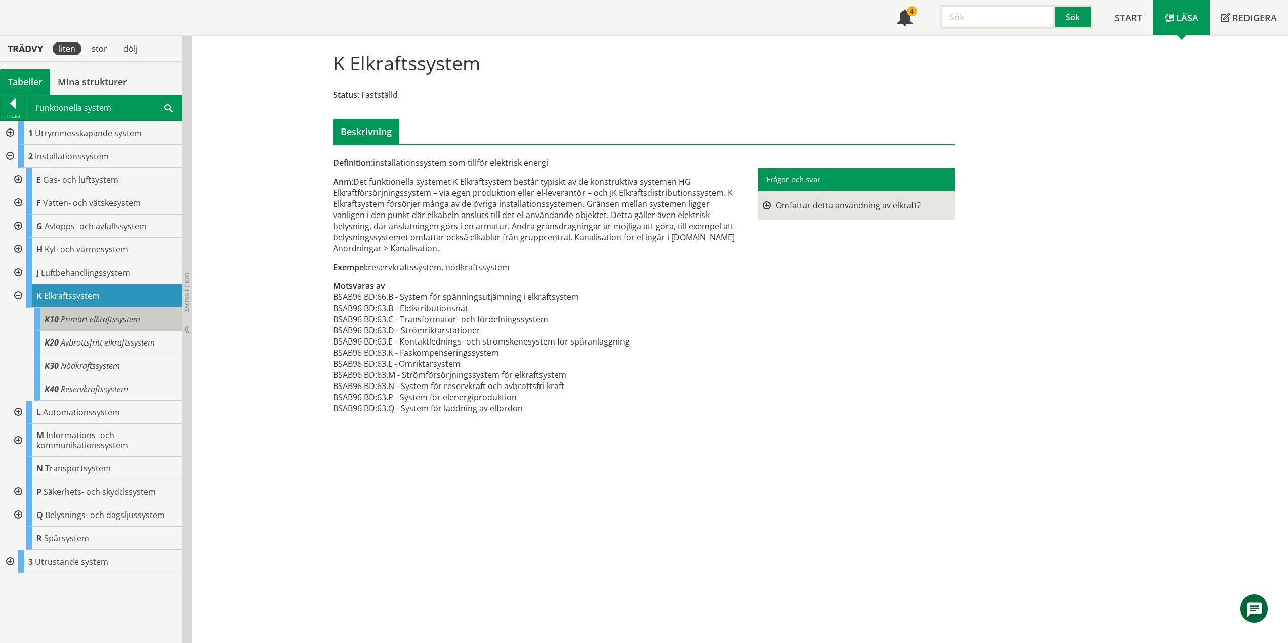
drag, startPoint x: 82, startPoint y: 322, endPoint x: 94, endPoint y: 329, distance: 13.4
click at [82, 322] on span "Primärt elkraftssystem" at bounding box center [100, 319] width 79 height 11
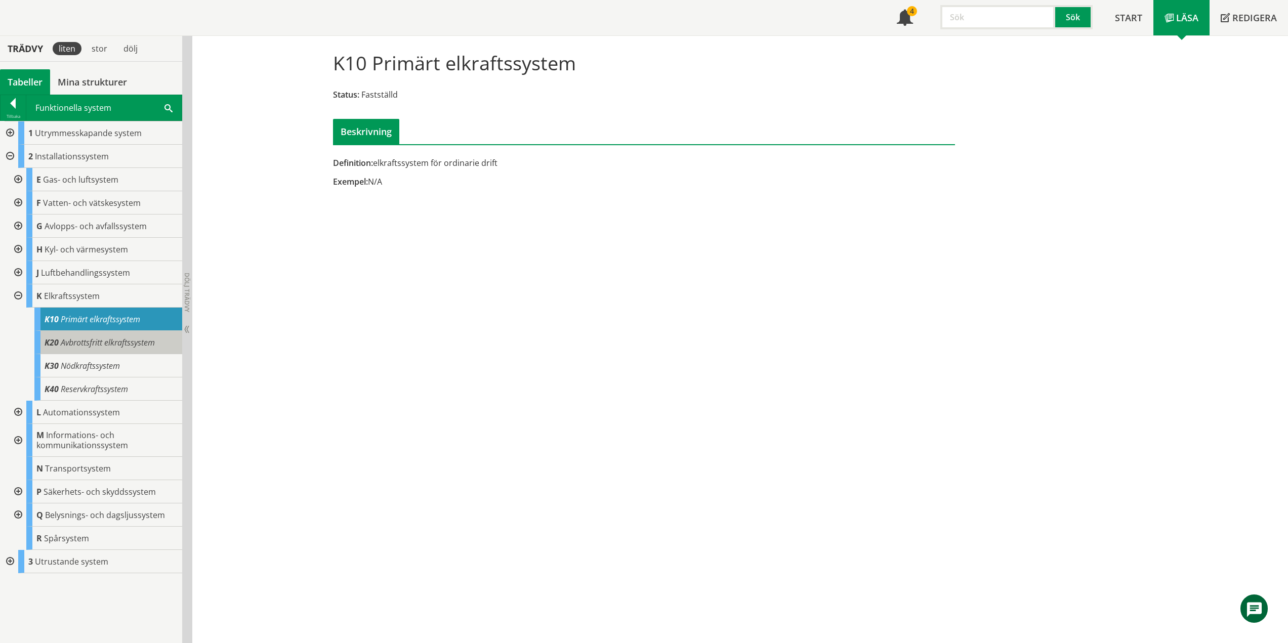
click at [104, 341] on span "Avbrottsfritt elkraftssystem" at bounding box center [108, 342] width 94 height 11
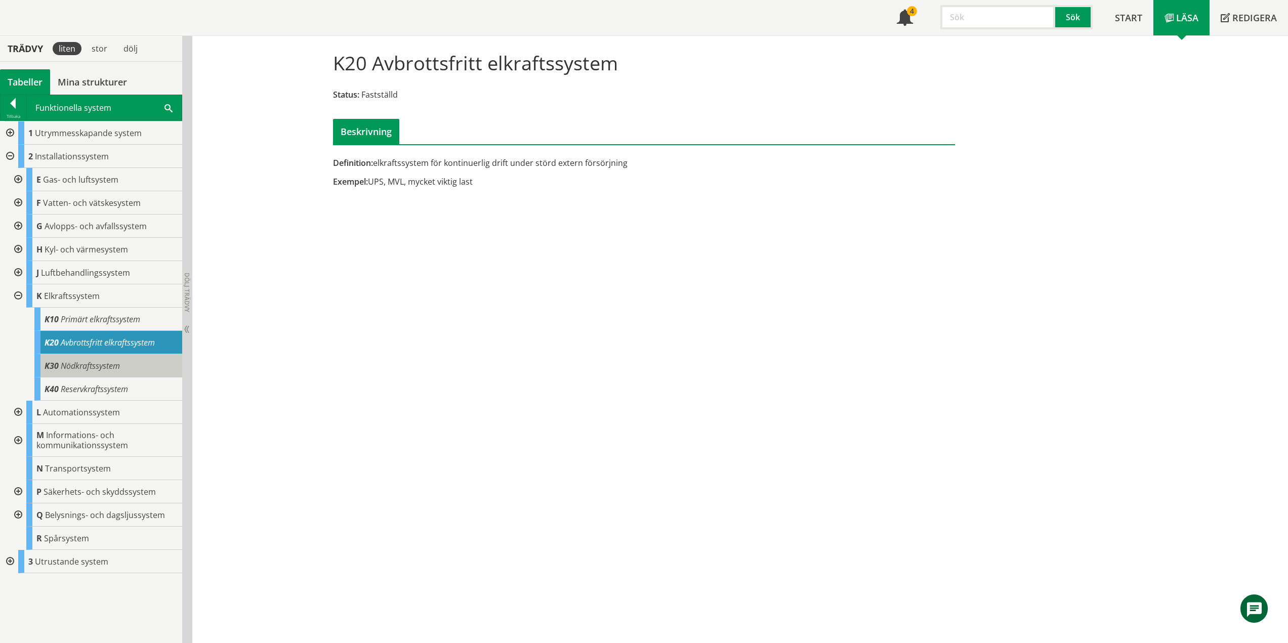
drag, startPoint x: 90, startPoint y: 364, endPoint x: 90, endPoint y: 374, distance: 10.1
click at [90, 364] on span "Nödkraftssystem" at bounding box center [90, 365] width 59 height 11
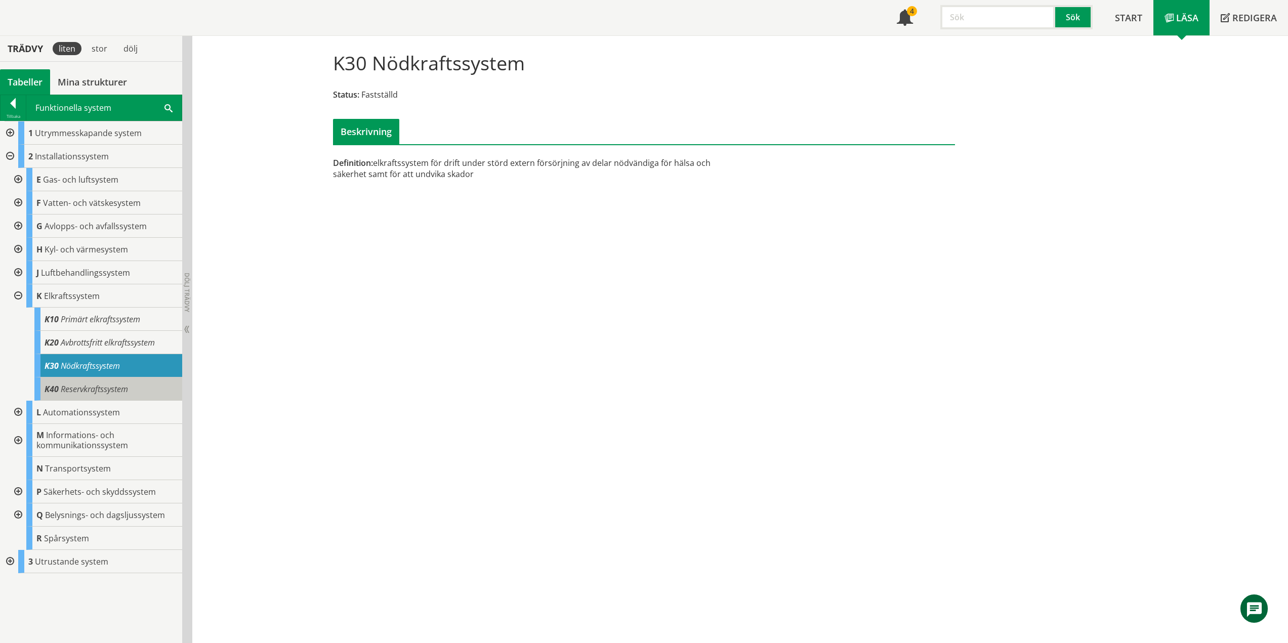
click at [105, 389] on span "Reservkraftssystem" at bounding box center [94, 389] width 67 height 11
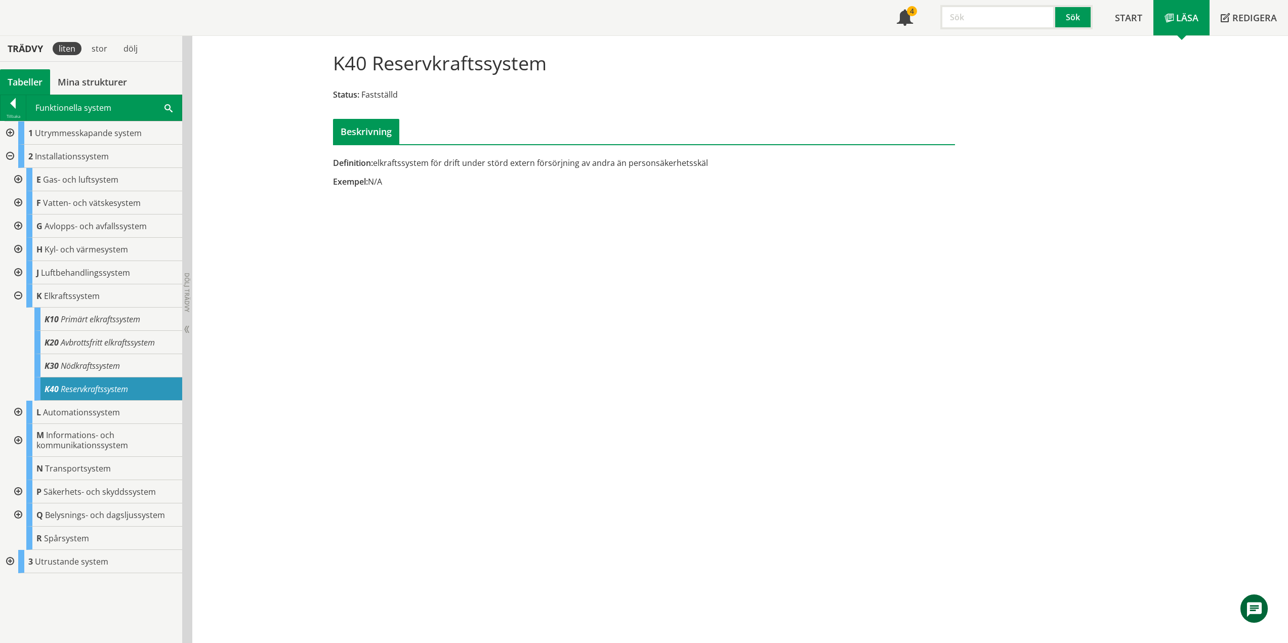
click at [16, 294] on div at bounding box center [17, 295] width 18 height 23
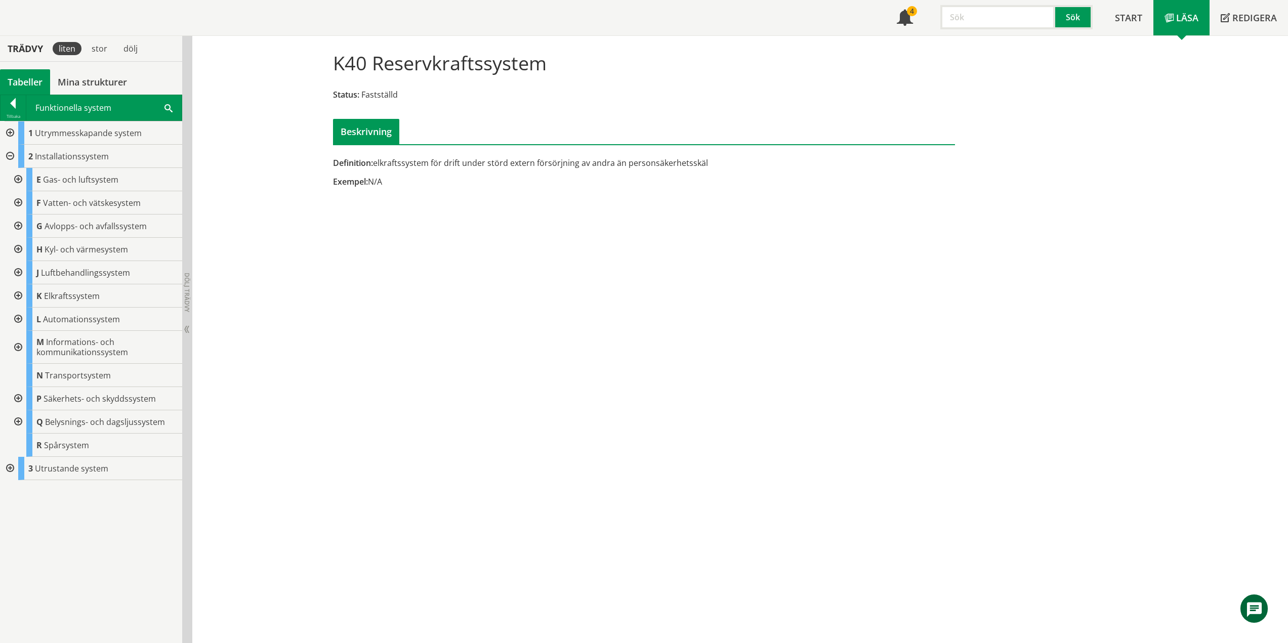
click at [20, 318] on div at bounding box center [17, 319] width 18 height 23
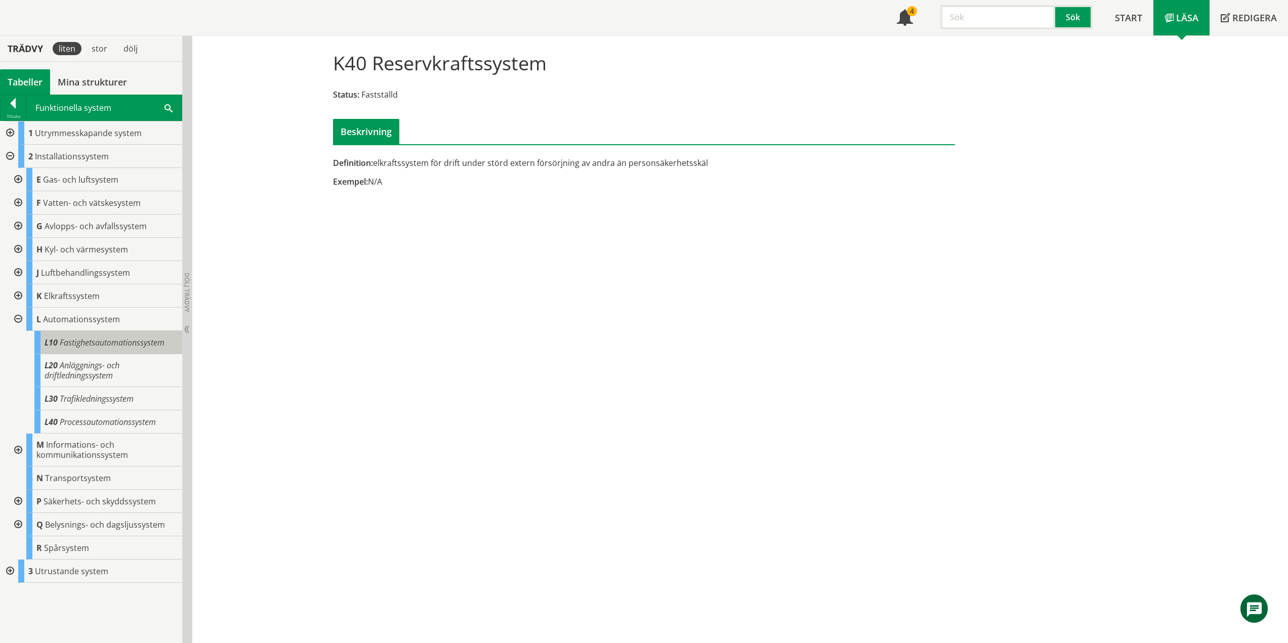
click at [61, 337] on span "Fastighetsautomationssystem" at bounding box center [112, 342] width 105 height 11
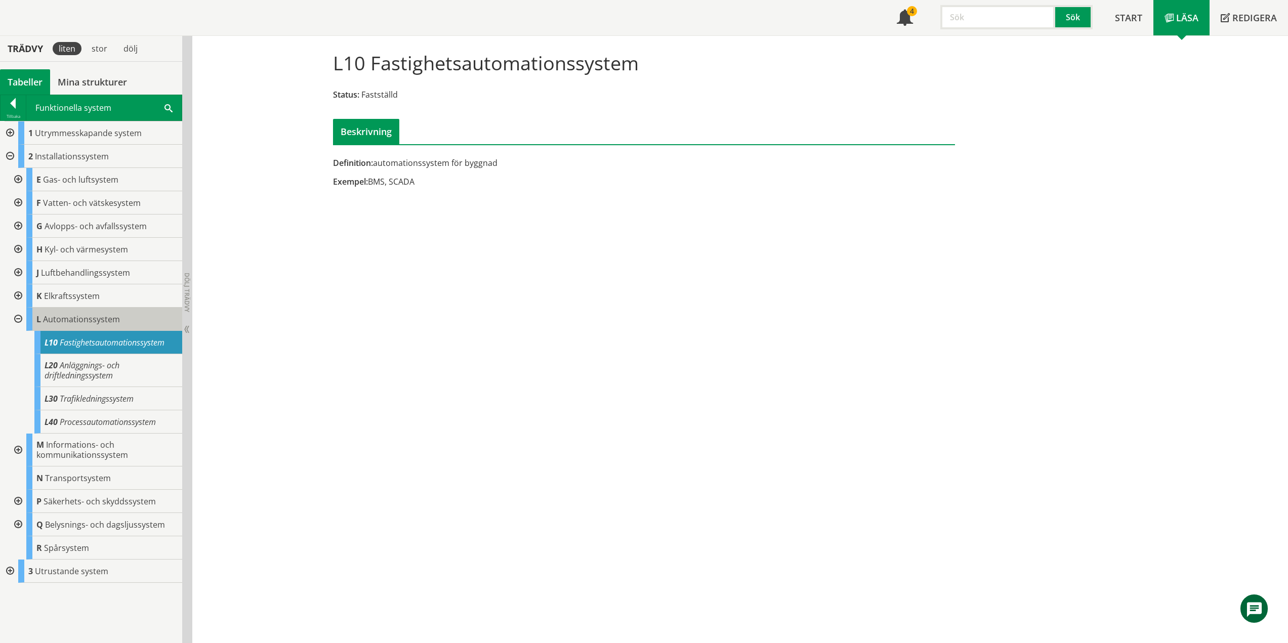
click at [89, 317] on span "Automationssystem" at bounding box center [81, 319] width 77 height 11
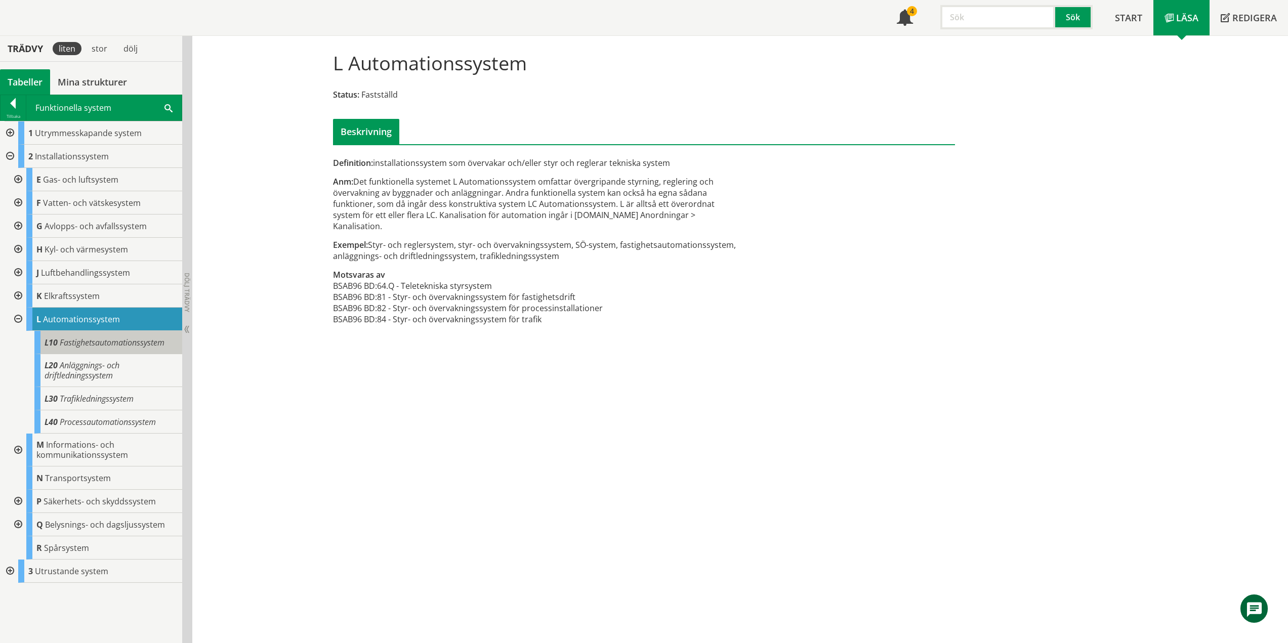
click at [82, 342] on span "Fastighetsautomationssystem" at bounding box center [112, 342] width 105 height 11
